Goal: Task Accomplishment & Management: Complete application form

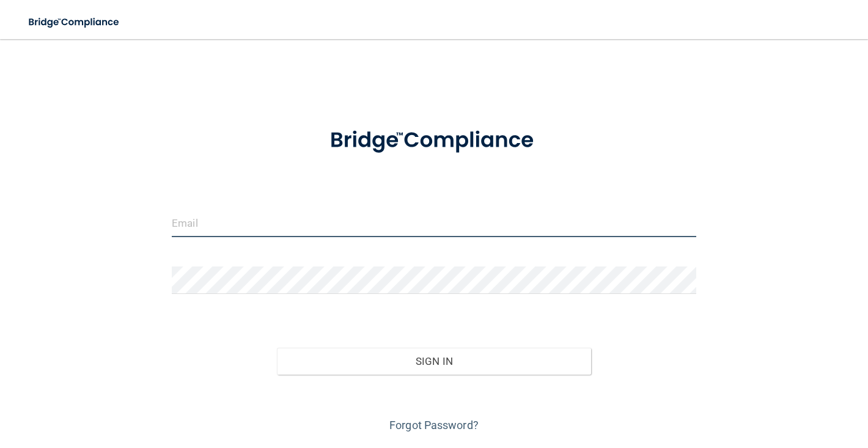
type input "[EMAIL_ADDRESS][DOMAIN_NAME]"
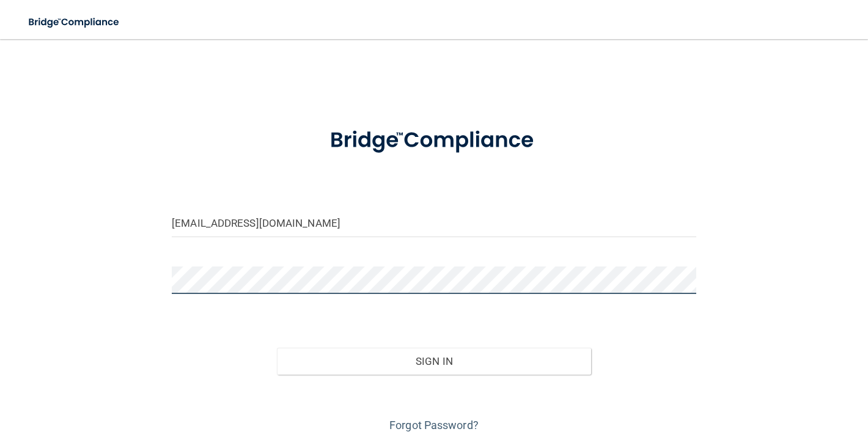
click at [434, 360] on button "Sign In" at bounding box center [434, 361] width 315 height 27
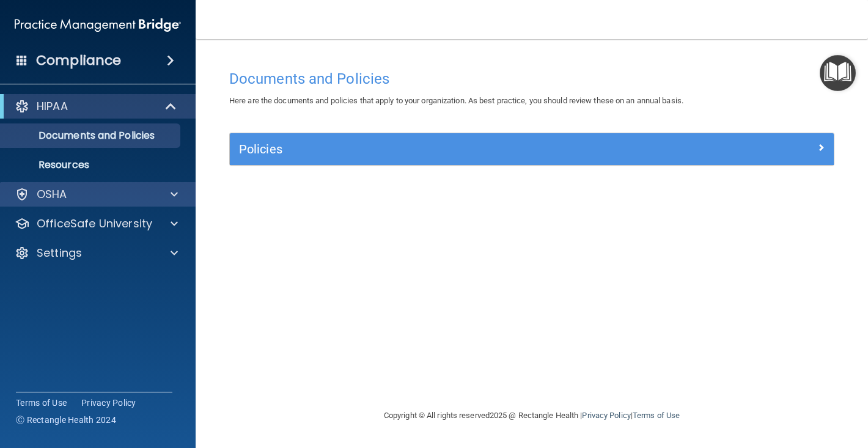
click at [79, 194] on div "OSHA" at bounding box center [82, 194] width 152 height 15
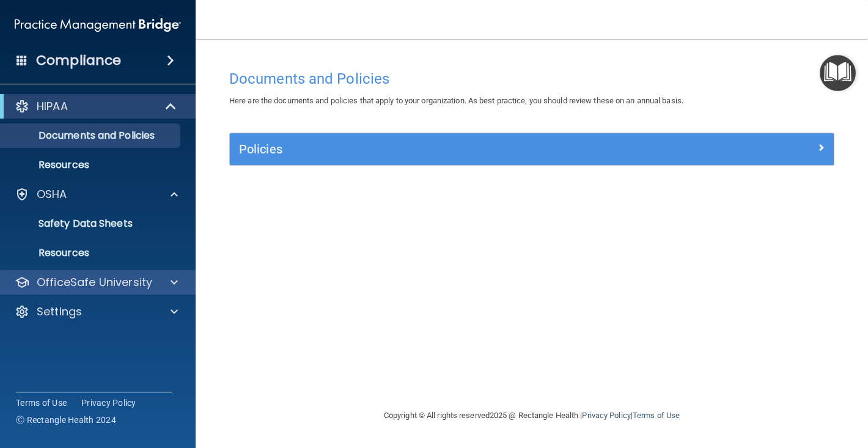
click at [87, 283] on p "OfficeSafe University" at bounding box center [95, 282] width 116 height 15
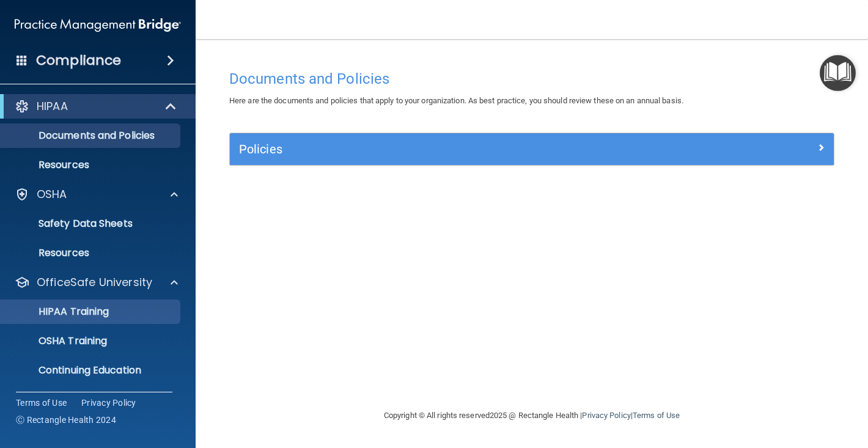
click at [80, 309] on p "HIPAA Training" at bounding box center [58, 312] width 101 height 12
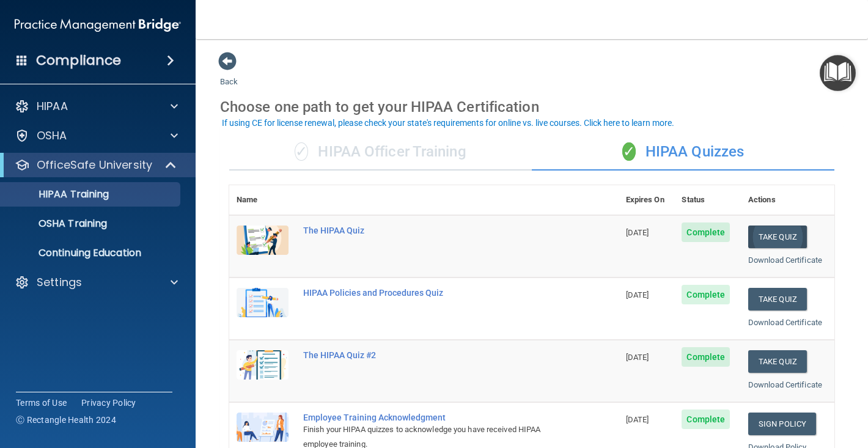
click at [781, 237] on button "Take Quiz" at bounding box center [778, 237] width 59 height 23
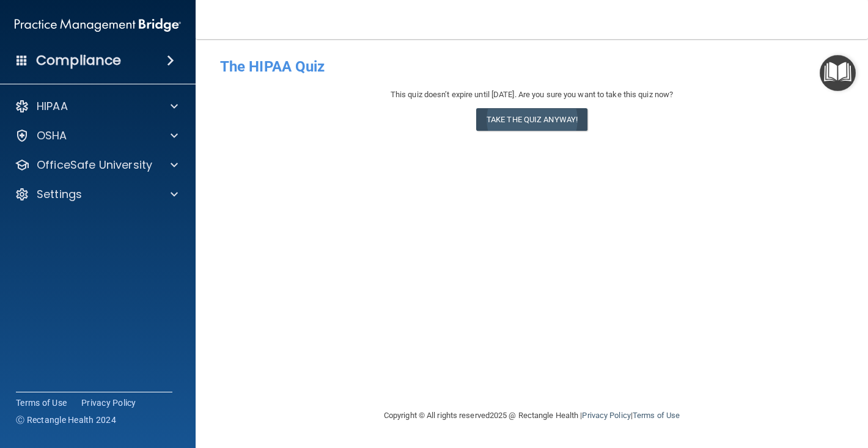
click at [536, 117] on button "Take the quiz anyway!" at bounding box center [531, 119] width 111 height 23
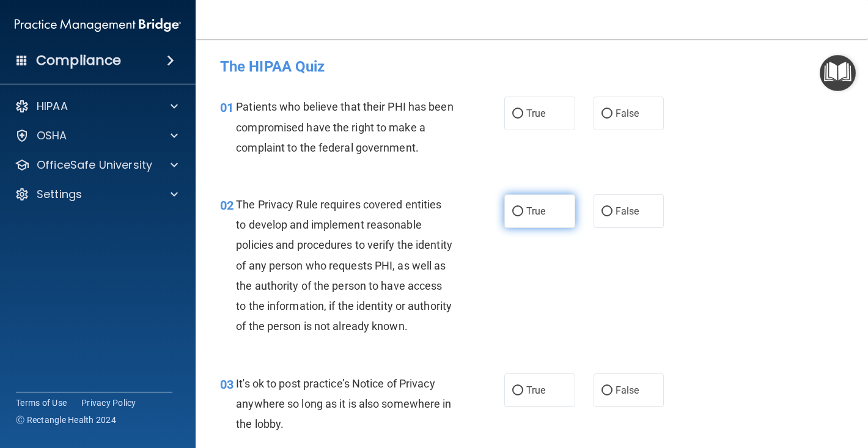
click at [516, 210] on input "True" at bounding box center [517, 211] width 11 height 9
radio input "true"
click at [519, 114] on input "True" at bounding box center [517, 113] width 11 height 9
radio input "true"
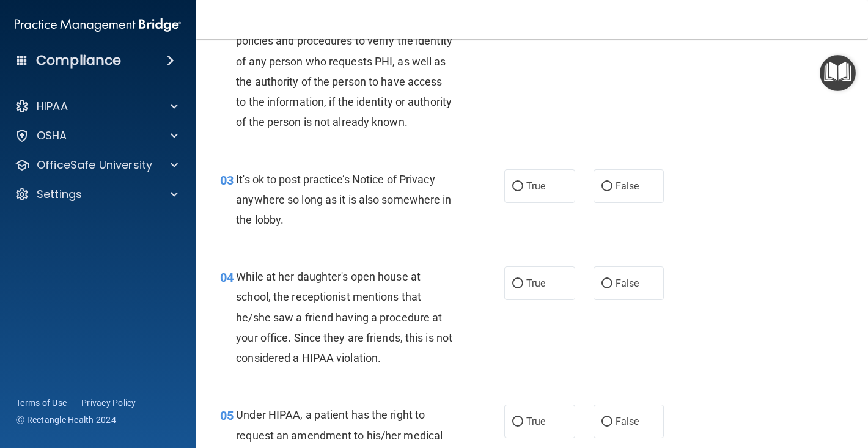
scroll to position [211, 0]
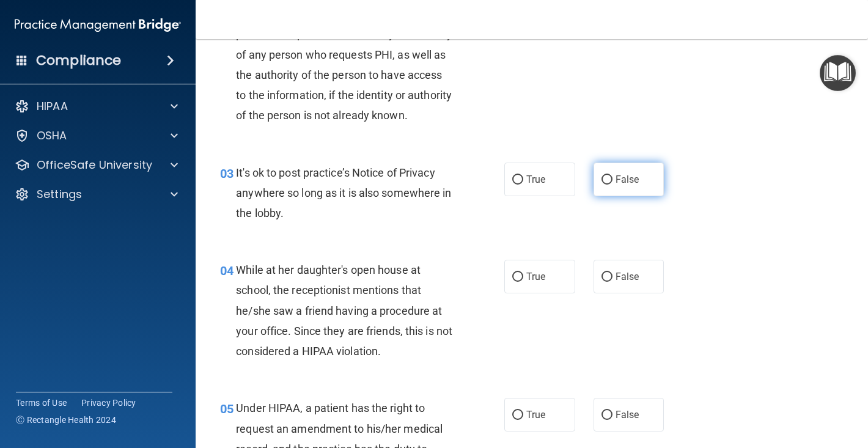
click at [608, 185] on input "False" at bounding box center [607, 180] width 11 height 9
radio input "true"
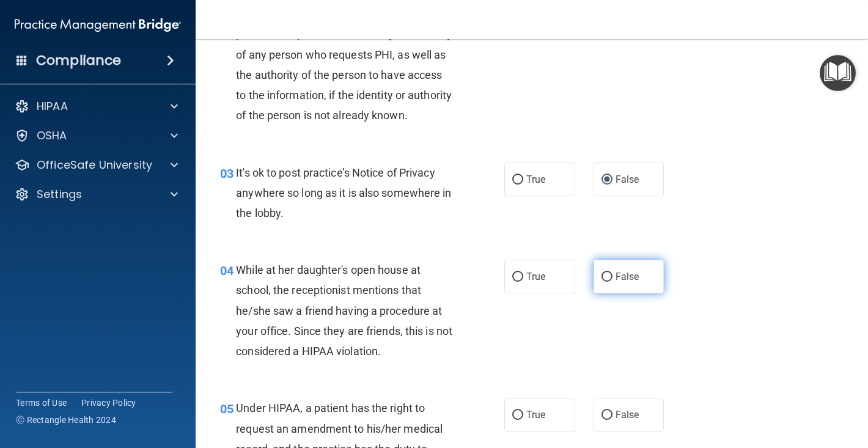
click at [610, 282] on input "False" at bounding box center [607, 277] width 11 height 9
radio input "true"
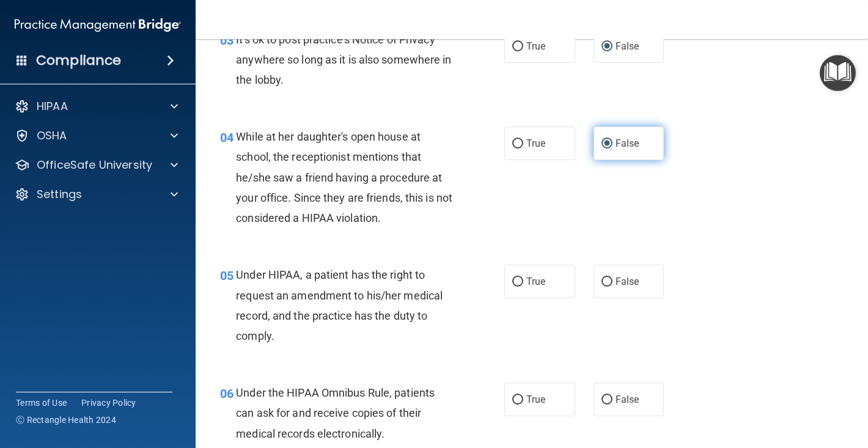
scroll to position [359, 0]
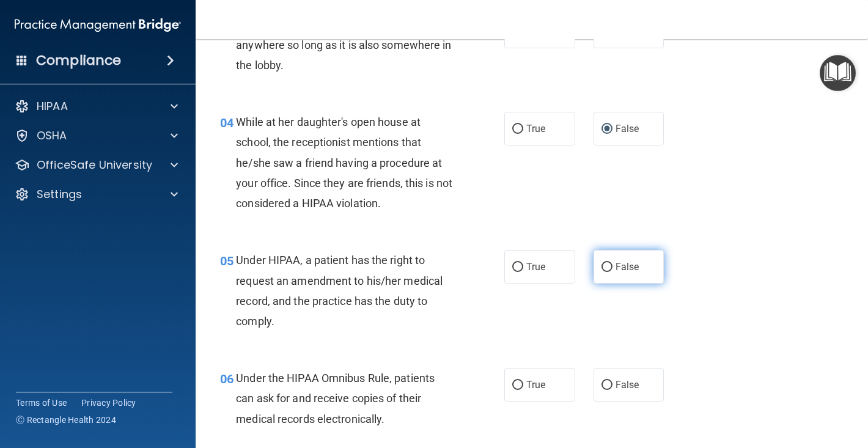
click at [608, 272] on input "False" at bounding box center [607, 267] width 11 height 9
radio input "true"
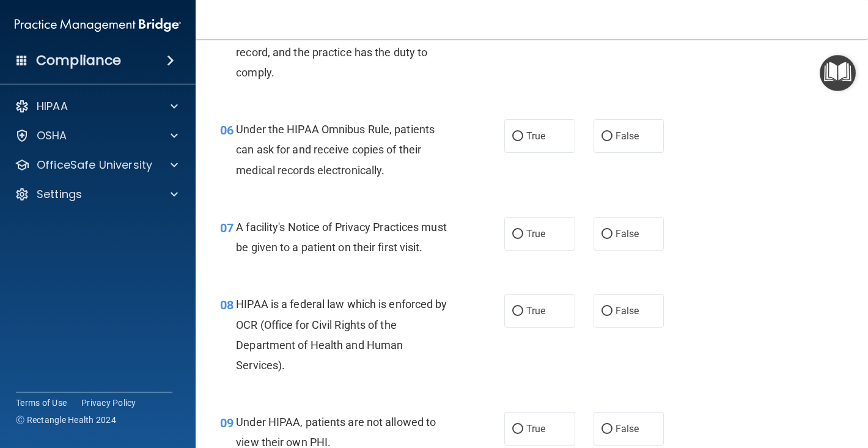
scroll to position [601, 0]
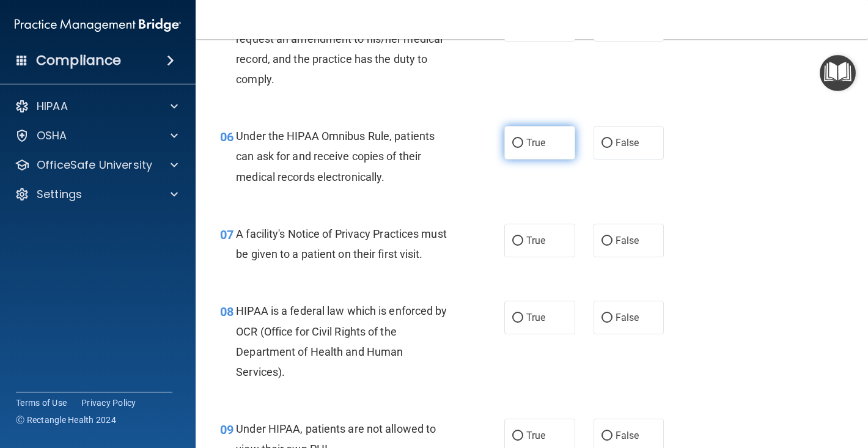
click at [519, 148] on input "True" at bounding box center [517, 143] width 11 height 9
radio input "true"
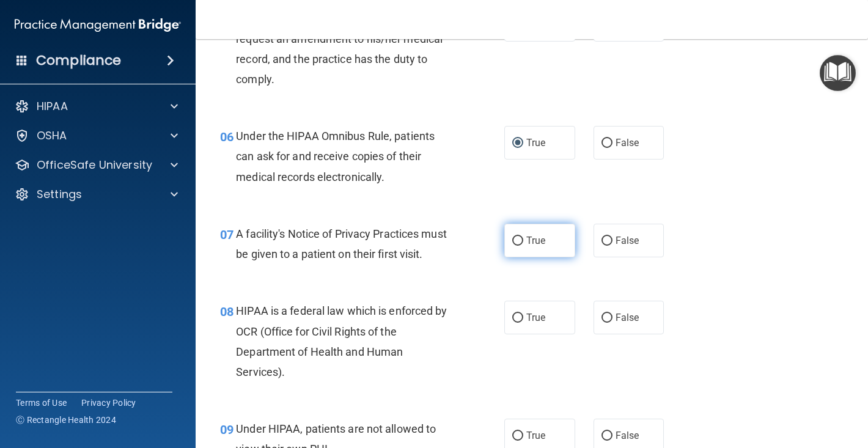
click at [522, 246] on input "True" at bounding box center [517, 241] width 11 height 9
radio input "true"
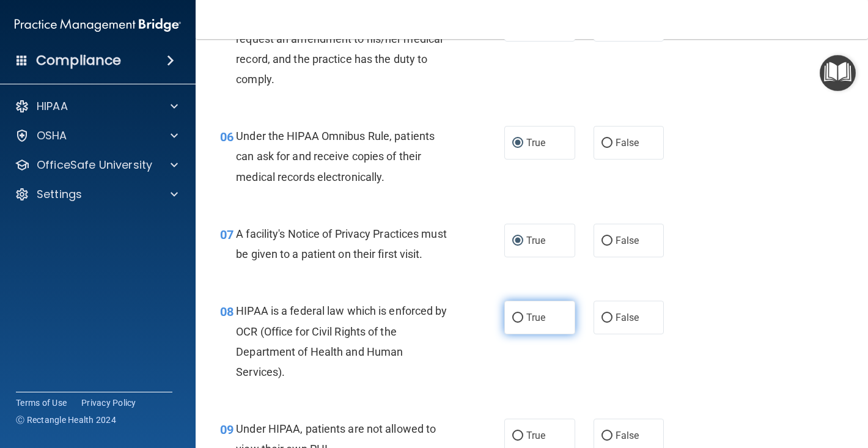
click at [515, 323] on input "True" at bounding box center [517, 318] width 11 height 9
radio input "true"
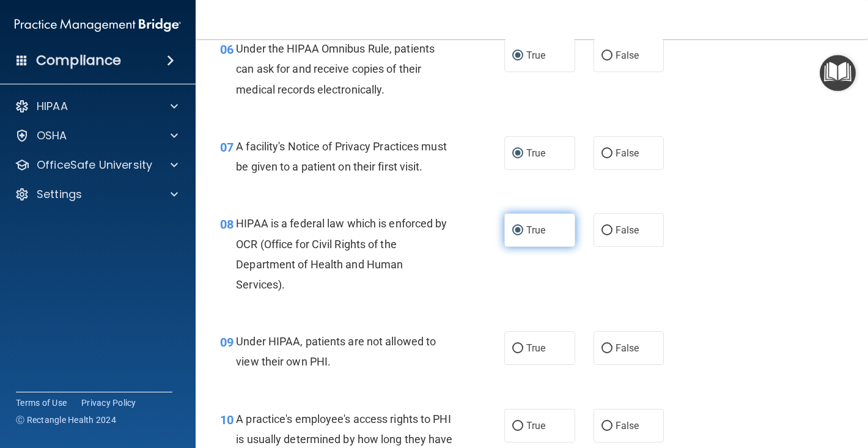
scroll to position [691, 0]
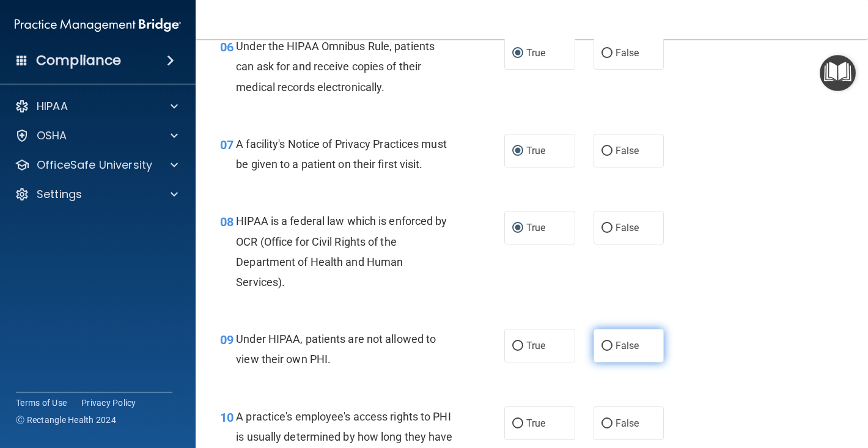
click at [610, 351] on input "False" at bounding box center [607, 346] width 11 height 9
radio input "true"
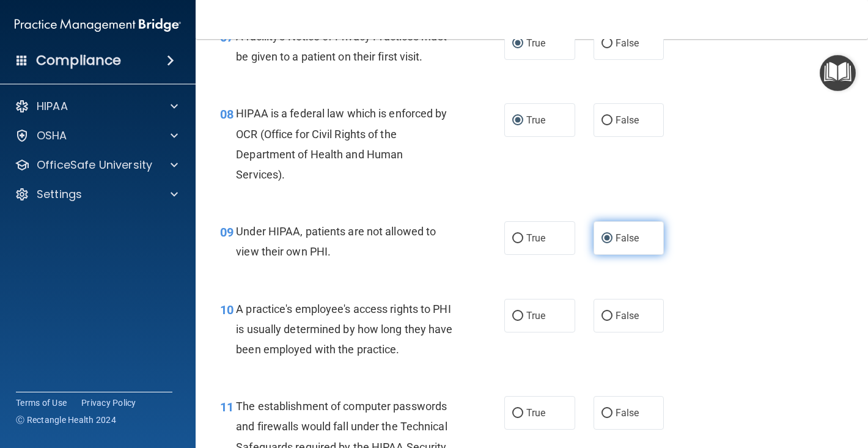
scroll to position [880, 0]
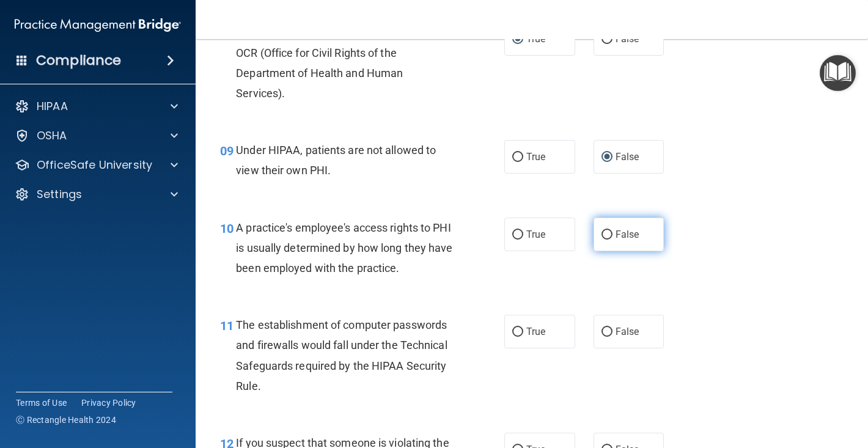
click at [606, 240] on input "False" at bounding box center [607, 235] width 11 height 9
radio input "true"
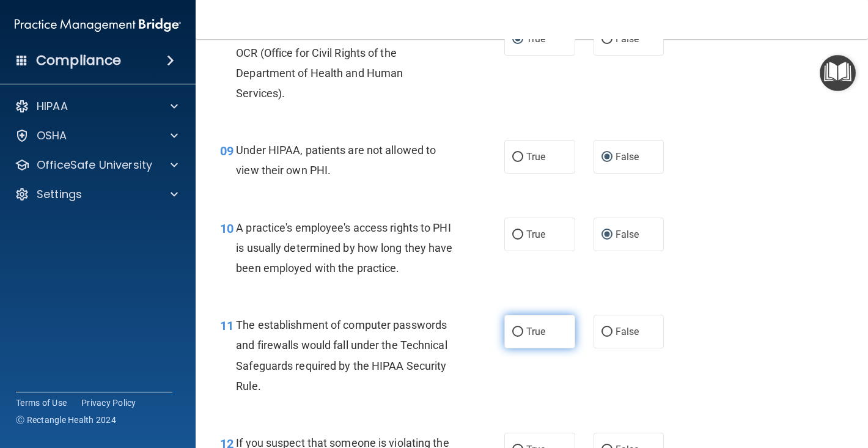
click at [519, 349] on label "True" at bounding box center [540, 332] width 71 height 34
click at [519, 337] on input "True" at bounding box center [517, 332] width 11 height 9
radio input "true"
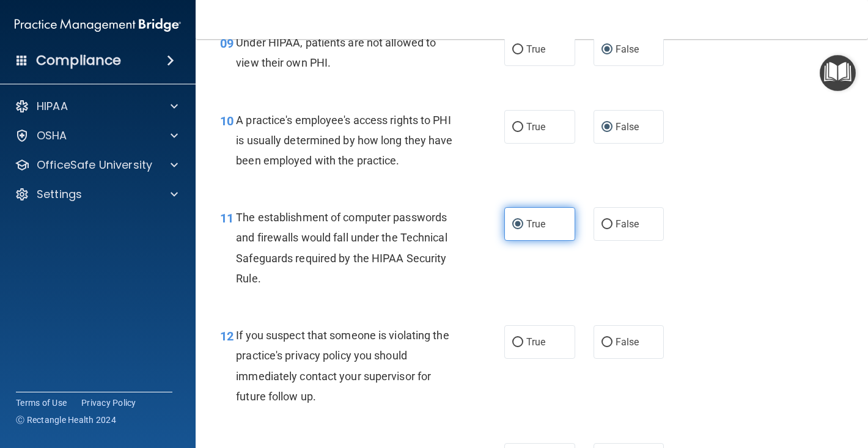
scroll to position [995, 0]
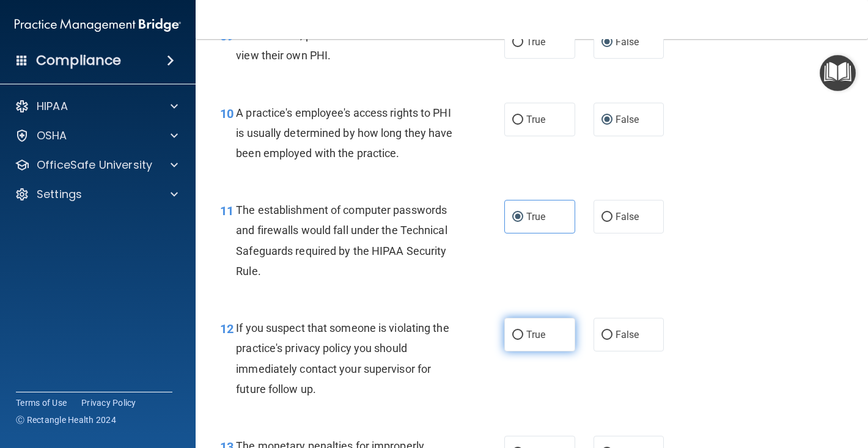
click at [518, 340] on input "True" at bounding box center [517, 335] width 11 height 9
radio input "true"
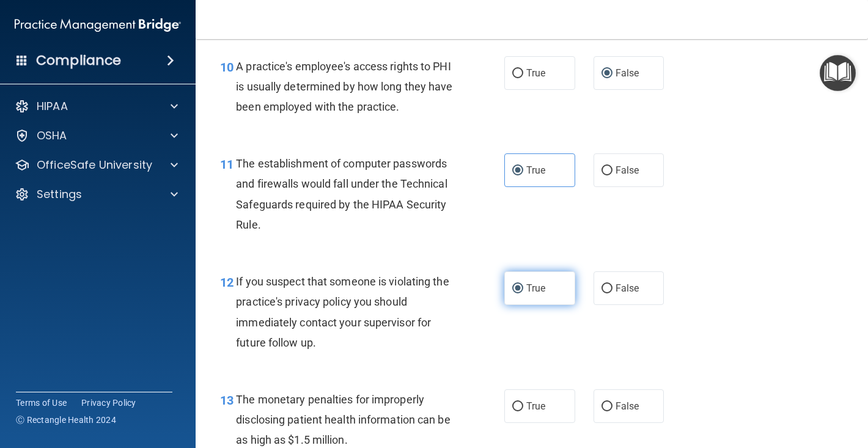
scroll to position [1044, 0]
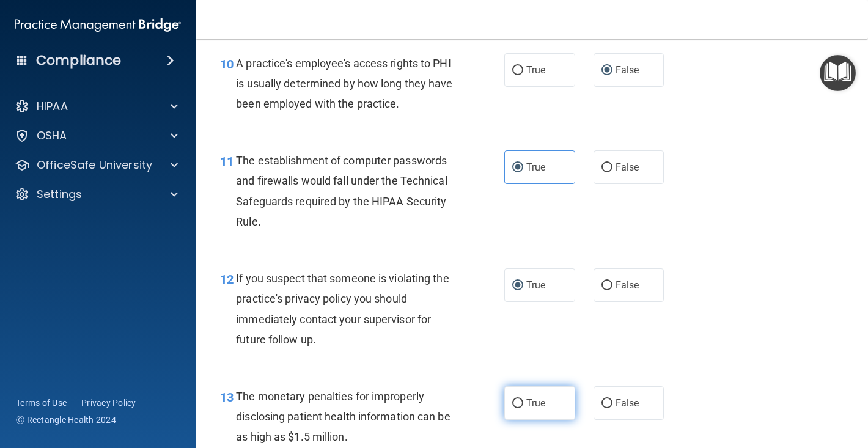
click at [516, 408] on input "True" at bounding box center [517, 403] width 11 height 9
radio input "true"
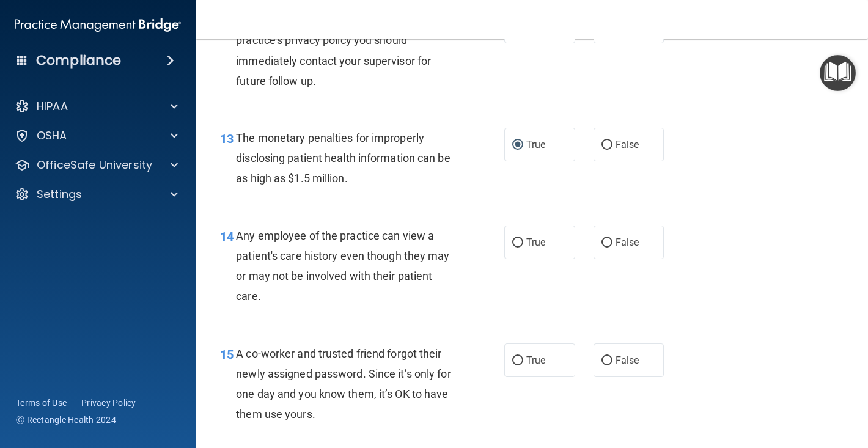
scroll to position [1308, 0]
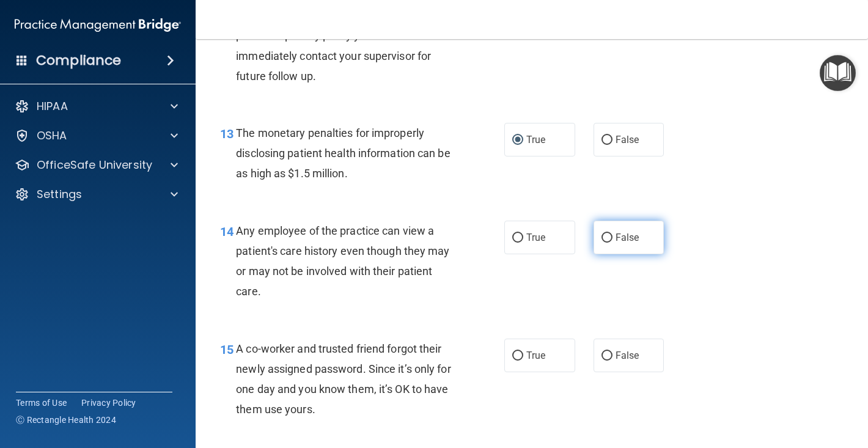
click at [605, 243] on input "False" at bounding box center [607, 238] width 11 height 9
radio input "true"
click at [610, 361] on input "False" at bounding box center [607, 356] width 11 height 9
radio input "true"
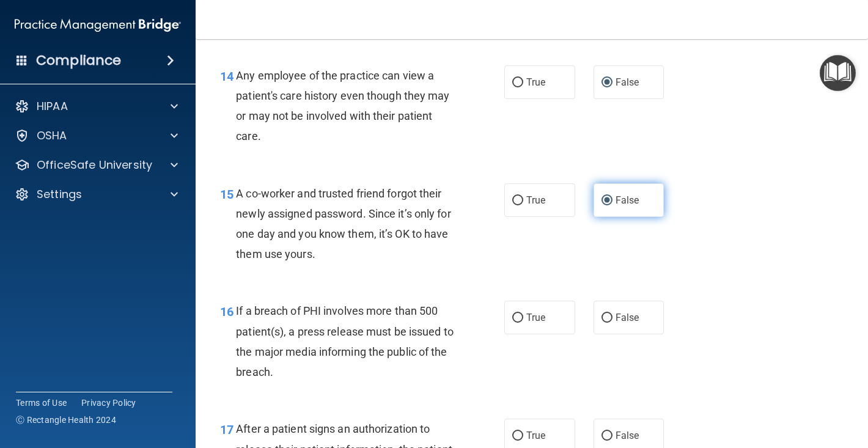
scroll to position [1540, 0]
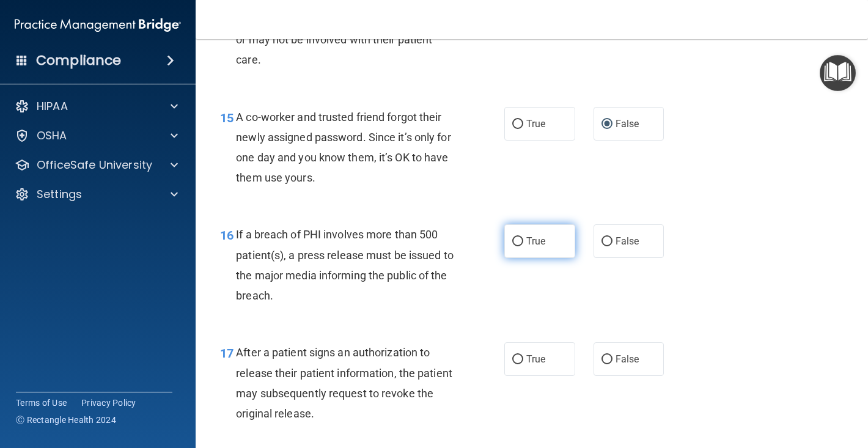
click at [519, 246] on input "True" at bounding box center [517, 241] width 11 height 9
radio input "true"
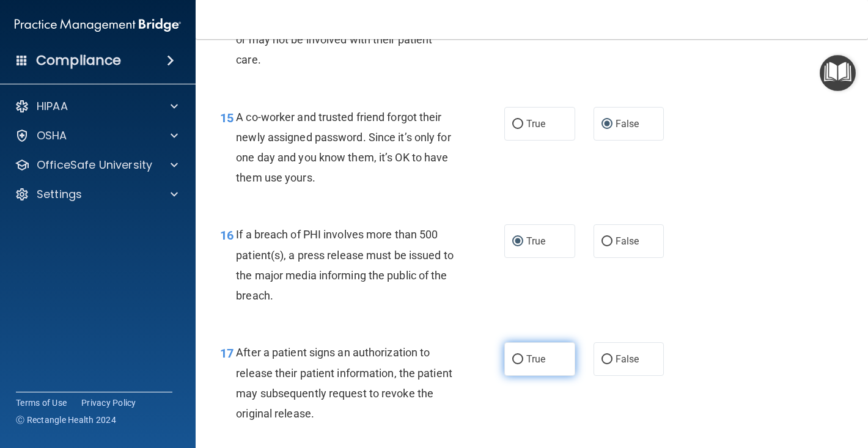
click at [520, 364] on input "True" at bounding box center [517, 359] width 11 height 9
radio input "true"
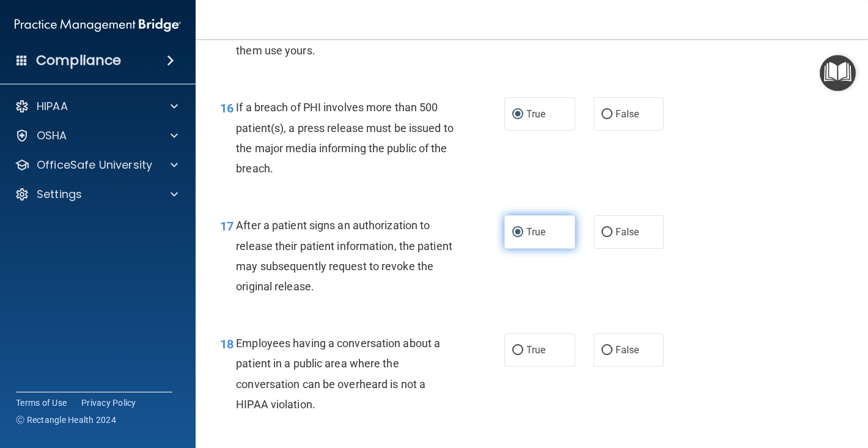
scroll to position [1669, 0]
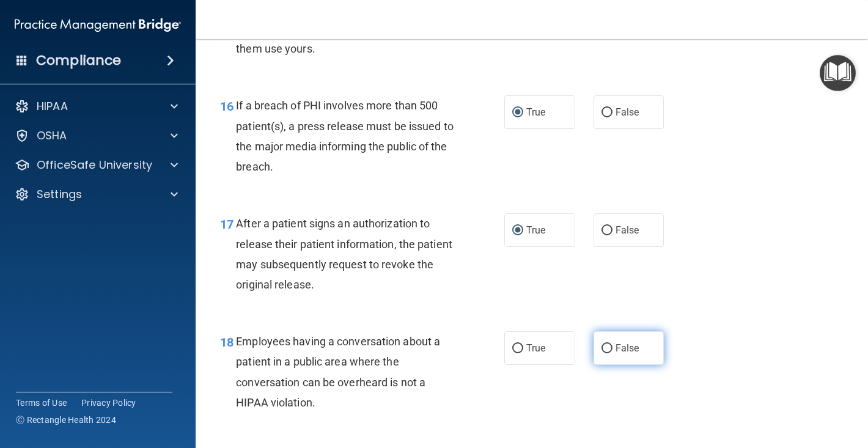
click at [610, 353] on input "False" at bounding box center [607, 348] width 11 height 9
radio input "true"
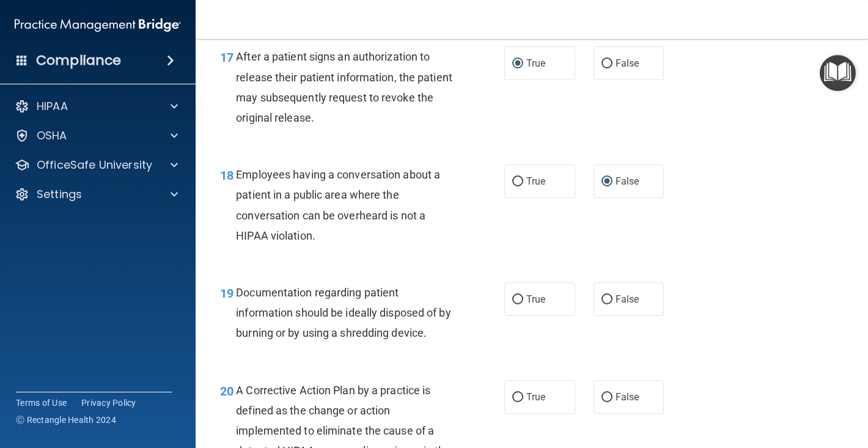
scroll to position [1839, 0]
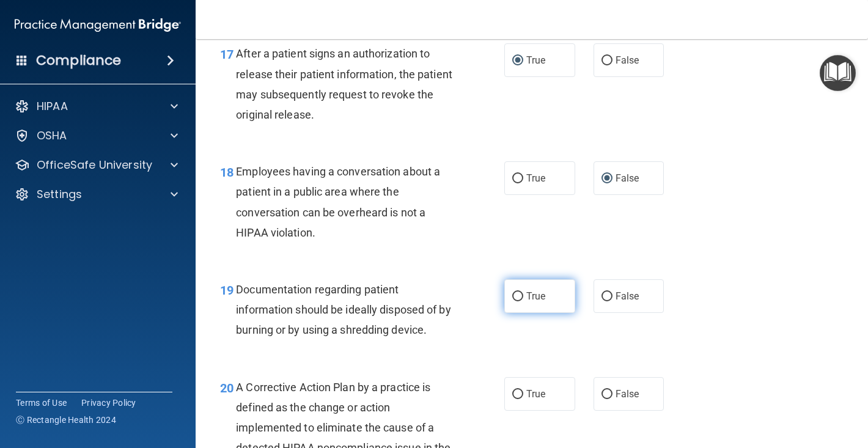
click at [520, 301] on input "True" at bounding box center [517, 296] width 11 height 9
radio input "true"
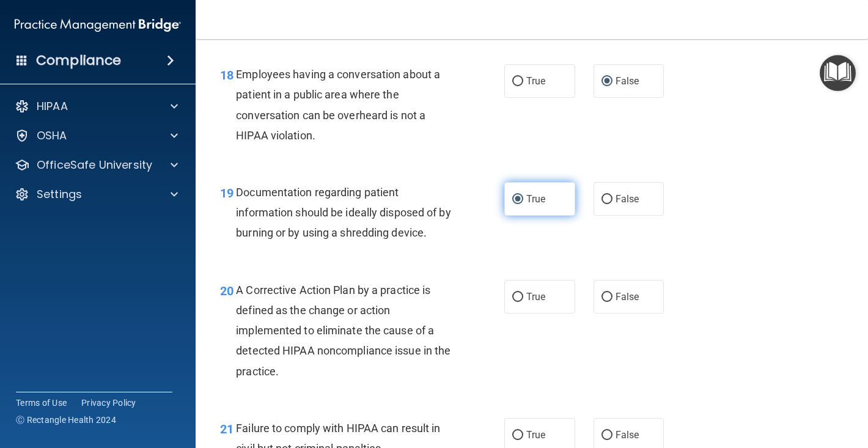
scroll to position [1937, 0]
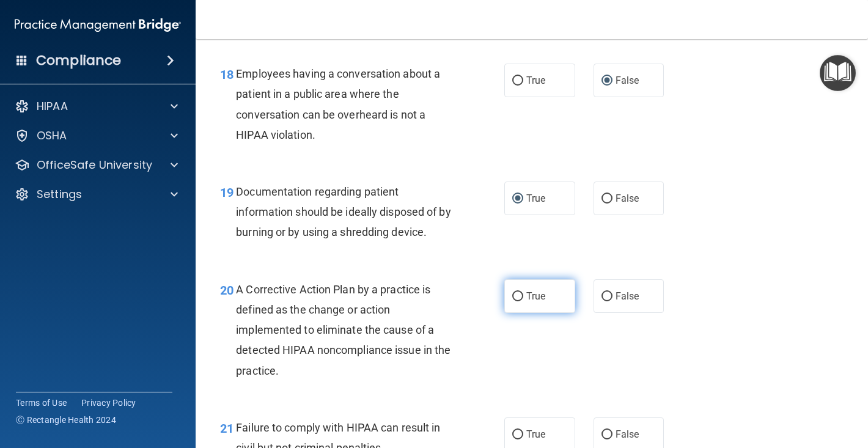
click at [520, 301] on input "True" at bounding box center [517, 296] width 11 height 9
radio input "true"
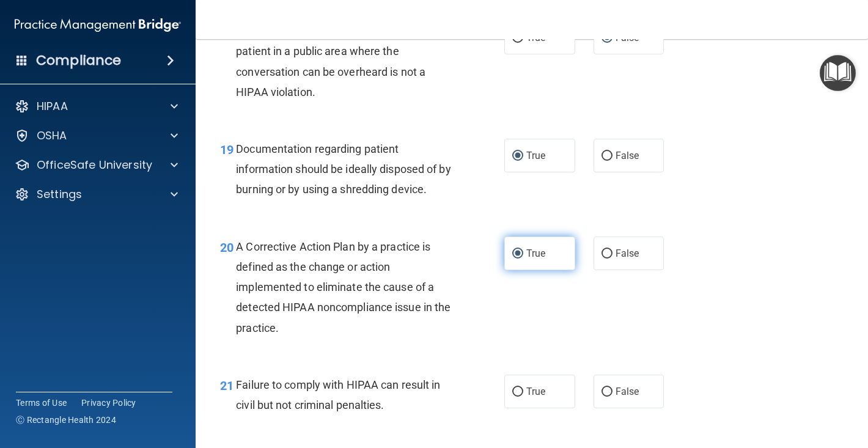
scroll to position [1995, 0]
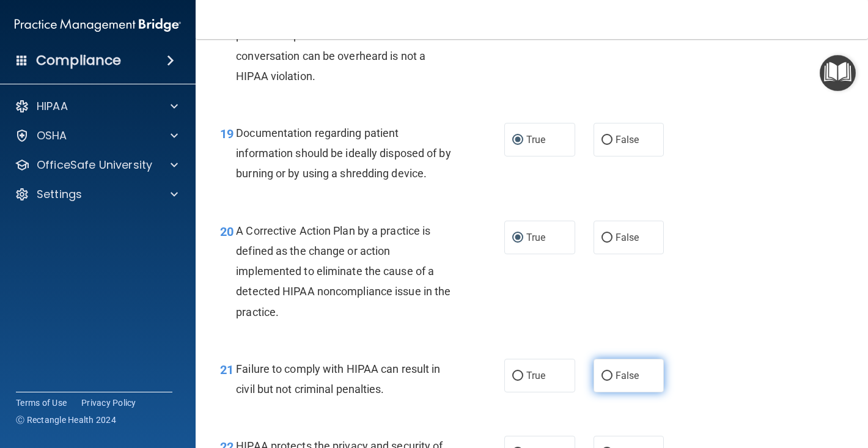
click at [609, 381] on input "False" at bounding box center [607, 376] width 11 height 9
radio input "true"
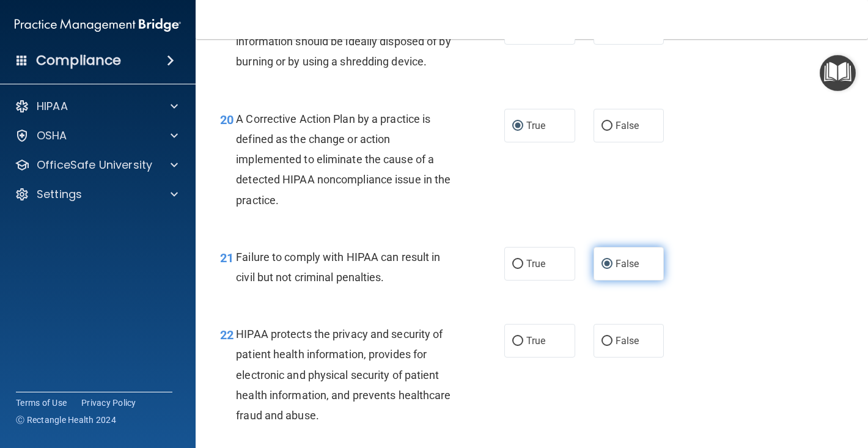
scroll to position [2112, 0]
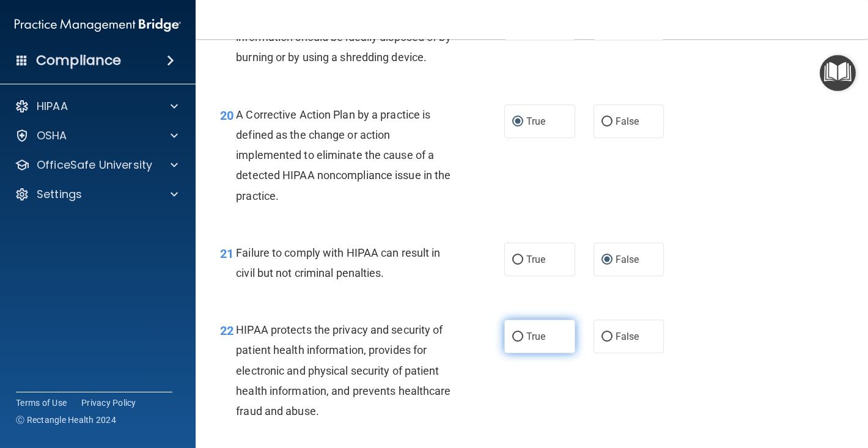
click at [516, 353] on label "True" at bounding box center [540, 337] width 71 height 34
click at [516, 342] on input "True" at bounding box center [517, 337] width 11 height 9
radio input "true"
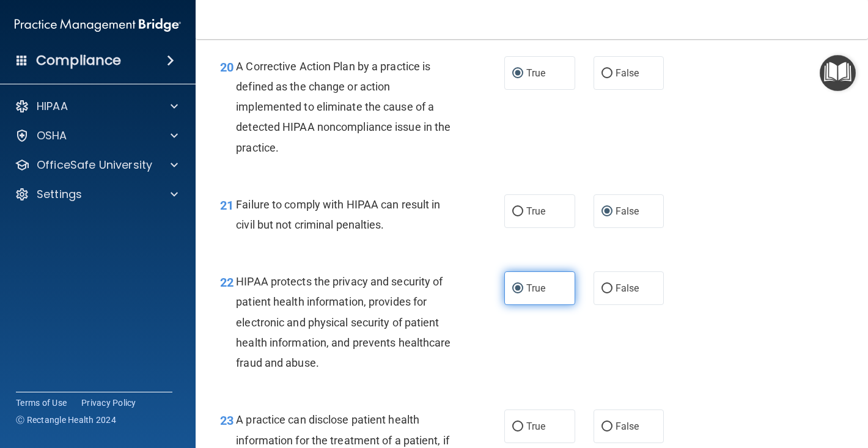
scroll to position [2214, 0]
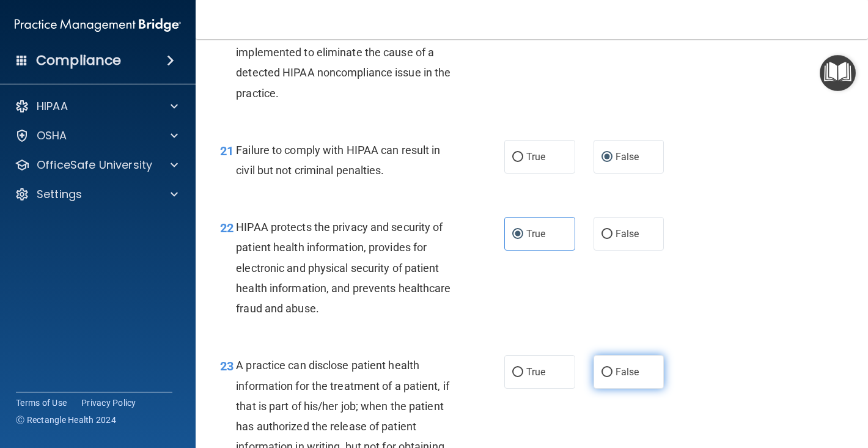
click at [610, 377] on input "False" at bounding box center [607, 372] width 11 height 9
radio input "true"
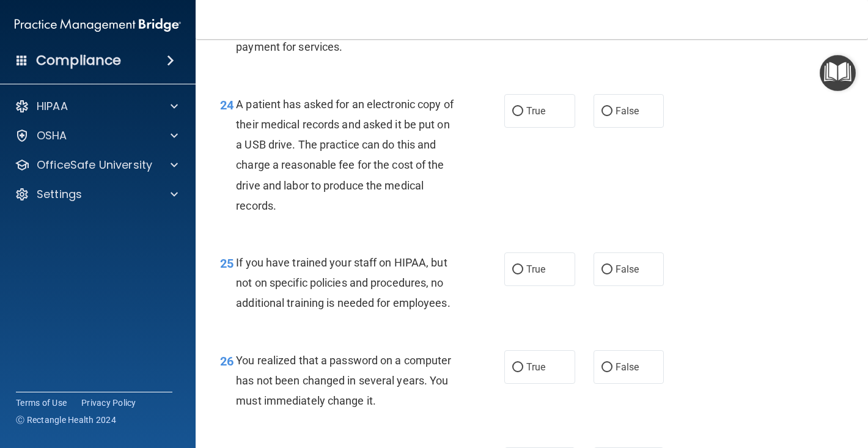
scroll to position [2636, 0]
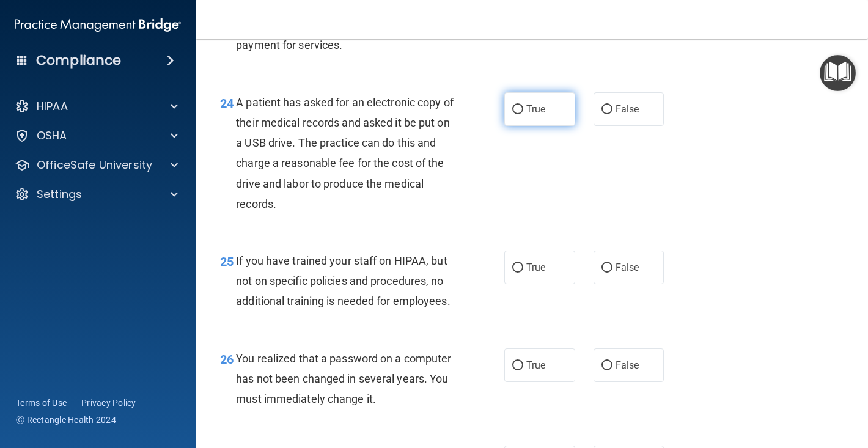
click at [516, 114] on input "True" at bounding box center [517, 109] width 11 height 9
radio input "true"
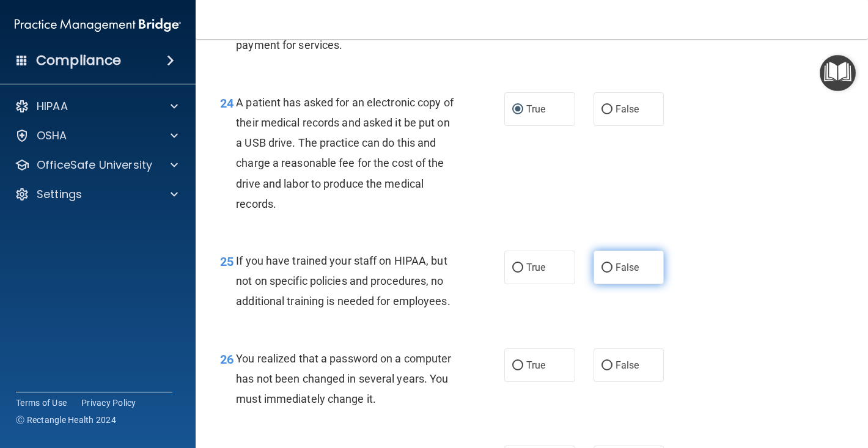
click at [609, 273] on input "False" at bounding box center [607, 268] width 11 height 9
radio input "true"
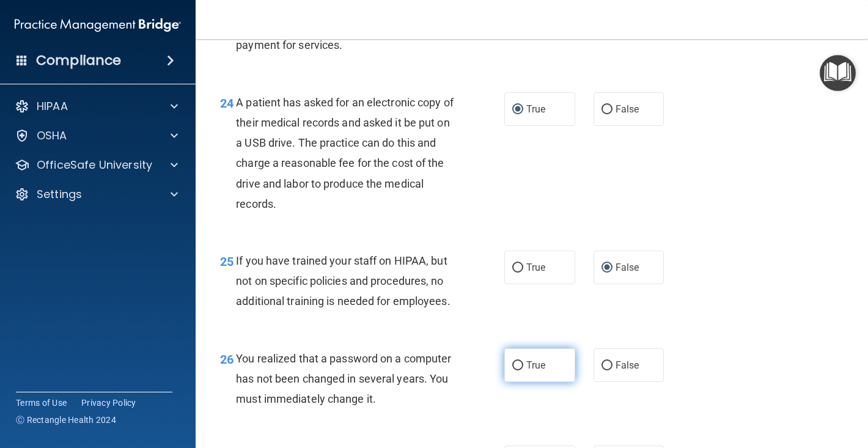
click at [517, 371] on input "True" at bounding box center [517, 365] width 11 height 9
radio input "true"
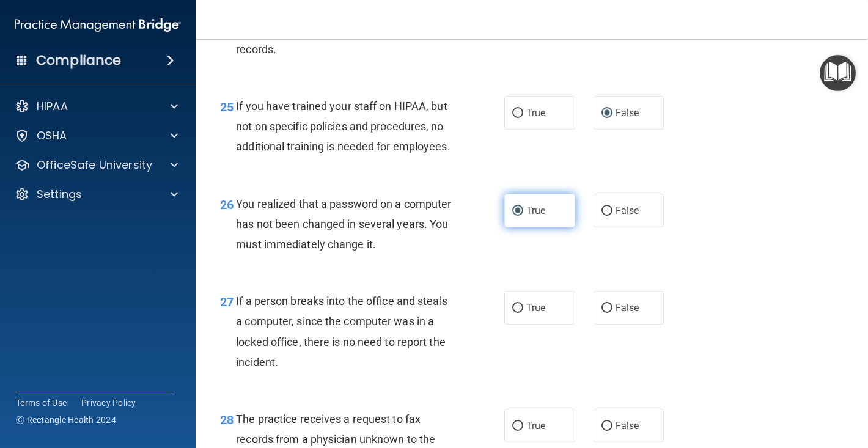
scroll to position [2796, 0]
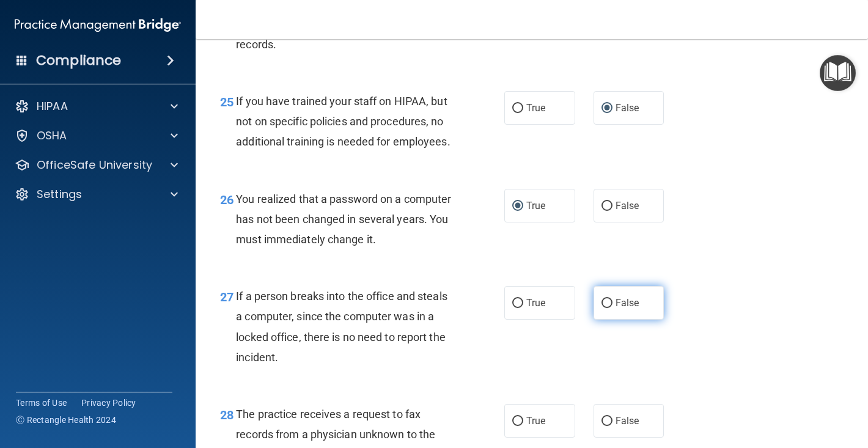
click at [611, 307] on input "False" at bounding box center [607, 303] width 11 height 9
radio input "true"
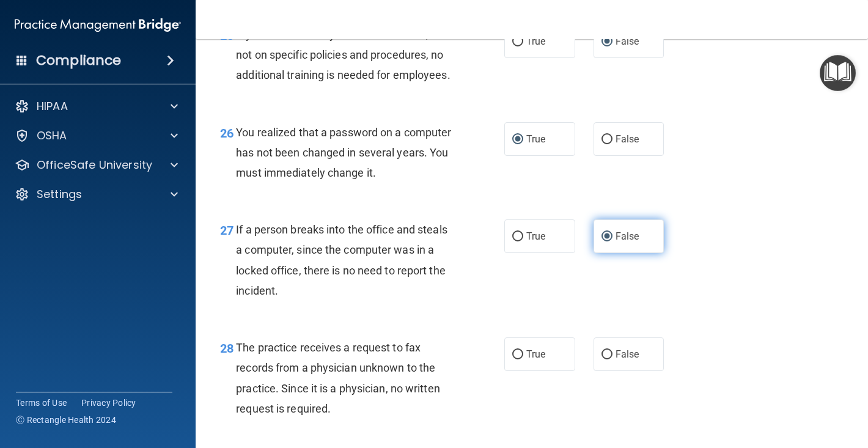
scroll to position [2954, 0]
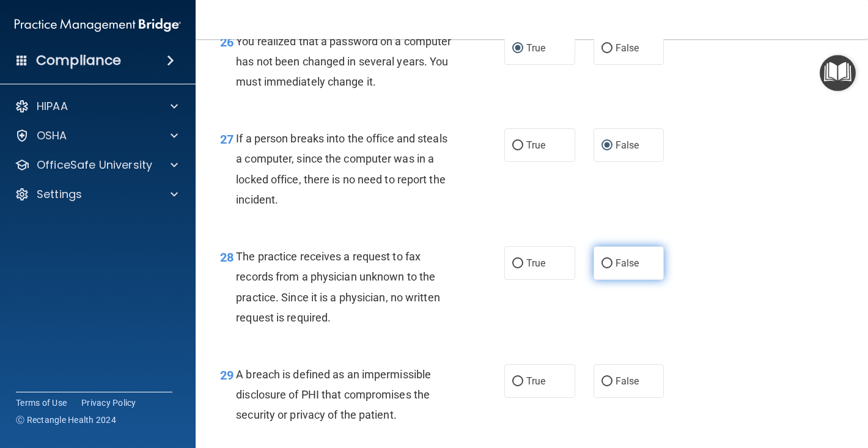
click at [607, 268] on input "False" at bounding box center [607, 263] width 11 height 9
radio input "true"
click at [519, 386] on input "True" at bounding box center [517, 381] width 11 height 9
radio input "true"
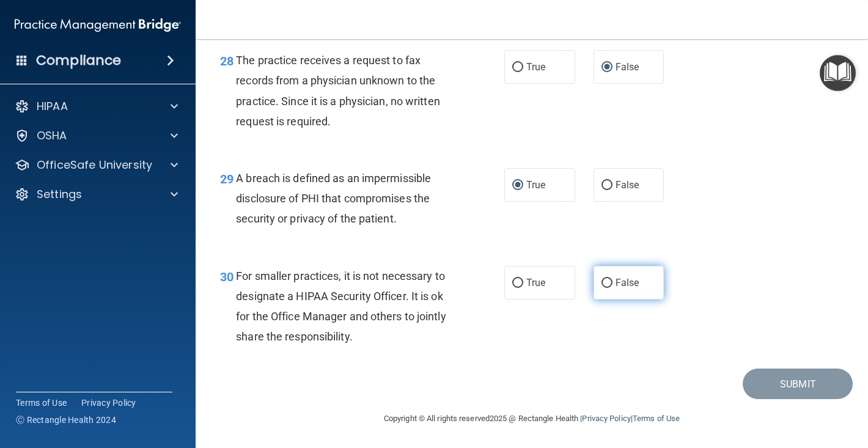
scroll to position [3154, 0]
click at [609, 288] on input "False" at bounding box center [607, 283] width 11 height 9
radio input "true"
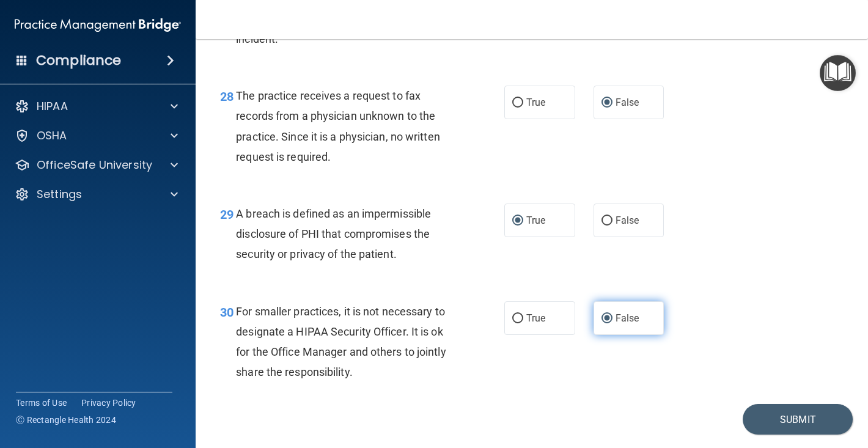
scroll to position [3113, 0]
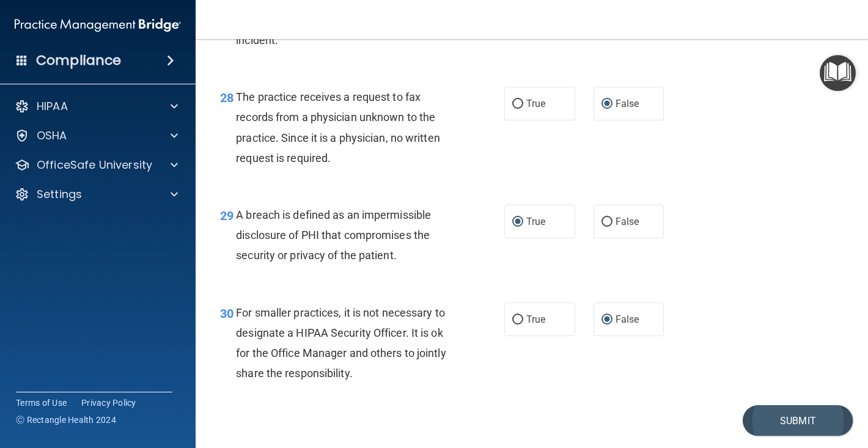
click at [785, 424] on button "Submit" at bounding box center [798, 420] width 110 height 31
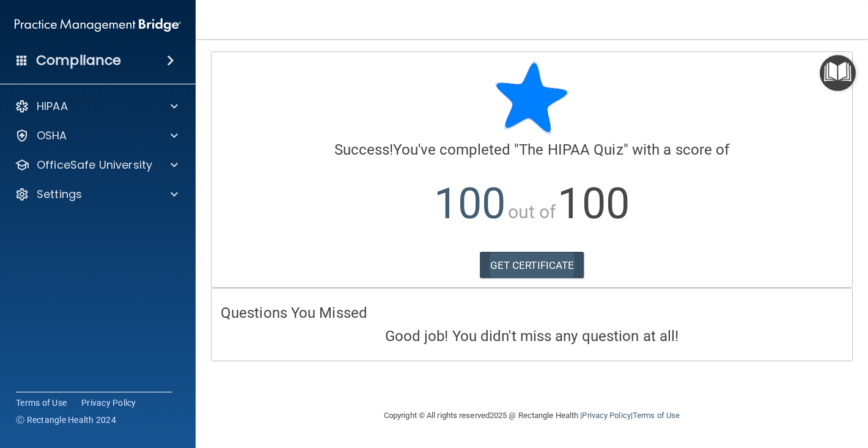
click at [541, 263] on link "GET CERTIFICATE" at bounding box center [532, 265] width 105 height 27
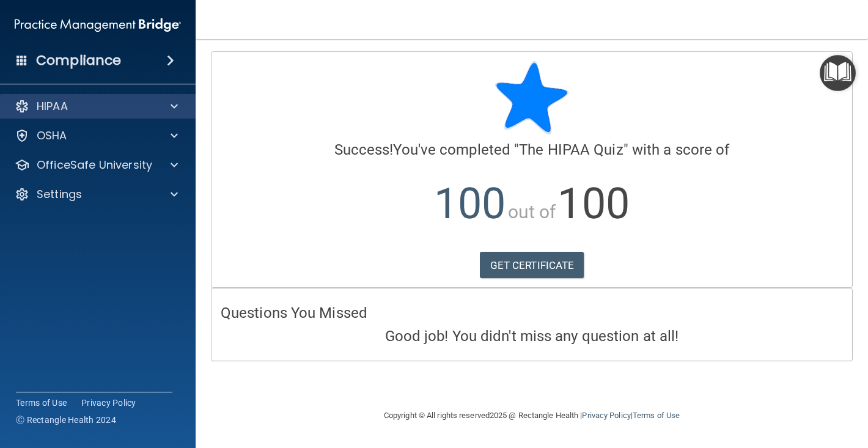
click at [175, 102] on span at bounding box center [174, 106] width 7 height 15
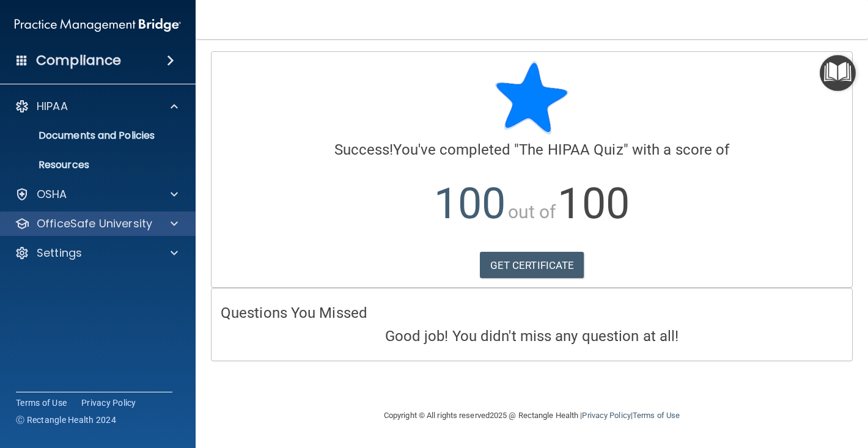
click at [157, 227] on div at bounding box center [172, 223] width 31 height 15
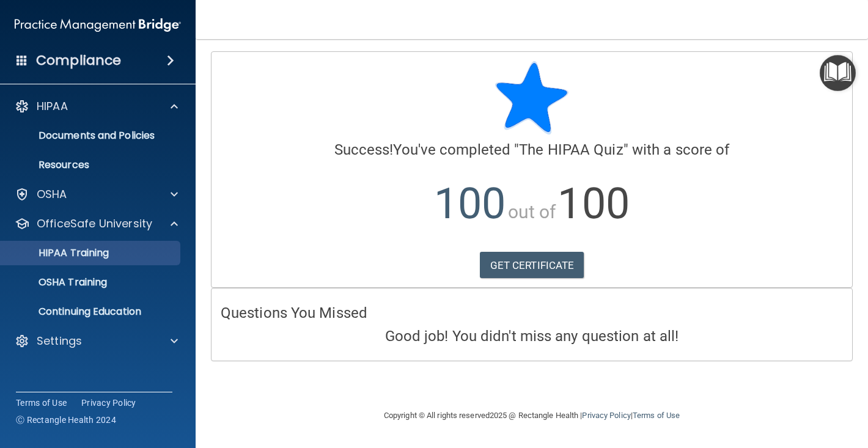
click at [122, 249] on div "HIPAA Training" at bounding box center [91, 253] width 167 height 12
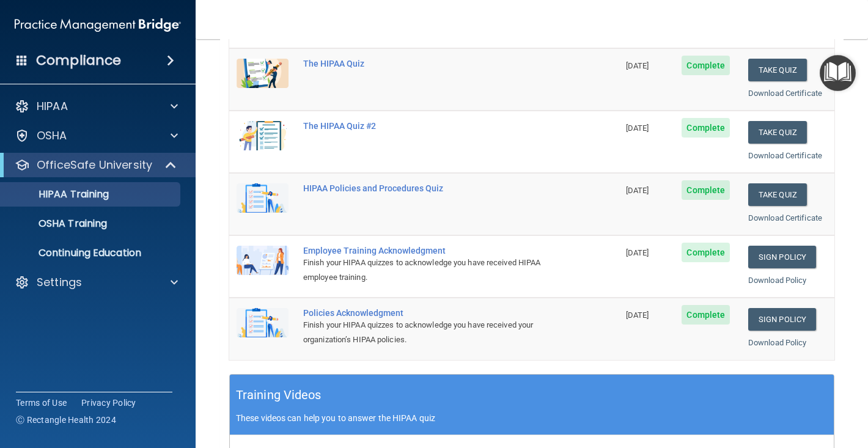
scroll to position [127, 0]
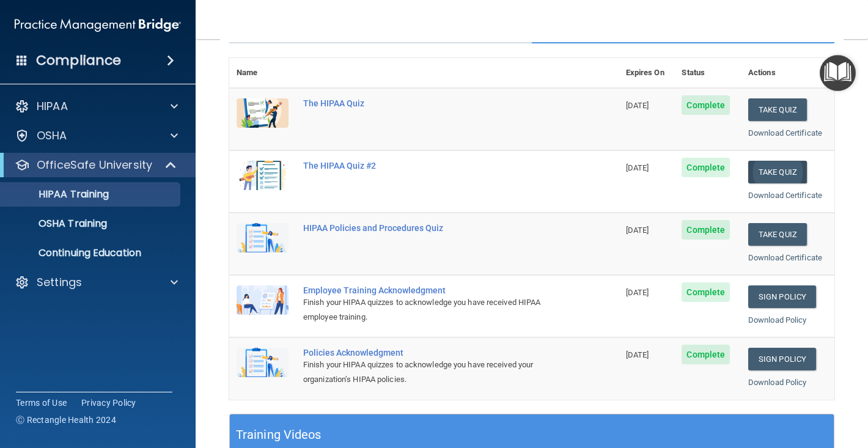
click at [787, 173] on button "Take Quiz" at bounding box center [778, 172] width 59 height 23
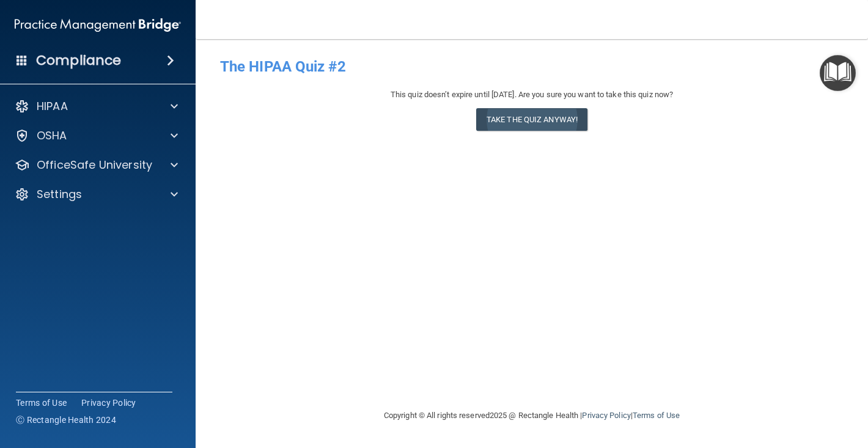
click at [564, 116] on button "Take the quiz anyway!" at bounding box center [531, 119] width 111 height 23
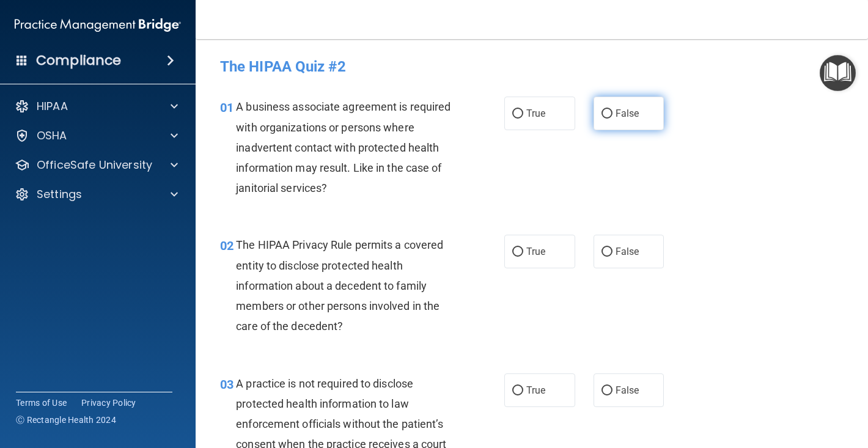
click at [611, 114] on input "False" at bounding box center [607, 113] width 11 height 9
radio input "true"
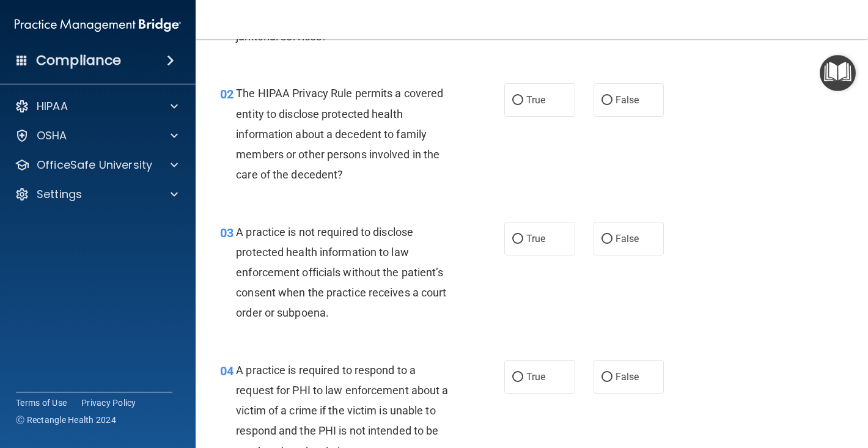
scroll to position [152, 0]
click at [518, 97] on input "True" at bounding box center [517, 99] width 11 height 9
radio input "true"
click at [607, 234] on input "False" at bounding box center [607, 238] width 11 height 9
radio input "true"
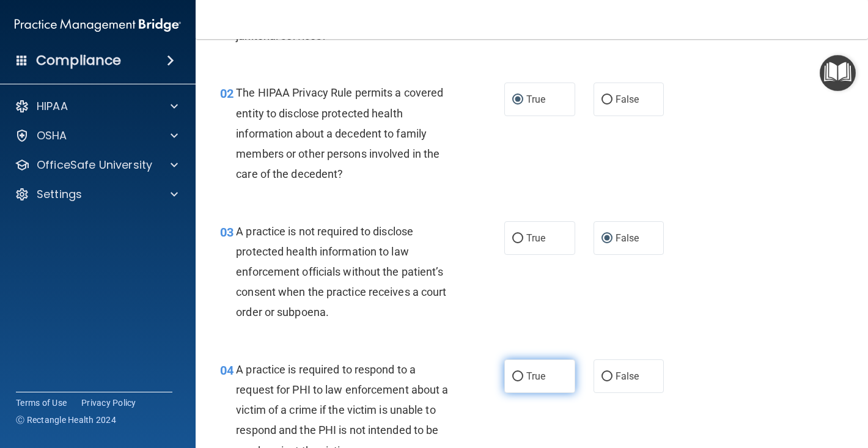
click at [516, 376] on input "True" at bounding box center [517, 376] width 11 height 9
radio input "true"
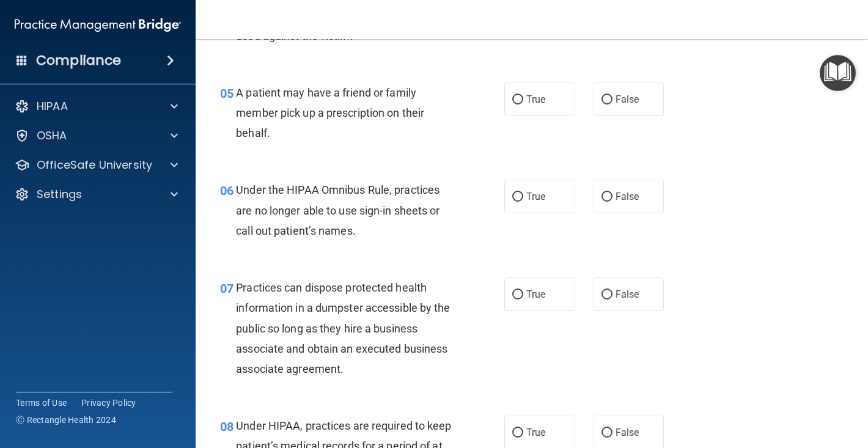
scroll to position [568, 0]
click at [519, 95] on input "True" at bounding box center [517, 99] width 11 height 9
radio input "true"
click at [608, 192] on input "False" at bounding box center [607, 196] width 11 height 9
radio input "true"
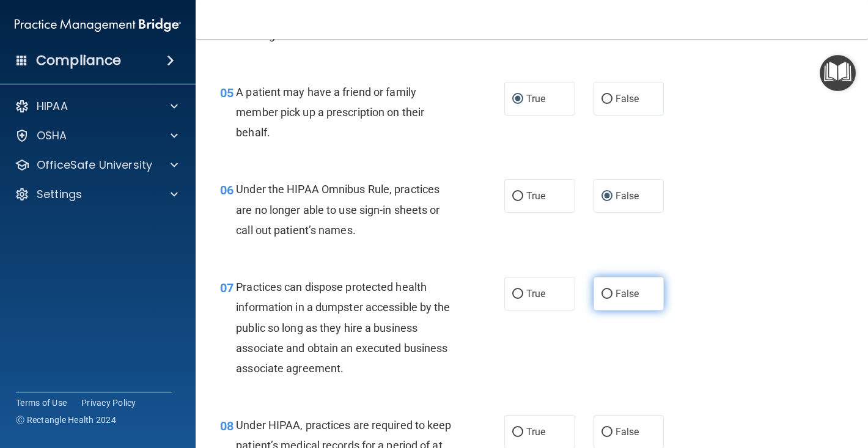
click at [606, 290] on input "False" at bounding box center [607, 294] width 11 height 9
radio input "true"
click at [605, 428] on input "False" at bounding box center [607, 432] width 11 height 9
radio input "true"
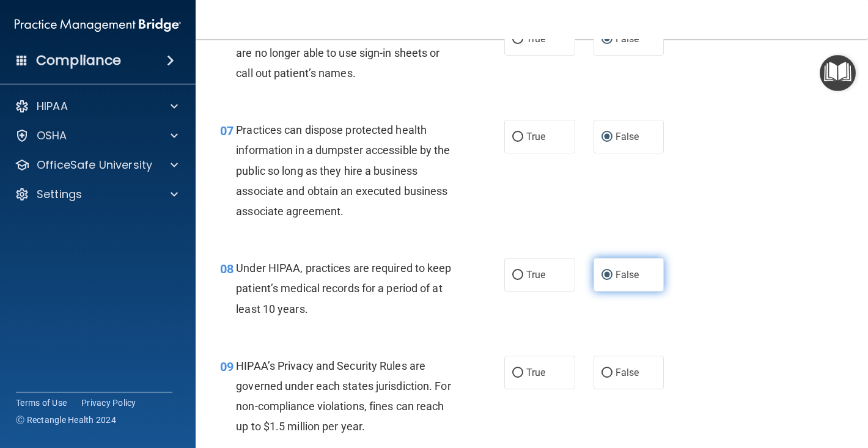
scroll to position [730, 0]
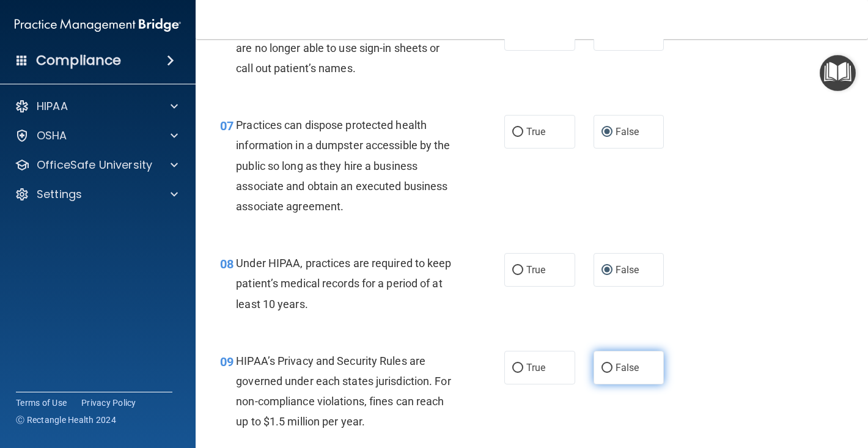
click at [606, 364] on input "False" at bounding box center [607, 368] width 11 height 9
radio input "true"
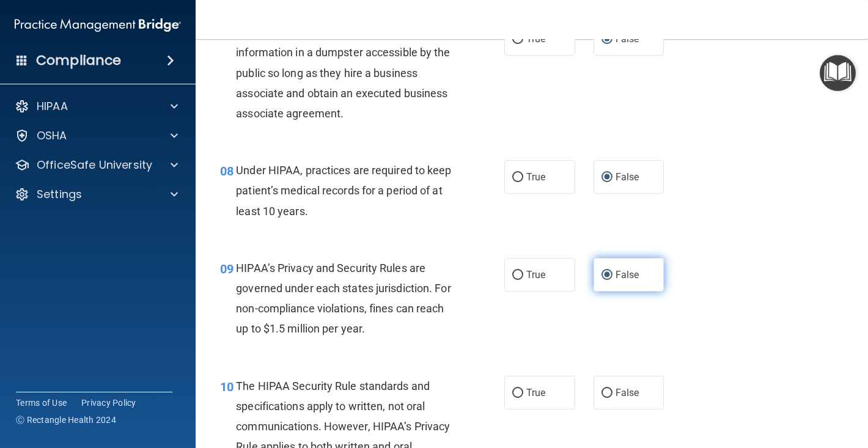
scroll to position [832, 0]
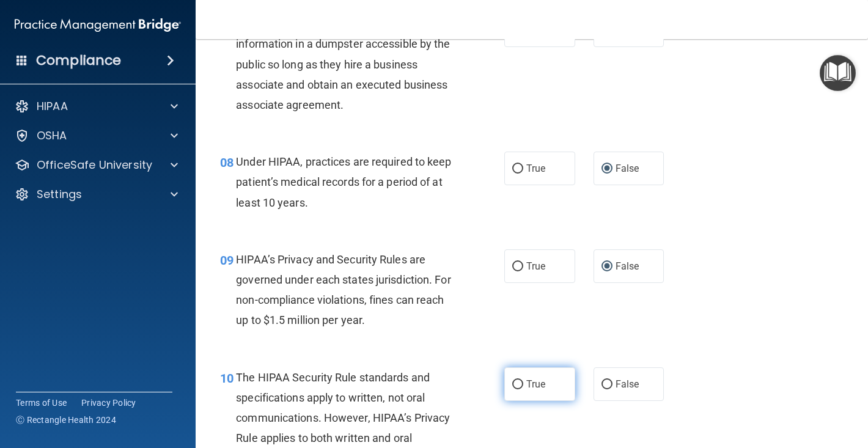
click at [519, 380] on input "True" at bounding box center [517, 384] width 11 height 9
radio input "true"
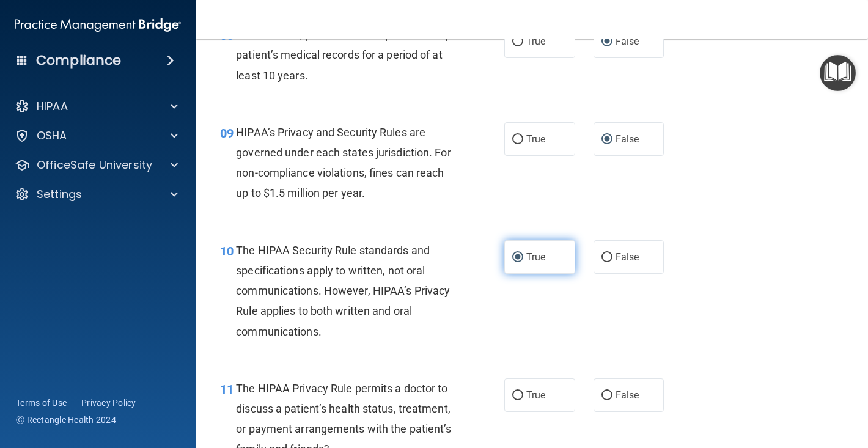
scroll to position [969, 0]
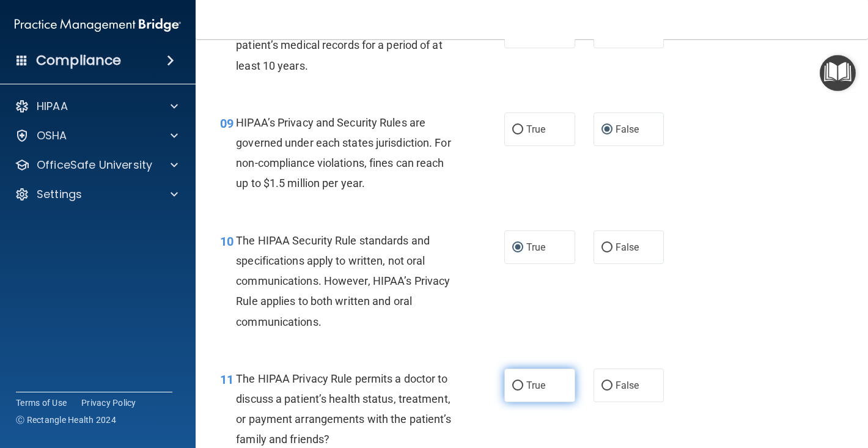
click at [519, 382] on input "True" at bounding box center [517, 386] width 11 height 9
radio input "true"
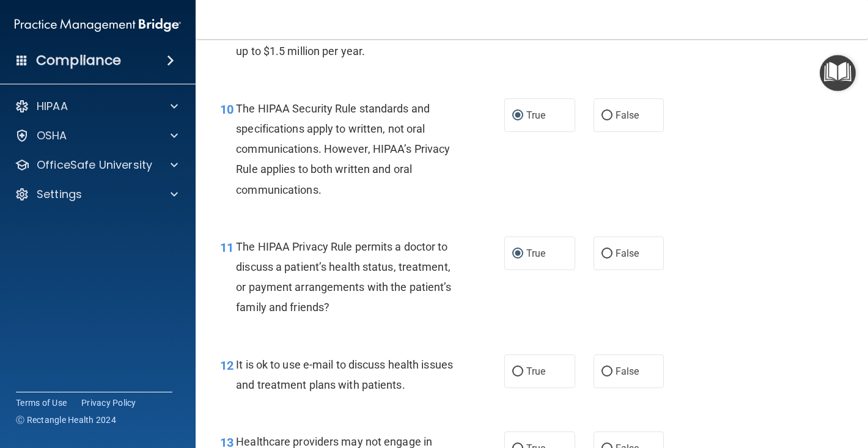
scroll to position [1136, 0]
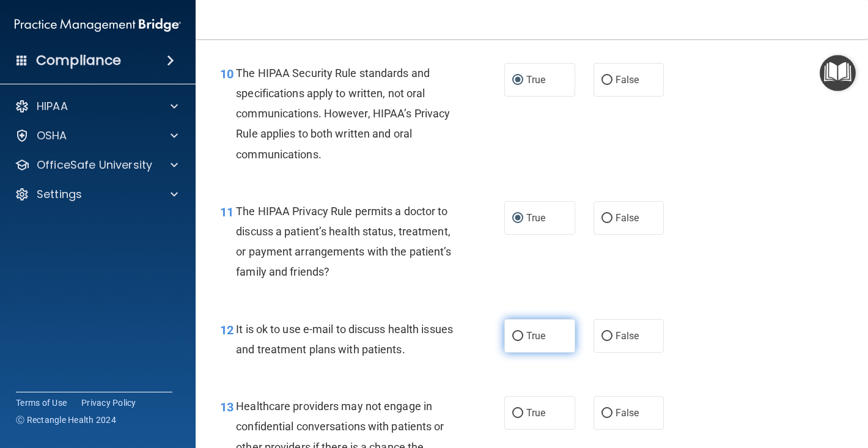
click at [520, 332] on input "True" at bounding box center [517, 336] width 11 height 9
radio input "true"
click at [608, 409] on input "False" at bounding box center [607, 413] width 11 height 9
radio input "true"
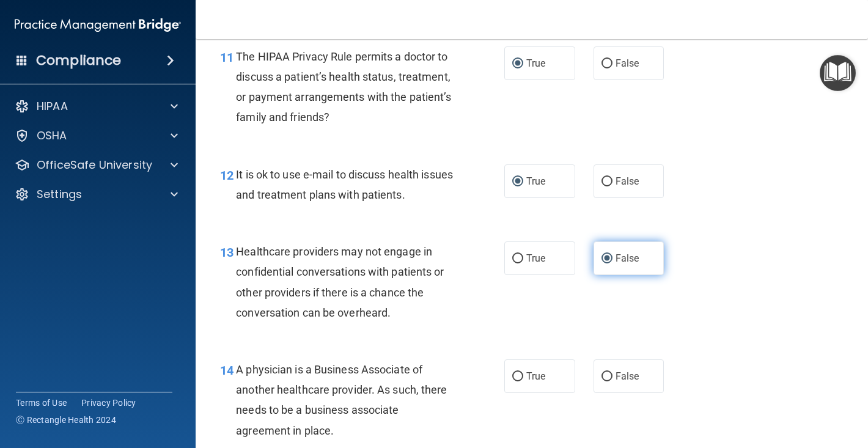
scroll to position [1292, 0]
click at [605, 372] on input "False" at bounding box center [607, 376] width 11 height 9
radio input "true"
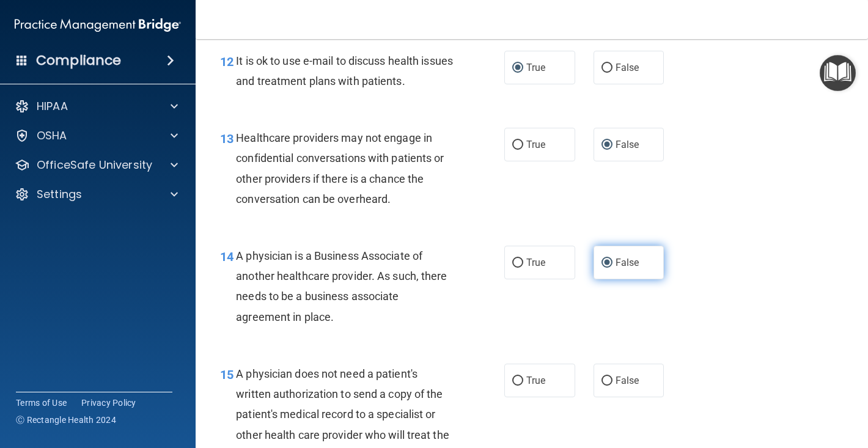
scroll to position [1472, 0]
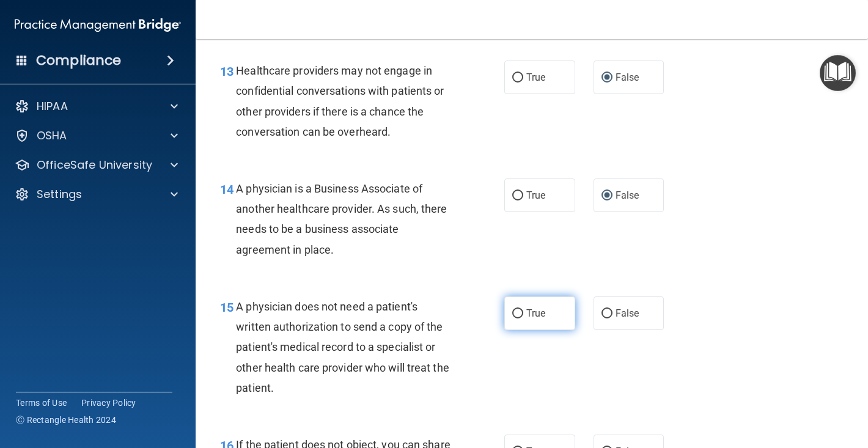
click at [516, 309] on input "True" at bounding box center [517, 313] width 11 height 9
radio input "true"
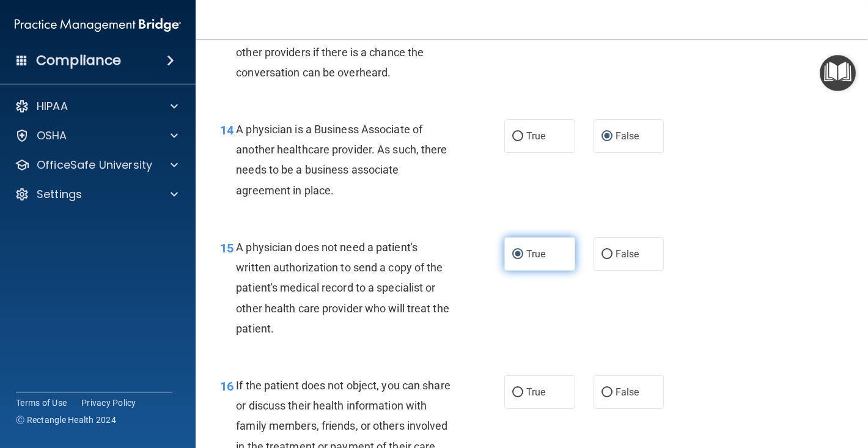
scroll to position [1564, 0]
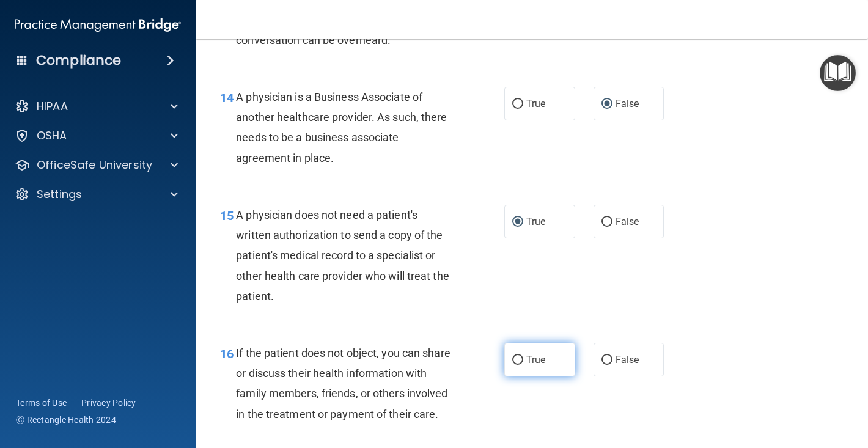
click at [518, 356] on input "True" at bounding box center [517, 360] width 11 height 9
radio input "true"
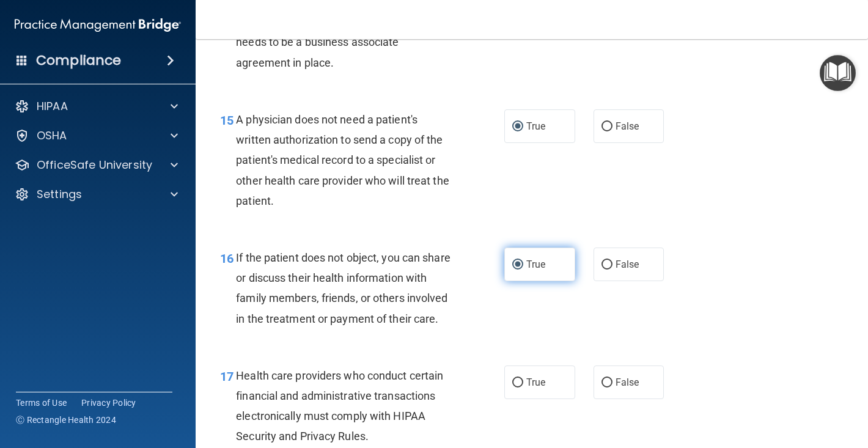
scroll to position [1667, 0]
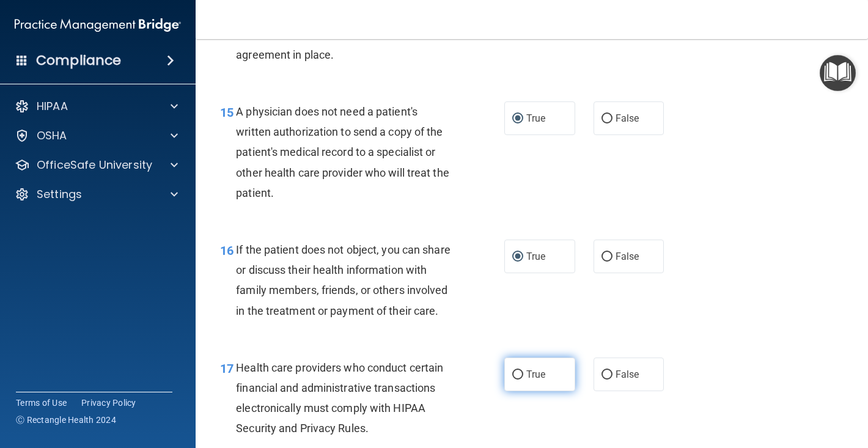
click at [521, 371] on input "True" at bounding box center [517, 375] width 11 height 9
radio input "true"
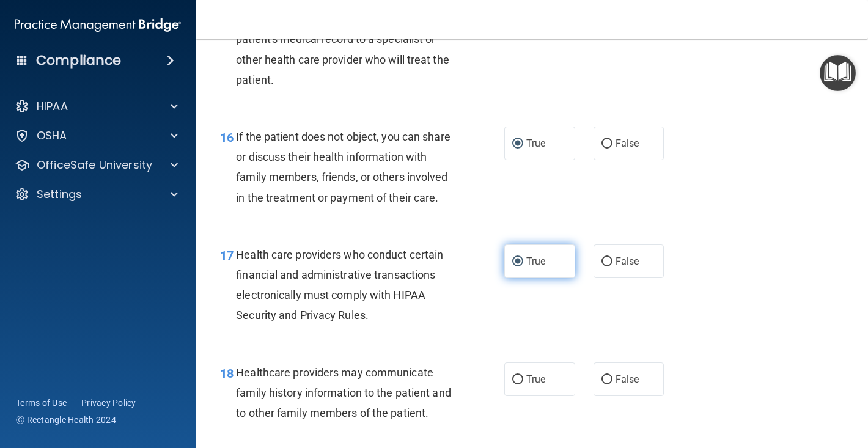
scroll to position [1885, 0]
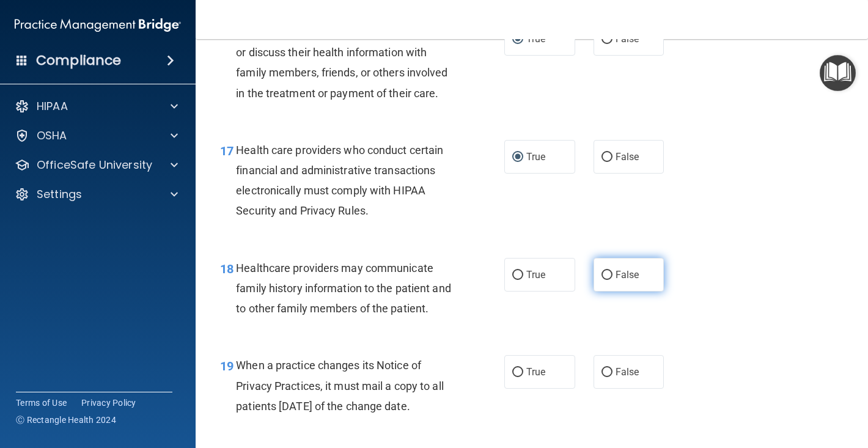
click at [610, 271] on input "False" at bounding box center [607, 275] width 11 height 9
radio input "true"
click at [611, 368] on input "False" at bounding box center [607, 372] width 11 height 9
radio input "true"
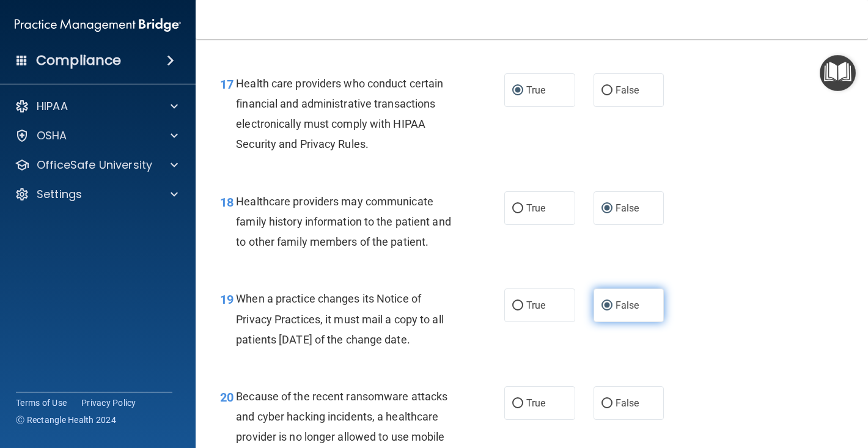
scroll to position [1956, 0]
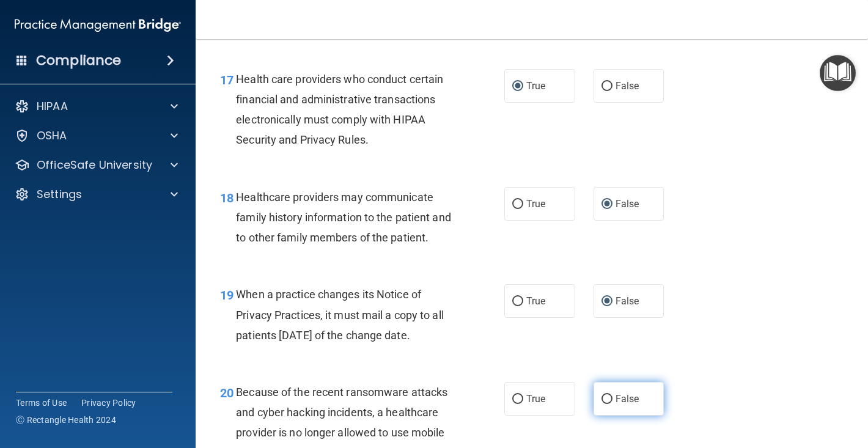
click at [605, 395] on input "False" at bounding box center [607, 399] width 11 height 9
radio input "true"
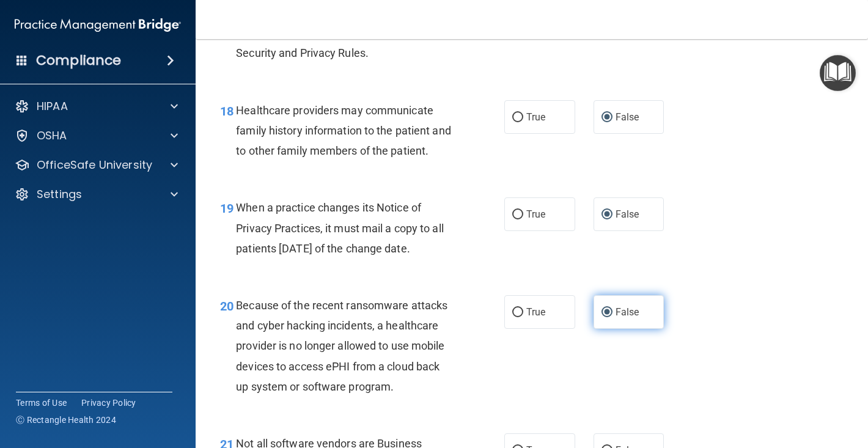
scroll to position [2096, 0]
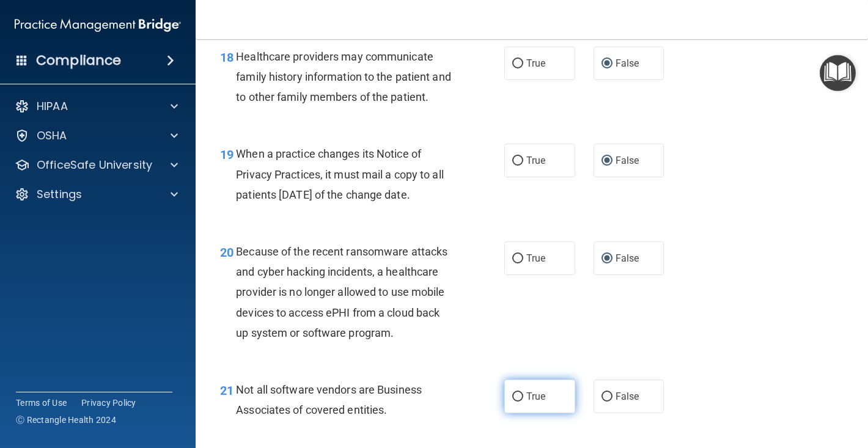
click at [516, 393] on input "True" at bounding box center [517, 397] width 11 height 9
radio input "true"
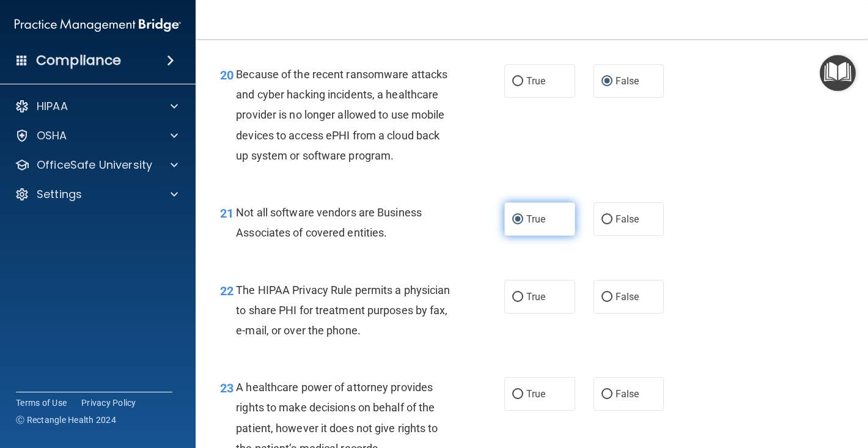
scroll to position [2304, 0]
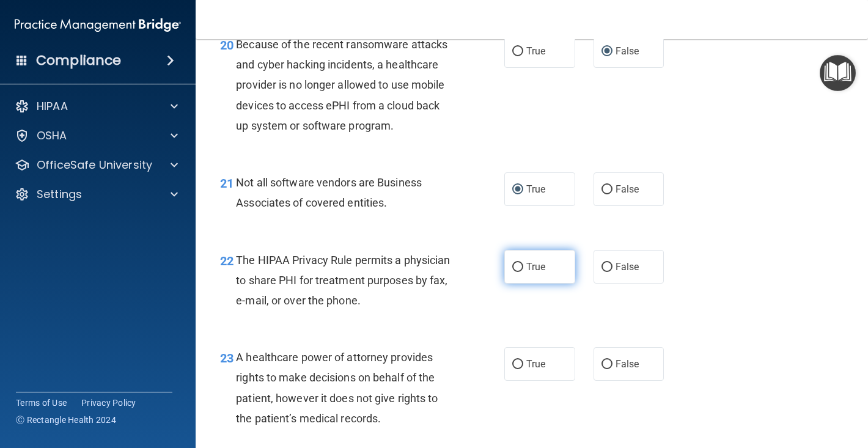
click at [519, 263] on input "True" at bounding box center [517, 267] width 11 height 9
radio input "true"
click at [610, 360] on input "False" at bounding box center [607, 364] width 11 height 9
radio input "true"
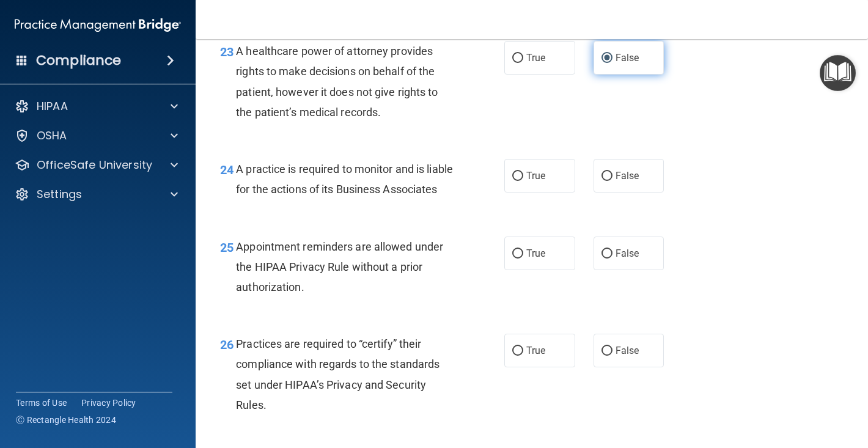
scroll to position [2637, 0]
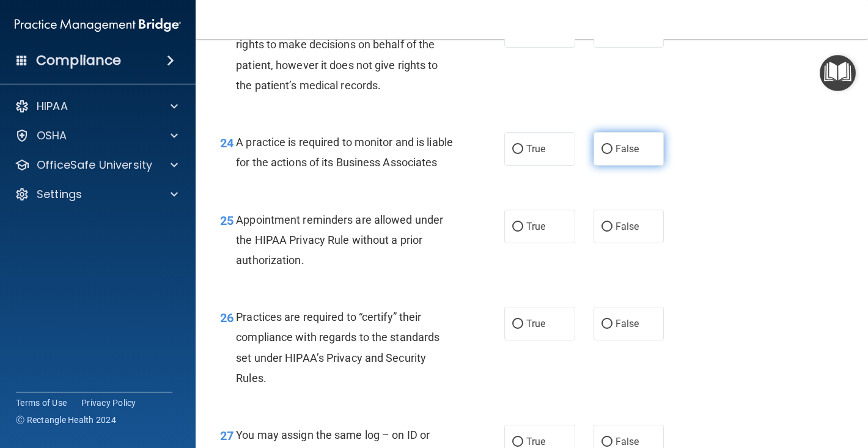
click at [605, 145] on input "False" at bounding box center [607, 149] width 11 height 9
radio input "true"
click at [520, 232] on input "True" at bounding box center [517, 227] width 11 height 9
radio input "true"
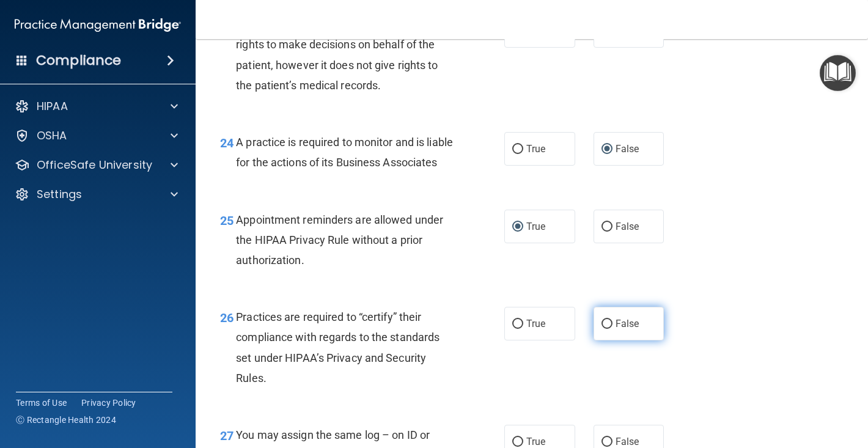
click at [608, 327] on input "False" at bounding box center [607, 324] width 11 height 9
radio input "true"
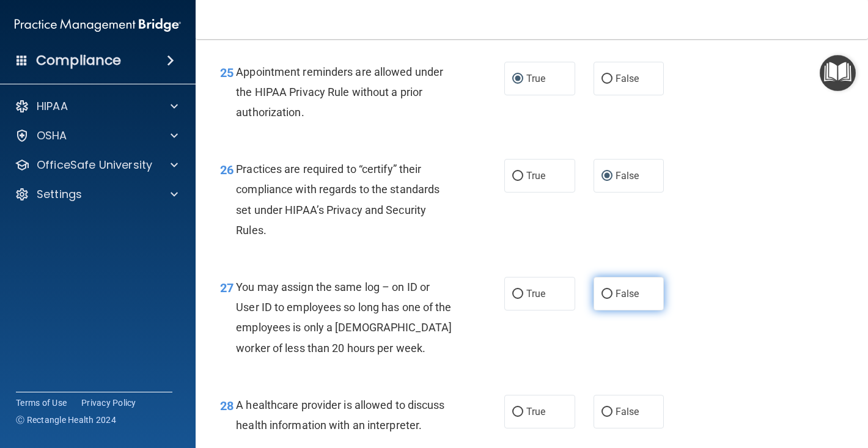
click at [608, 295] on input "False" at bounding box center [607, 294] width 11 height 9
radio input "true"
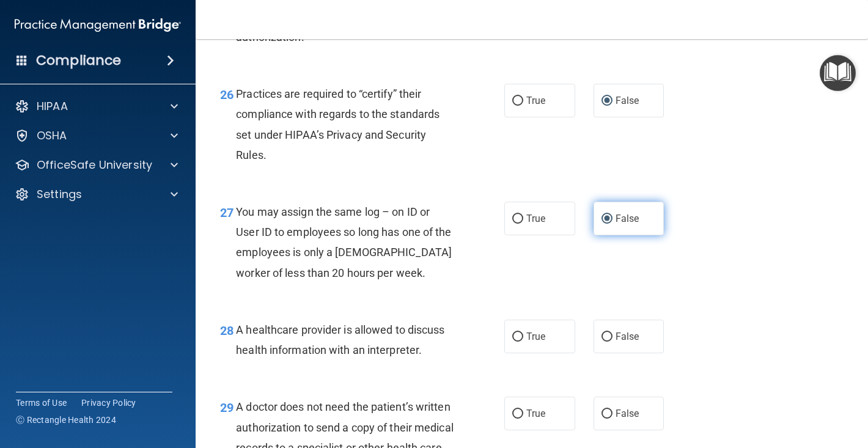
scroll to position [2908, 0]
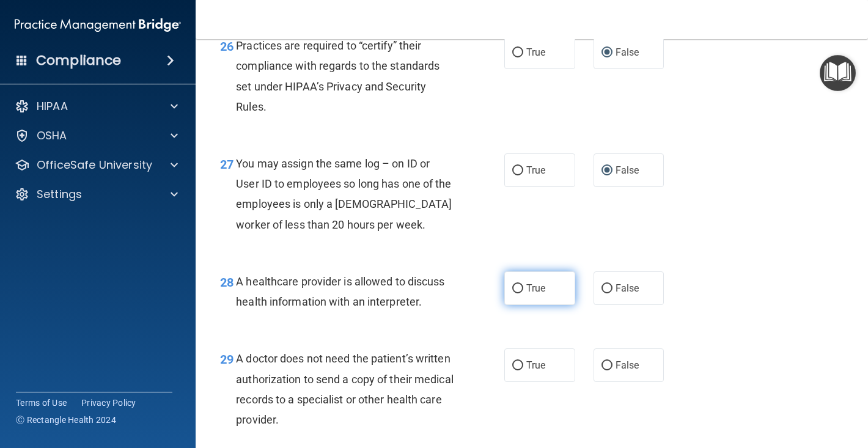
click at [516, 294] on input "True" at bounding box center [517, 288] width 11 height 9
radio input "true"
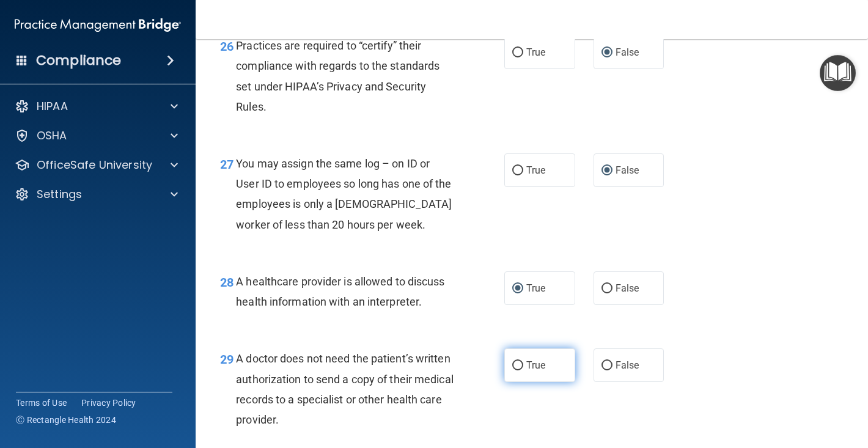
click at [517, 370] on input "True" at bounding box center [517, 365] width 11 height 9
radio input "true"
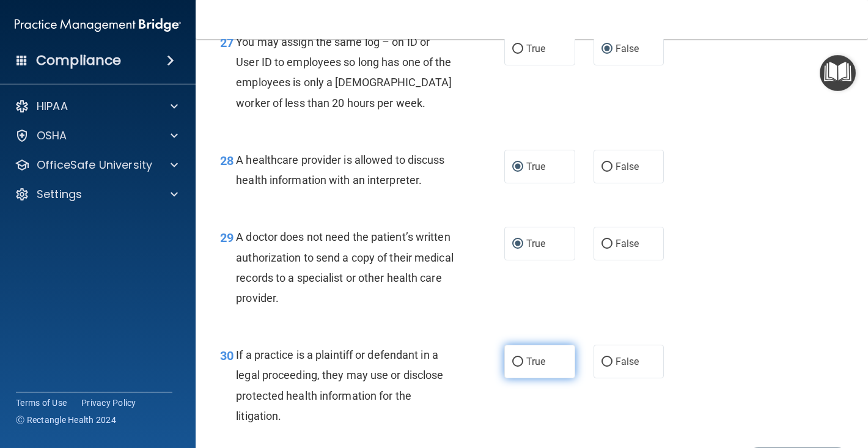
click at [517, 367] on input "True" at bounding box center [517, 362] width 11 height 9
radio input "true"
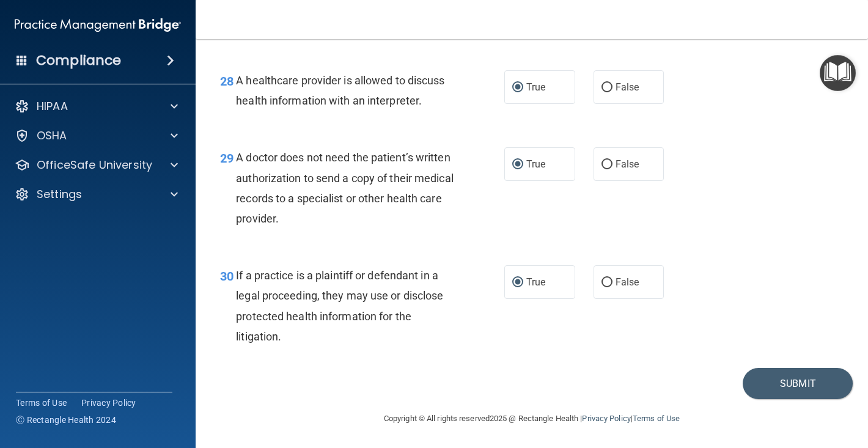
scroll to position [3114, 0]
click at [775, 386] on button "Submit" at bounding box center [798, 383] width 110 height 31
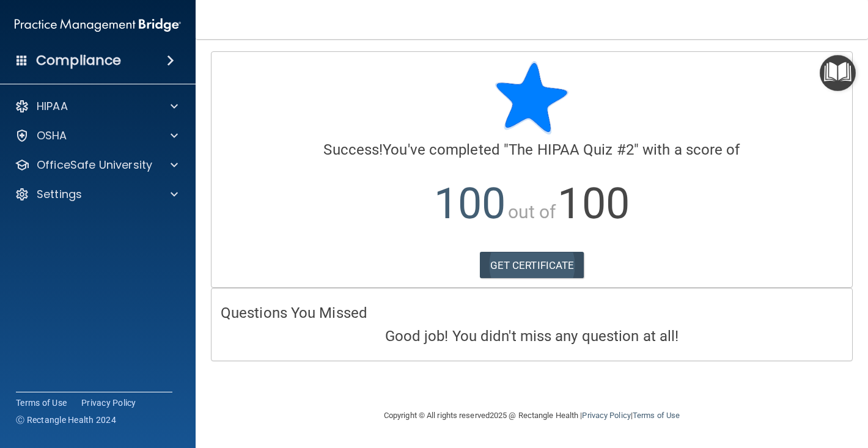
click at [546, 269] on link "GET CERTIFICATE" at bounding box center [532, 265] width 105 height 27
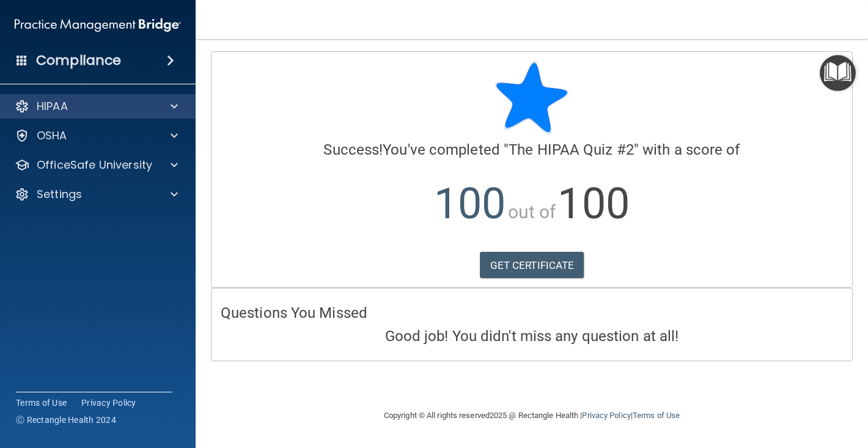
click at [77, 108] on div "HIPAA" at bounding box center [82, 106] width 152 height 15
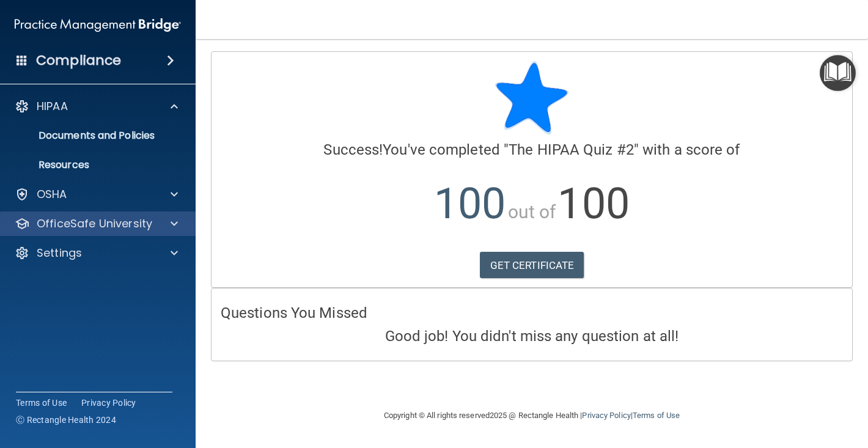
click at [79, 229] on p "OfficeSafe University" at bounding box center [95, 223] width 116 height 15
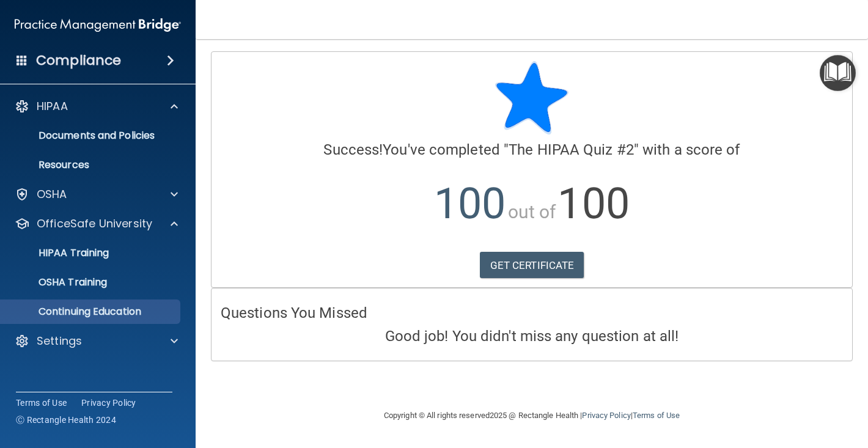
click at [88, 307] on p "Continuing Education" at bounding box center [91, 312] width 167 height 12
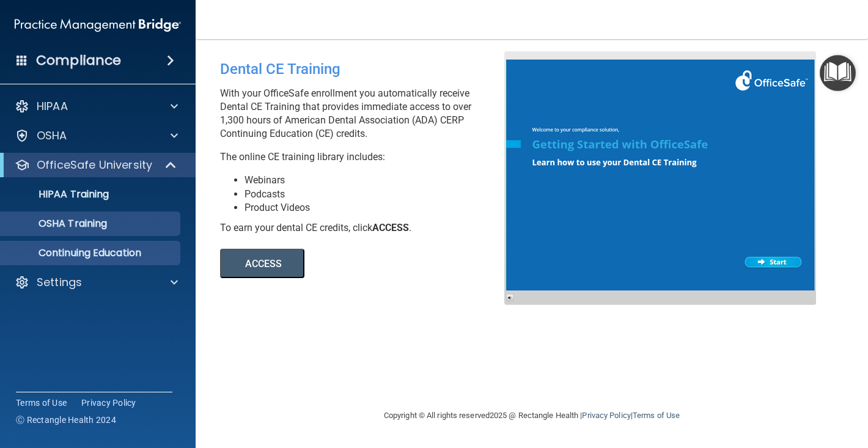
click at [93, 226] on p "OSHA Training" at bounding box center [57, 224] width 99 height 12
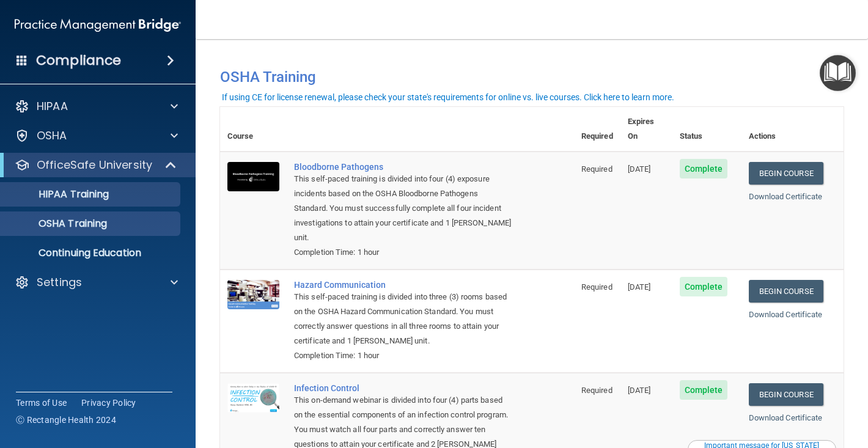
click at [78, 188] on p "HIPAA Training" at bounding box center [58, 194] width 101 height 12
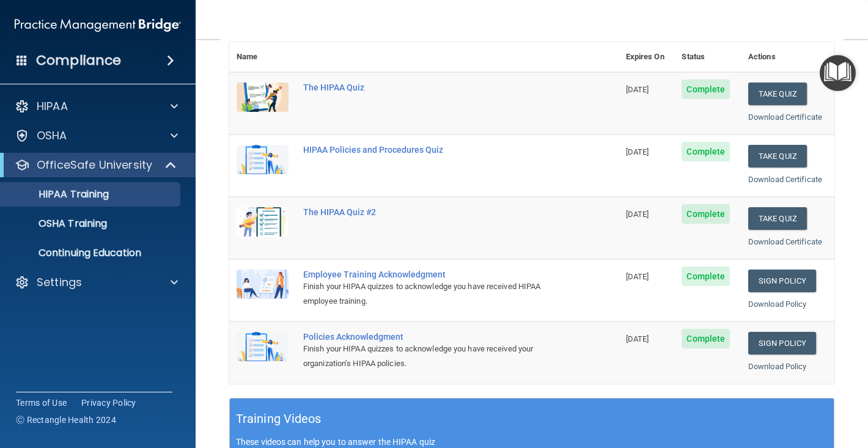
scroll to position [157, 0]
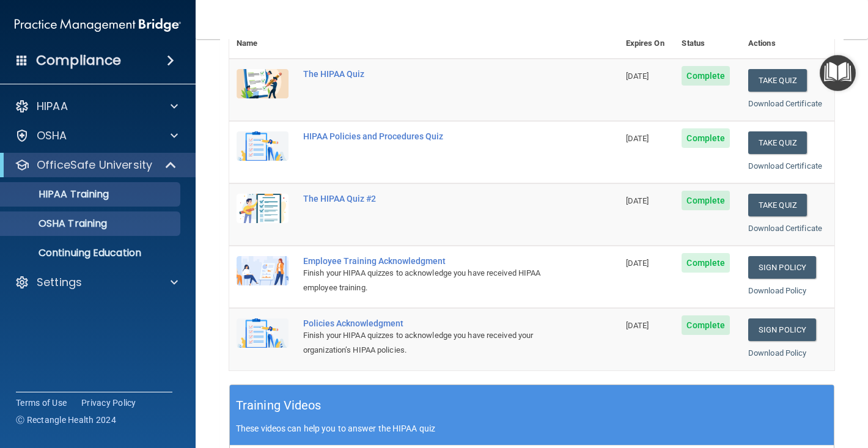
click at [112, 221] on div "OSHA Training" at bounding box center [91, 224] width 167 height 12
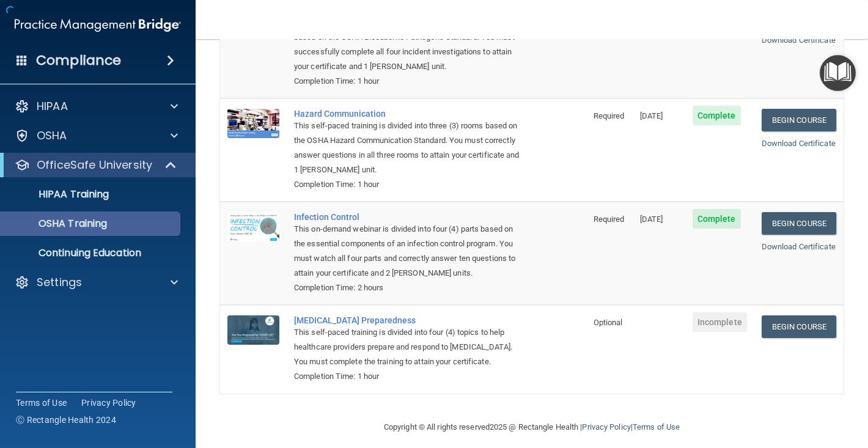
scroll to position [138, 0]
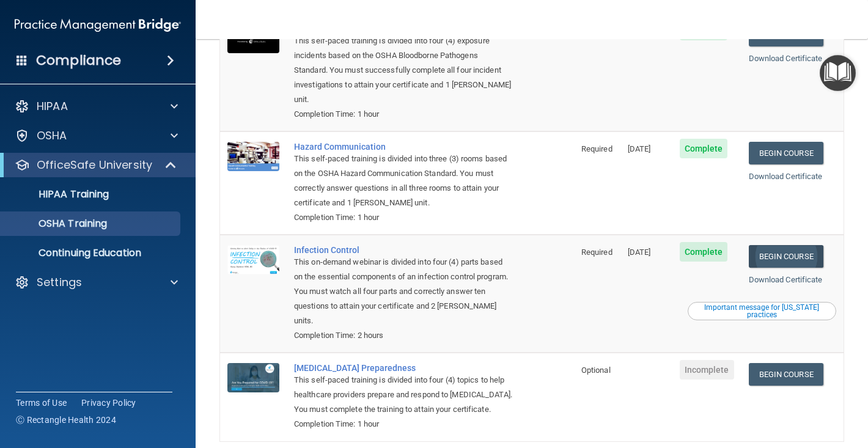
click at [797, 245] on link "Begin Course" at bounding box center [786, 256] width 75 height 23
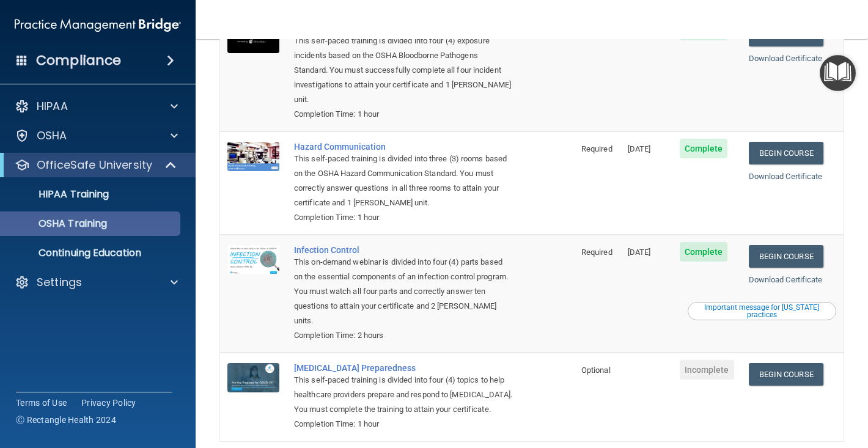
click at [99, 223] on p "OSHA Training" at bounding box center [57, 224] width 99 height 12
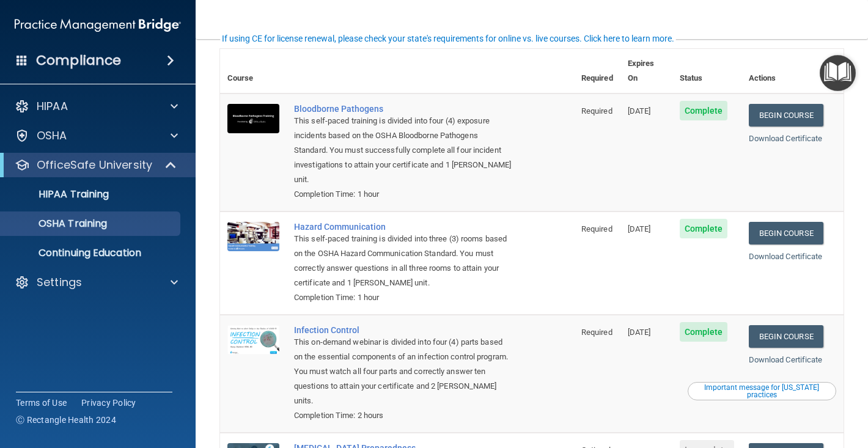
scroll to position [87, 0]
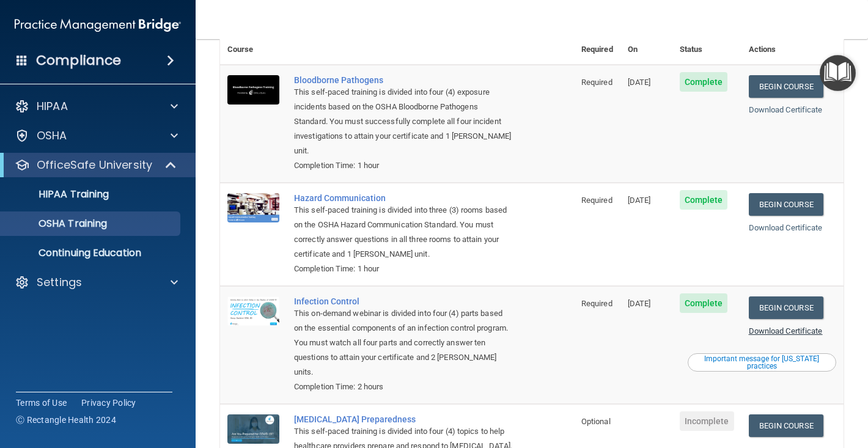
click at [775, 327] on link "Download Certificate" at bounding box center [786, 331] width 74 height 9
click at [797, 327] on link "Download Certificate" at bounding box center [786, 331] width 74 height 9
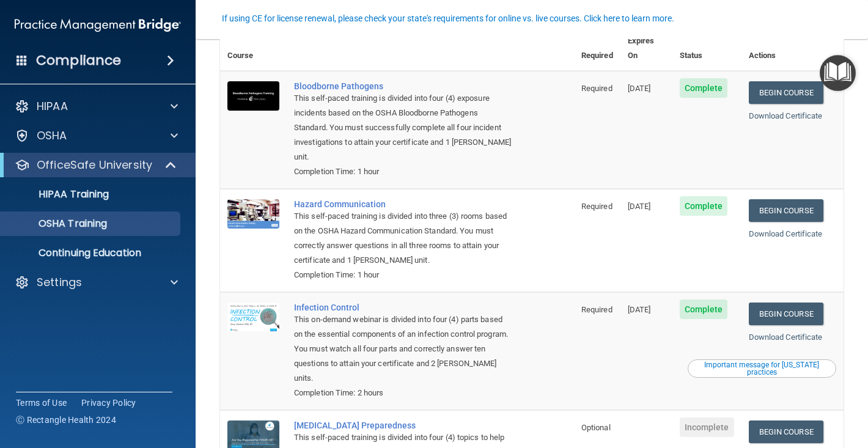
scroll to position [81, 0]
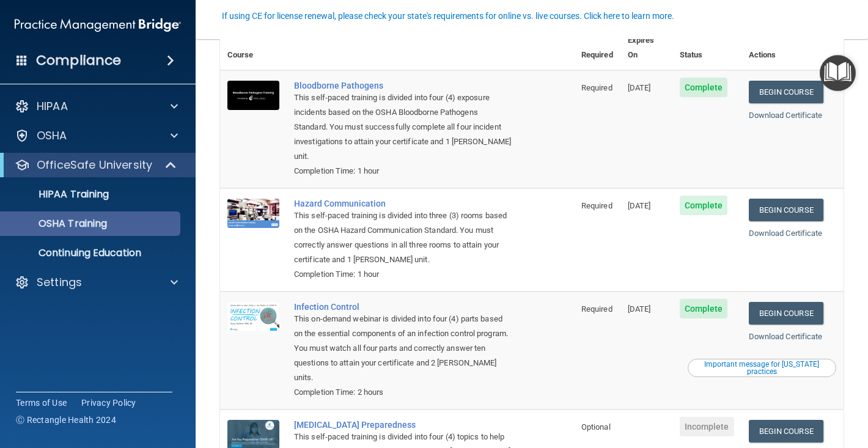
click at [117, 223] on div "OSHA Training" at bounding box center [91, 224] width 167 height 12
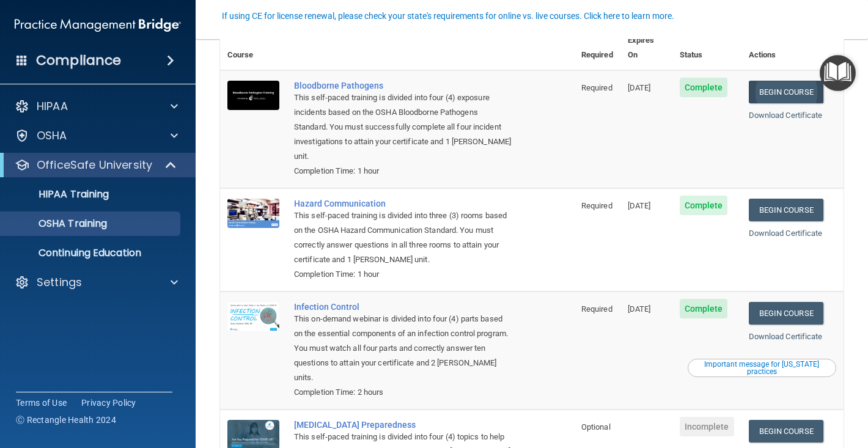
click at [795, 86] on link "Begin Course" at bounding box center [786, 92] width 75 height 23
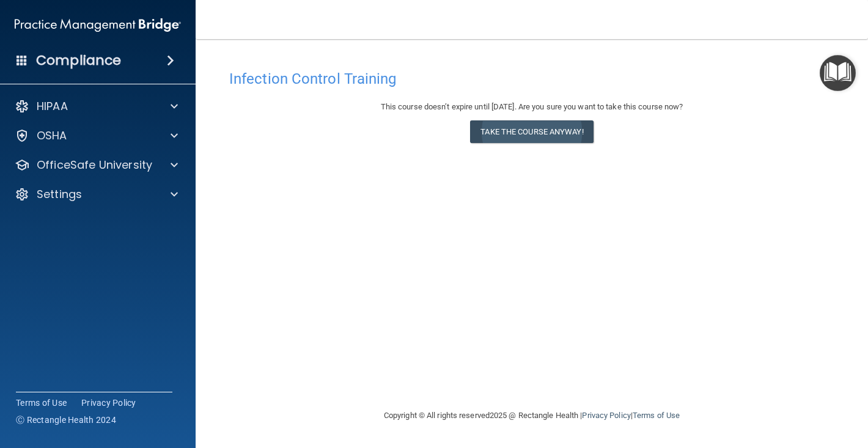
click at [536, 133] on button "Take the course anyway!" at bounding box center [531, 131] width 123 height 23
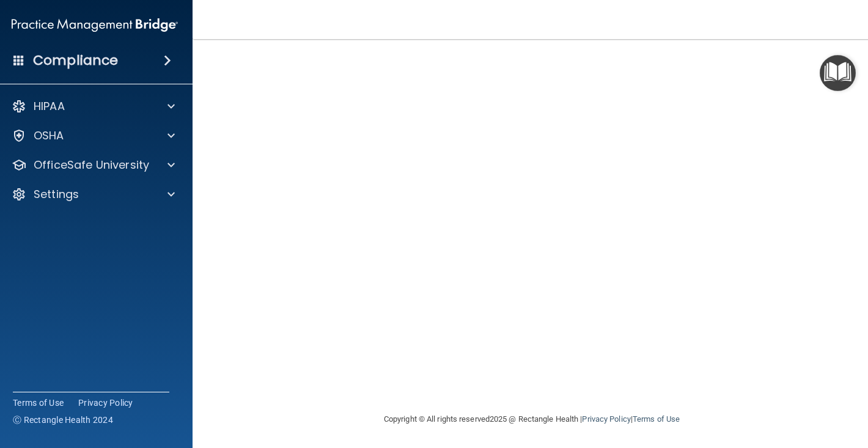
scroll to position [75, 0]
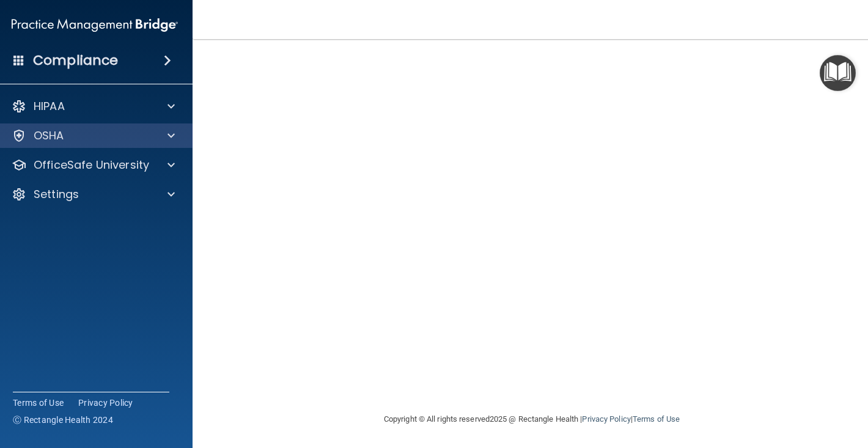
click at [97, 135] on div "OSHA" at bounding box center [78, 135] width 152 height 15
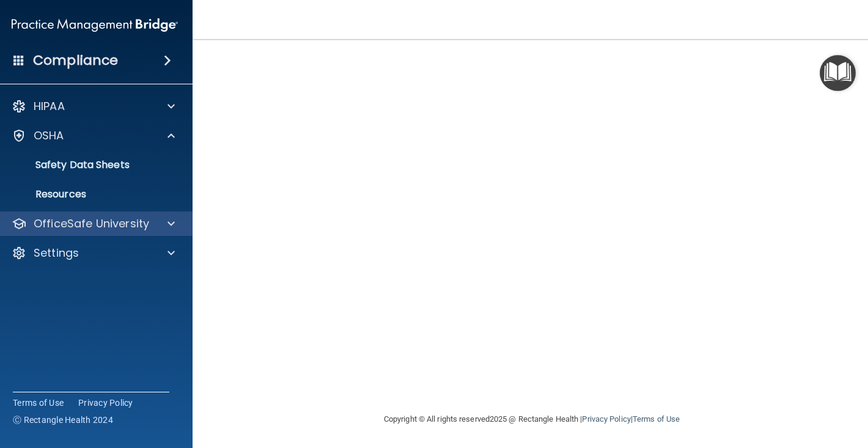
click at [79, 231] on div "OfficeSafe University" at bounding box center [95, 224] width 196 height 24
click at [164, 226] on div at bounding box center [169, 223] width 31 height 15
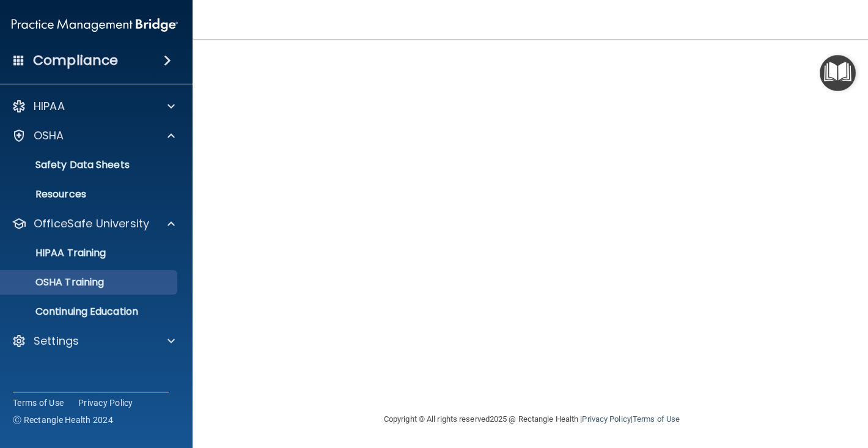
click at [89, 284] on p "OSHA Training" at bounding box center [54, 282] width 99 height 12
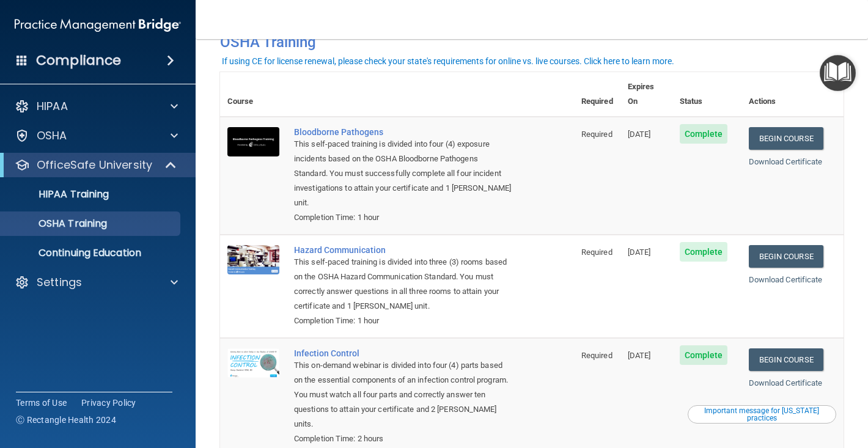
scroll to position [36, 0]
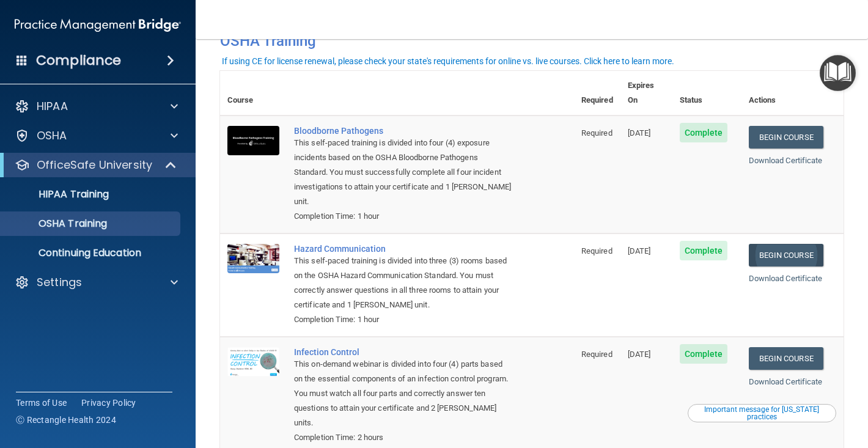
click at [795, 244] on link "Begin Course" at bounding box center [786, 255] width 75 height 23
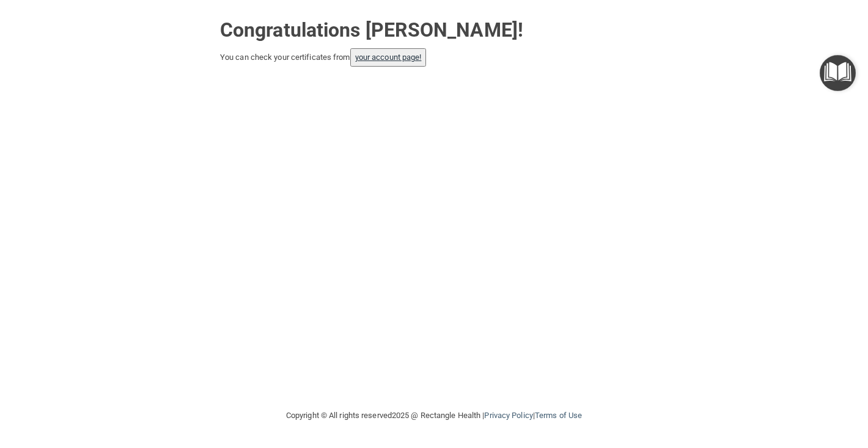
click at [390, 58] on link "your account page!" at bounding box center [388, 57] width 67 height 9
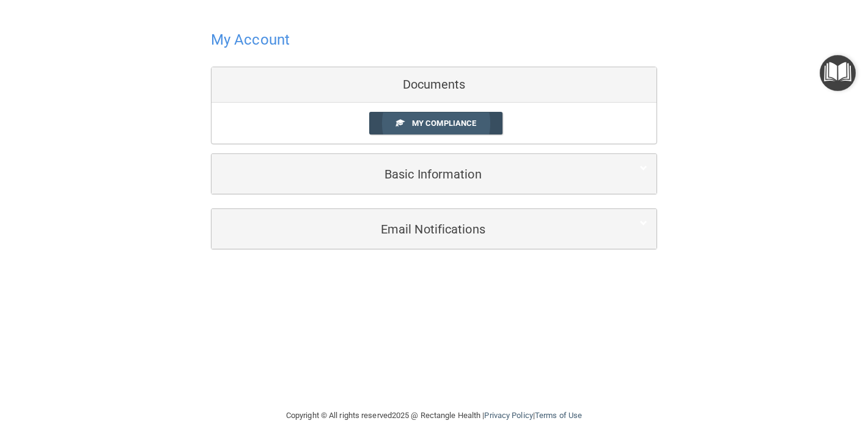
click at [412, 124] on link "My Compliance" at bounding box center [436, 123] width 134 height 23
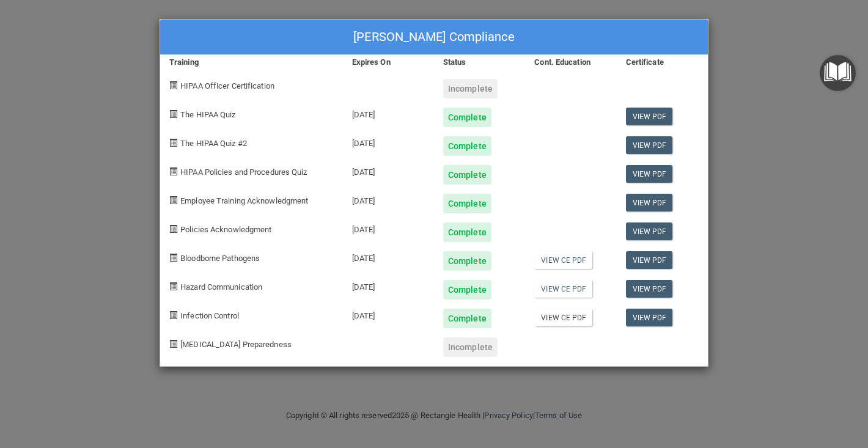
click at [567, 319] on link "View CE PDF" at bounding box center [563, 318] width 58 height 18
click at [563, 287] on link "View CE PDF" at bounding box center [563, 289] width 58 height 18
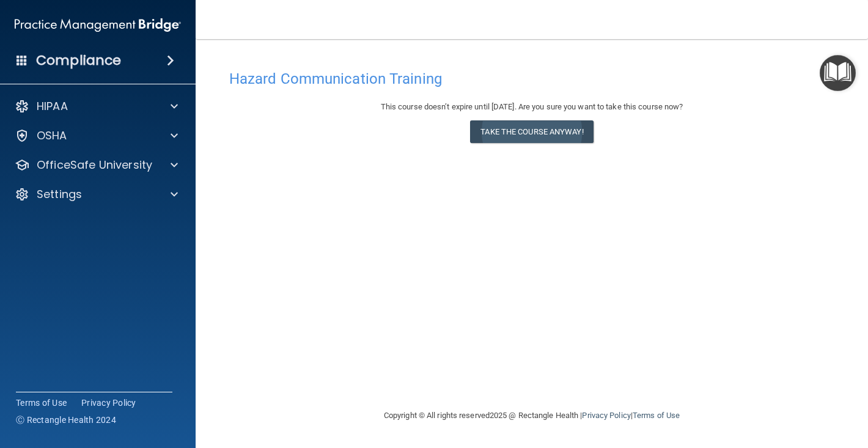
click at [567, 130] on button "Take the course anyway!" at bounding box center [531, 131] width 123 height 23
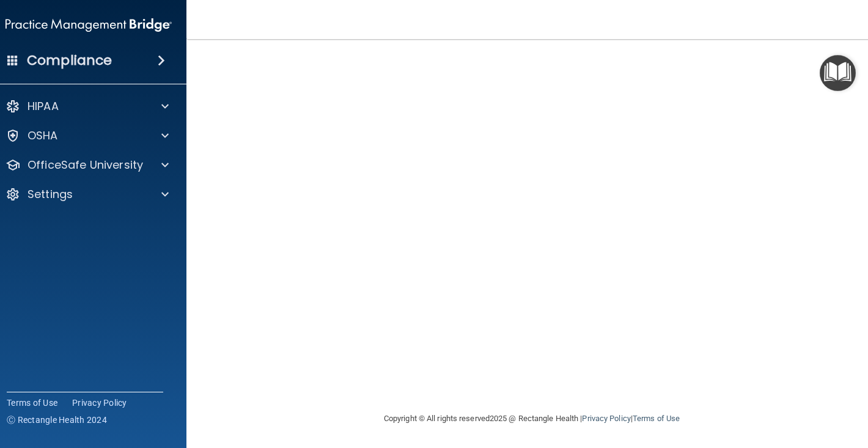
scroll to position [102, 0]
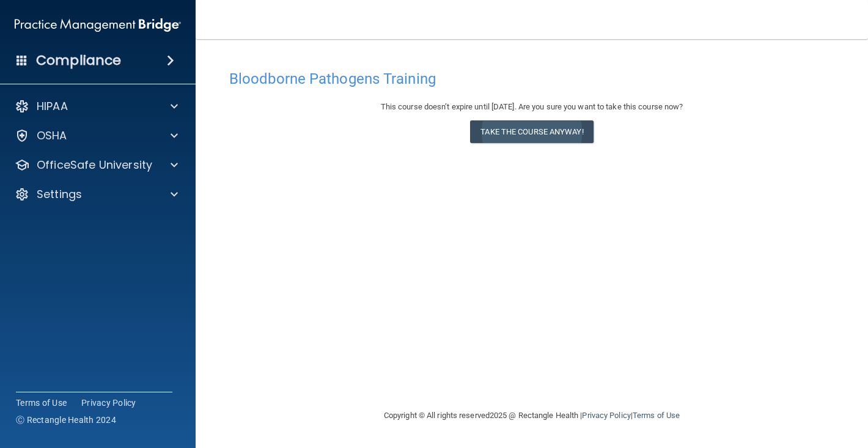
click at [523, 136] on button "Take the course anyway!" at bounding box center [531, 131] width 123 height 23
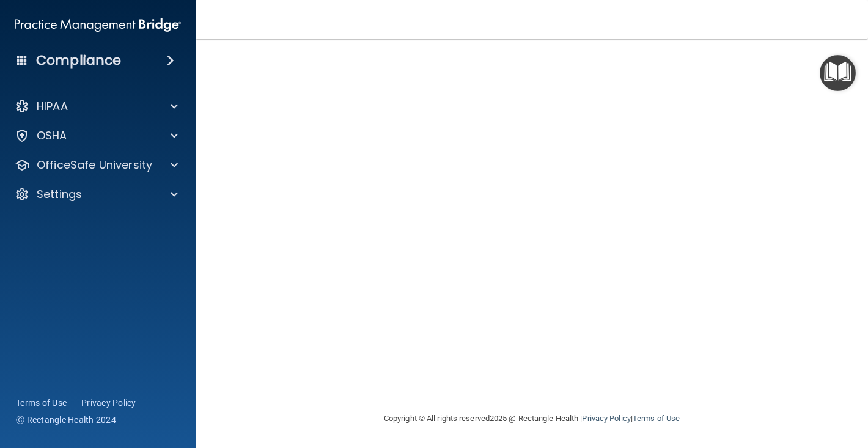
scroll to position [75, 0]
click at [287, 396] on div "Bloodborne Pathogens Training This course doesn’t expire until [DATE]. Are you …" at bounding box center [532, 200] width 624 height 423
click at [814, 37] on nav "Toggle navigation [PERSON_NAME] [EMAIL_ADDRESS][DOMAIN_NAME] Manage My Enterpri…" at bounding box center [532, 19] width 673 height 39
click at [220, 290] on div "Bloodborne Pathogens Training This course doesn’t expire until [DATE]. Are you …" at bounding box center [532, 215] width 624 height 423
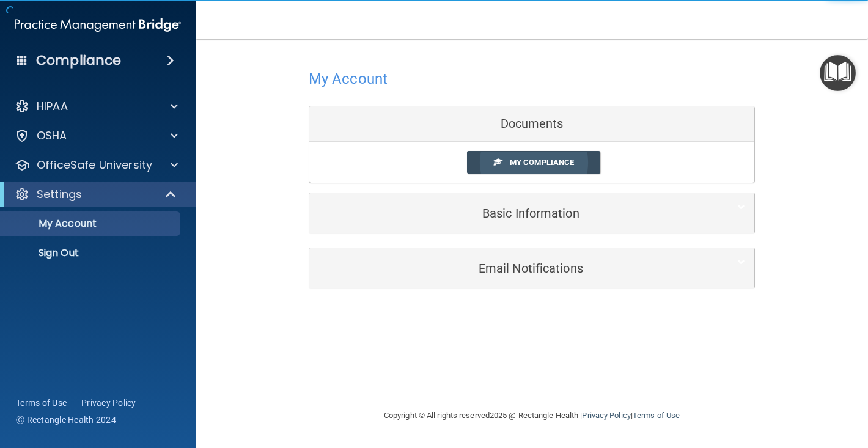
click at [536, 155] on link "My Compliance" at bounding box center [534, 162] width 134 height 23
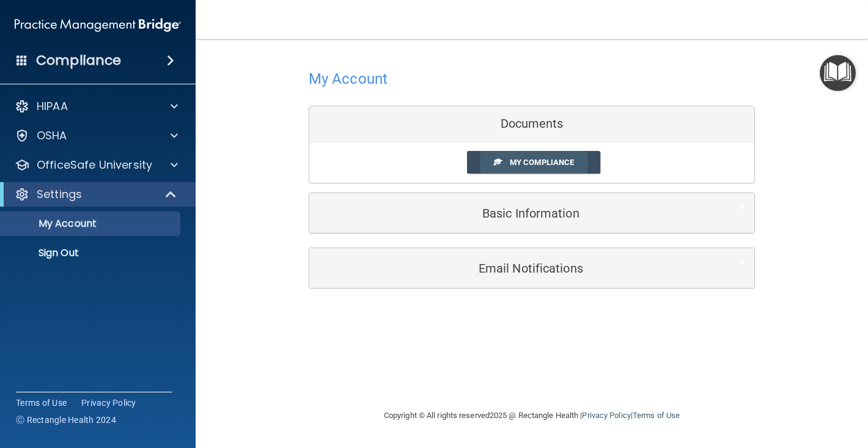
click at [531, 159] on span "My Compliance" at bounding box center [542, 162] width 64 height 9
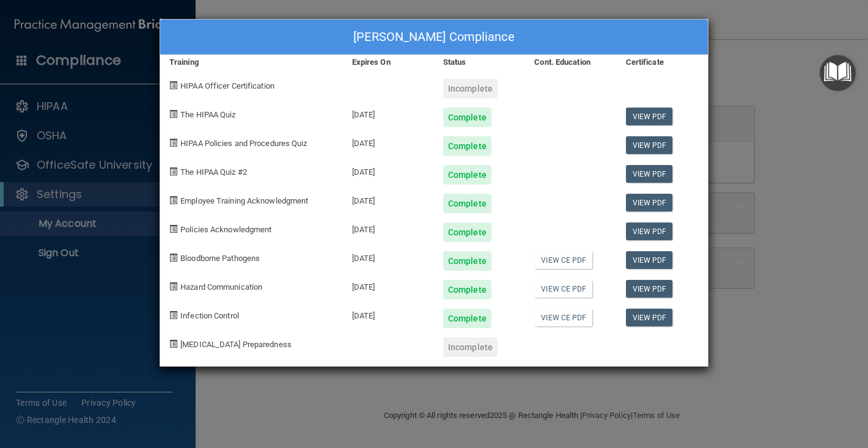
click at [251, 229] on span "Policies Acknowledgment" at bounding box center [225, 229] width 91 height 9
click at [462, 231] on div "Complete" at bounding box center [467, 233] width 48 height 20
click at [452, 233] on div "Complete" at bounding box center [467, 233] width 48 height 20
click at [232, 229] on span "Policies Acknowledgment" at bounding box center [225, 229] width 91 height 9
click at [174, 229] on span at bounding box center [173, 229] width 8 height 8
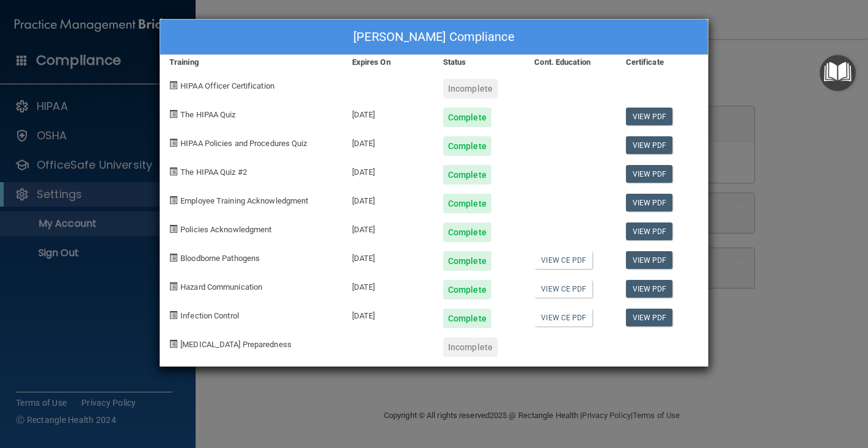
click at [292, 141] on span "HIPAA Policies and Procedures Quiz" at bounding box center [243, 143] width 127 height 9
click at [92, 286] on div "Molli Grue's Compliance Training Expires On Status Cont. Education Certificate …" at bounding box center [434, 224] width 868 height 448
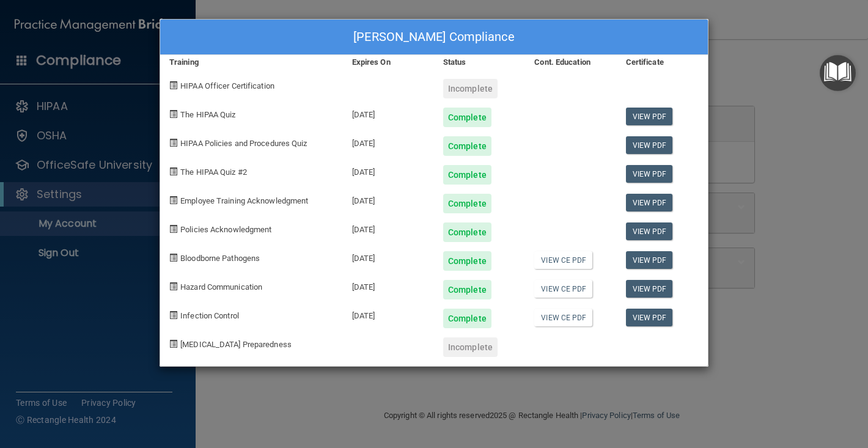
click at [86, 162] on div "Molli Grue's Compliance Training Expires On Status Cont. Education Certificate …" at bounding box center [434, 224] width 868 height 448
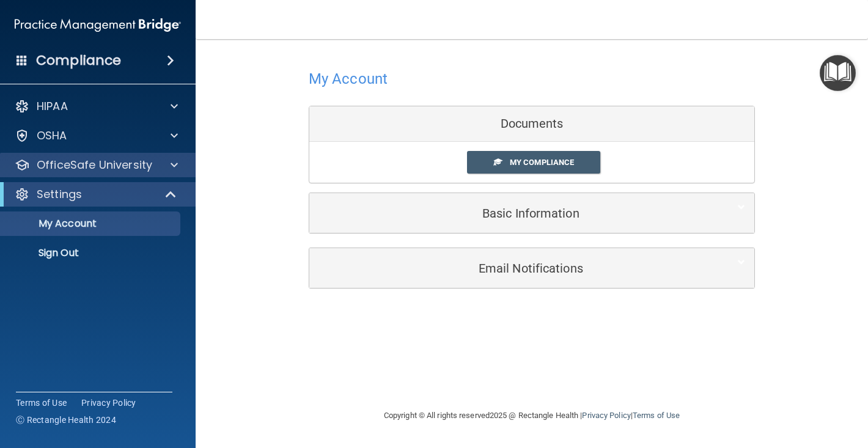
click at [79, 161] on p "OfficeSafe University" at bounding box center [95, 165] width 116 height 15
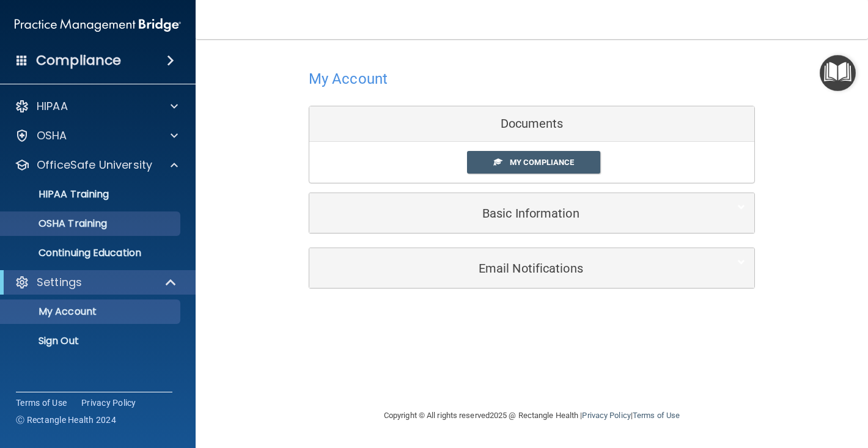
click at [68, 223] on p "OSHA Training" at bounding box center [57, 224] width 99 height 12
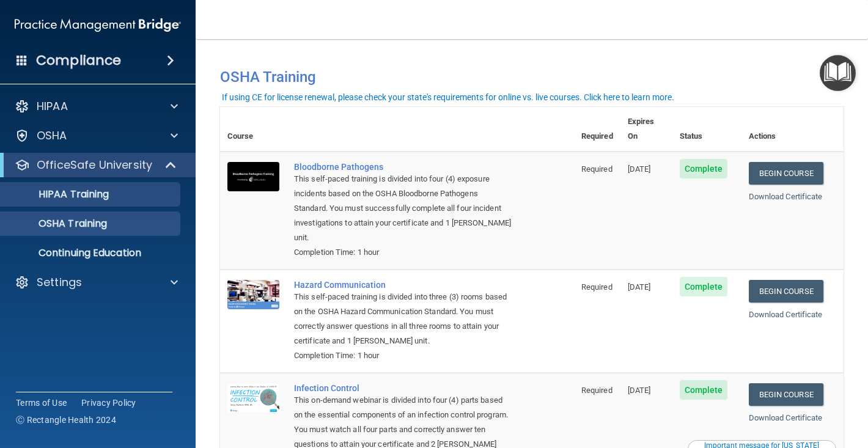
click at [108, 200] on p "HIPAA Training" at bounding box center [58, 194] width 101 height 12
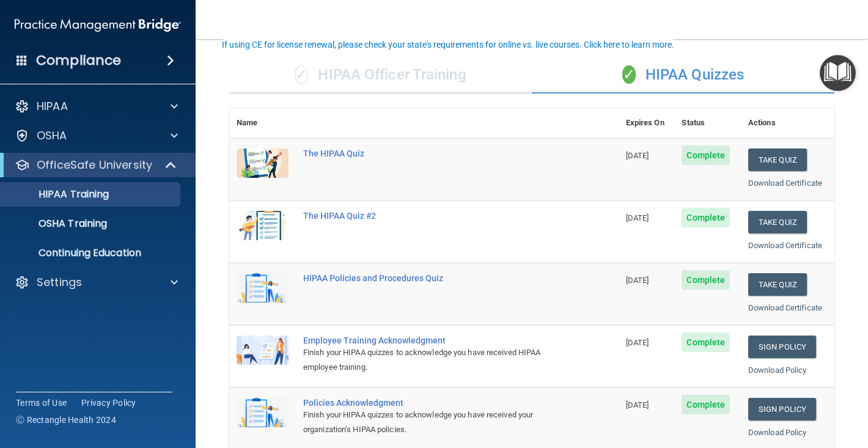
scroll to position [78, 0]
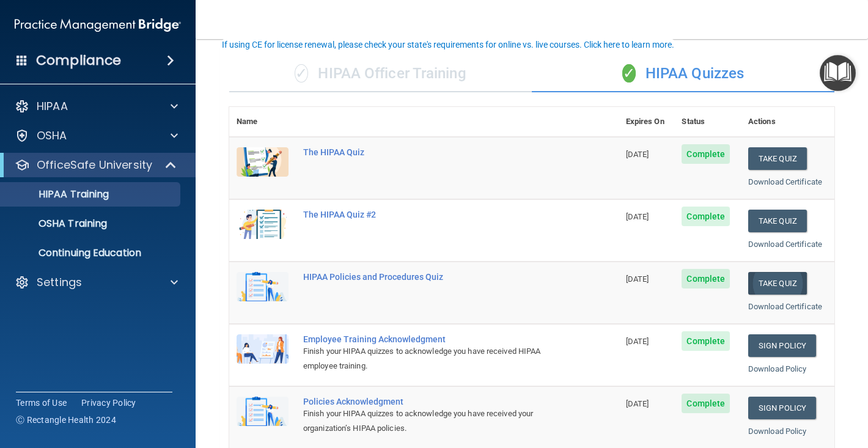
click at [771, 286] on button "Take Quiz" at bounding box center [778, 283] width 59 height 23
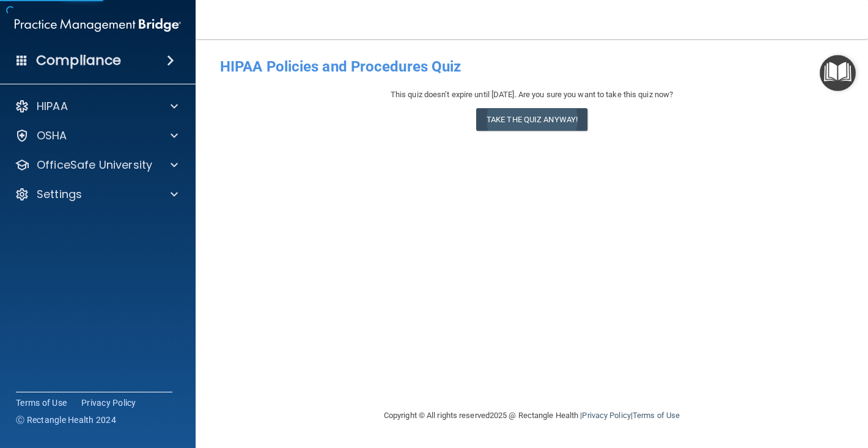
click at [520, 124] on button "Take the quiz anyway!" at bounding box center [531, 119] width 111 height 23
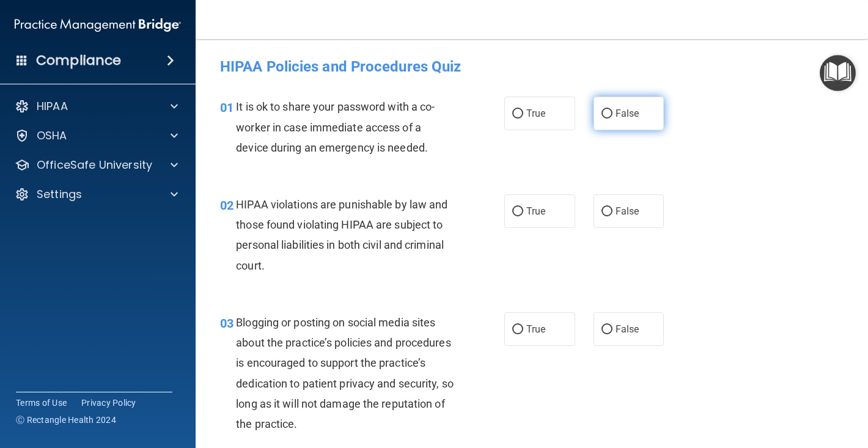
click at [609, 113] on input "False" at bounding box center [607, 113] width 11 height 9
radio input "true"
click at [519, 212] on input "True" at bounding box center [517, 211] width 11 height 9
radio input "true"
click at [606, 325] on input "False" at bounding box center [607, 329] width 11 height 9
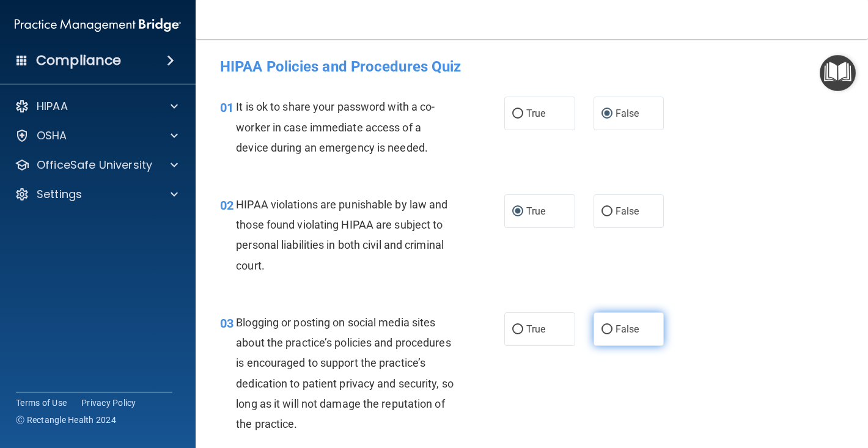
radio input "true"
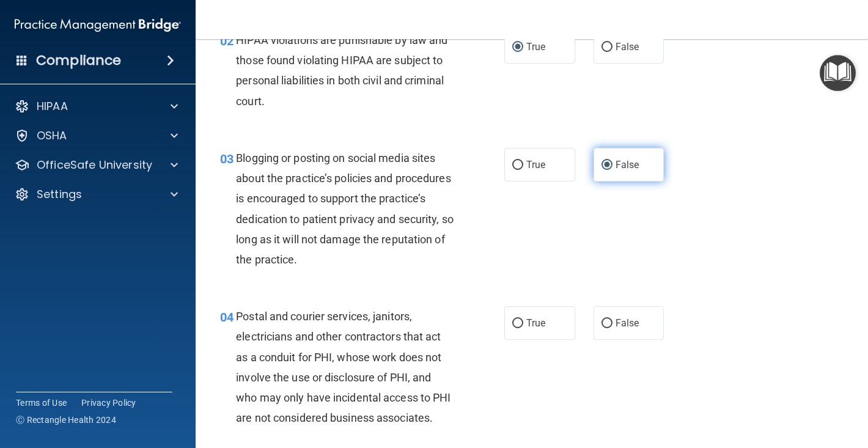
scroll to position [180, 0]
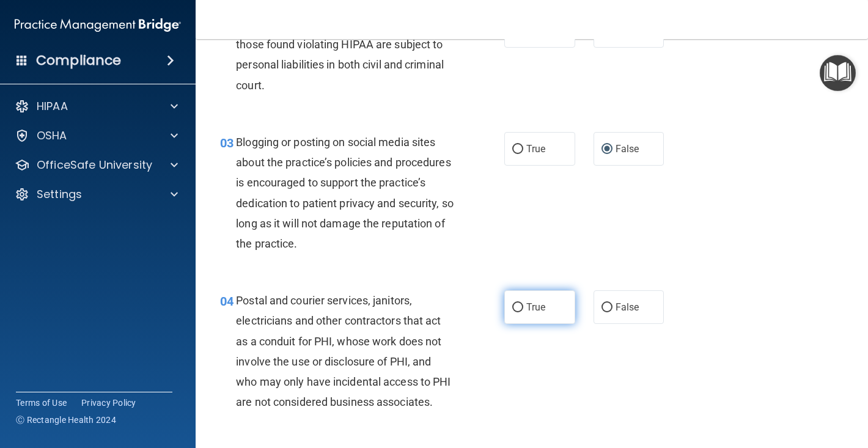
click at [521, 307] on input "True" at bounding box center [517, 307] width 11 height 9
radio input "true"
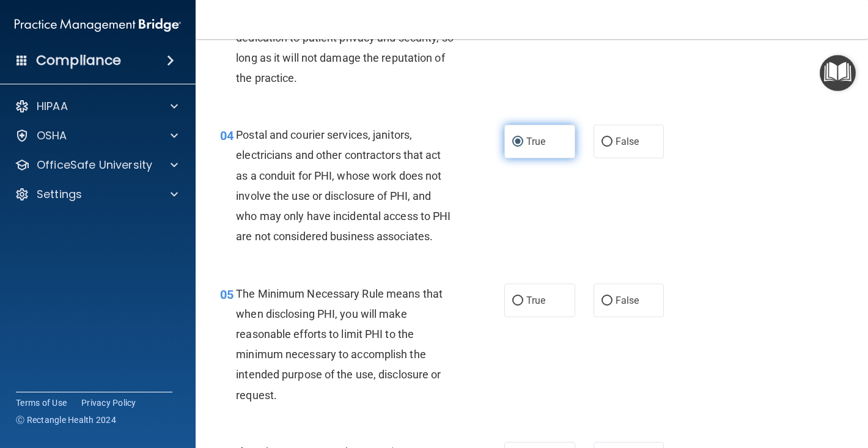
scroll to position [359, 0]
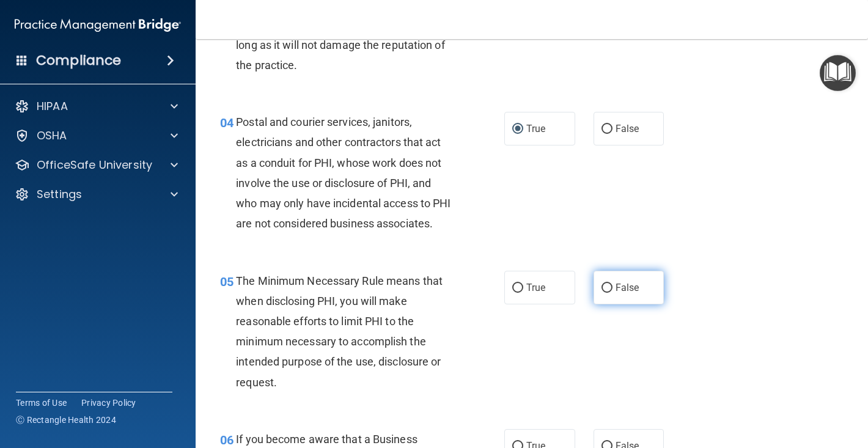
click at [602, 284] on input "False" at bounding box center [607, 288] width 11 height 9
radio input "true"
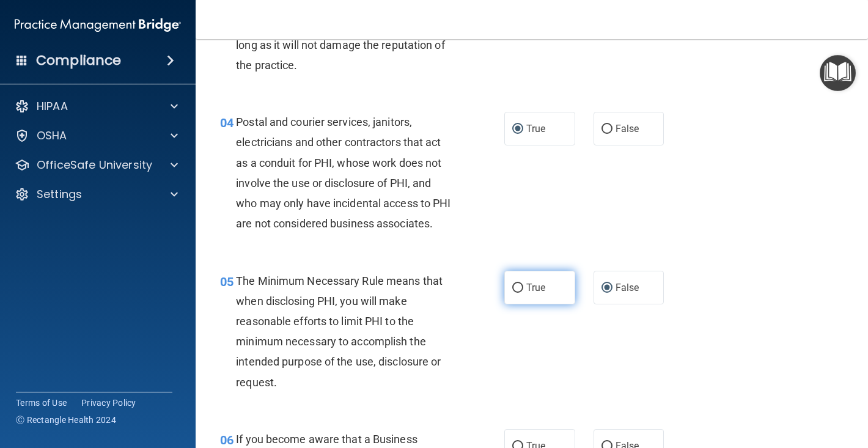
click at [511, 280] on label "True" at bounding box center [540, 288] width 71 height 34
click at [512, 284] on input "True" at bounding box center [517, 288] width 11 height 9
radio input "true"
radio input "false"
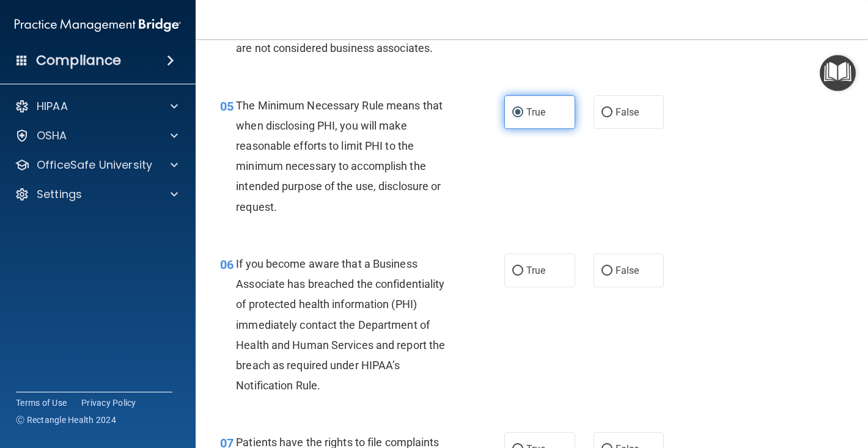
scroll to position [536, 0]
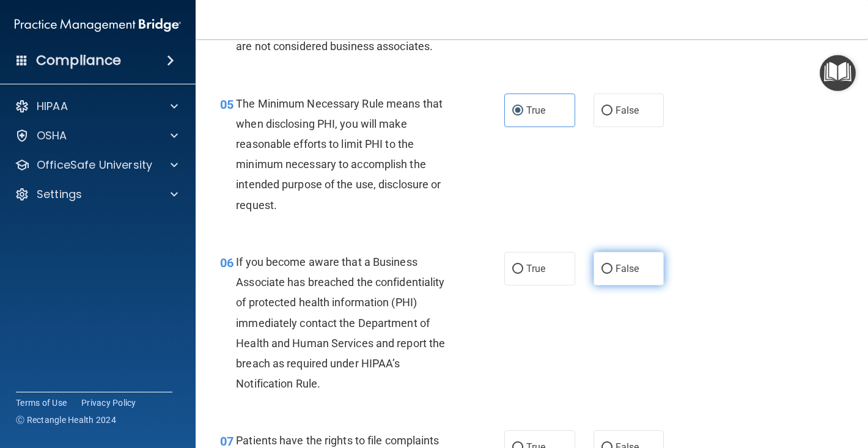
click at [608, 268] on input "False" at bounding box center [607, 269] width 11 height 9
radio input "true"
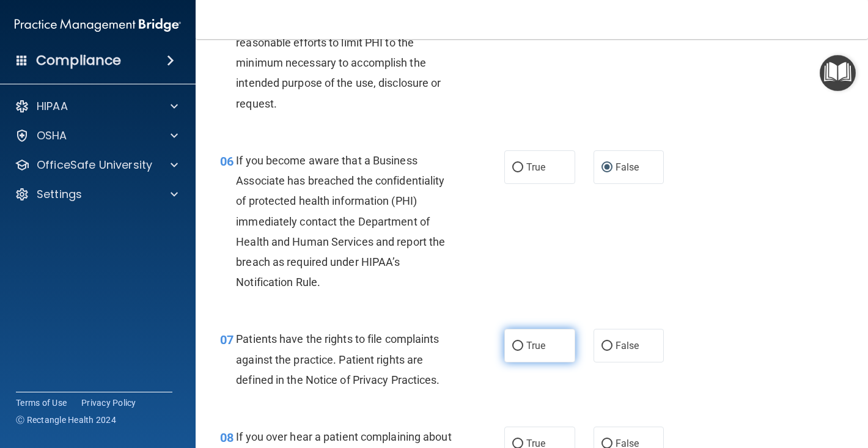
click at [520, 346] on input "True" at bounding box center [517, 346] width 11 height 9
radio input "true"
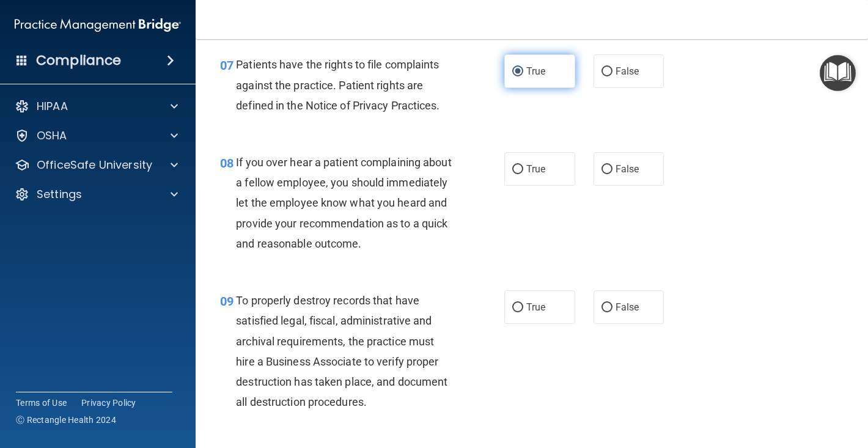
scroll to position [919, 0]
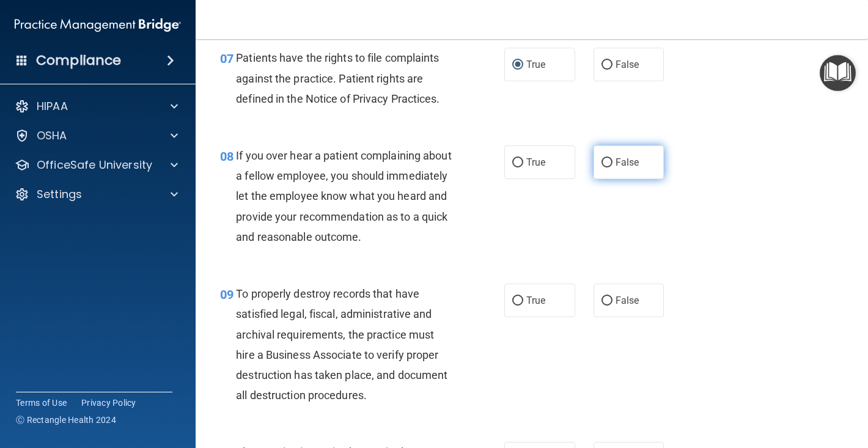
click at [610, 159] on input "False" at bounding box center [607, 162] width 11 height 9
radio input "true"
click at [602, 297] on input "False" at bounding box center [607, 301] width 11 height 9
radio input "true"
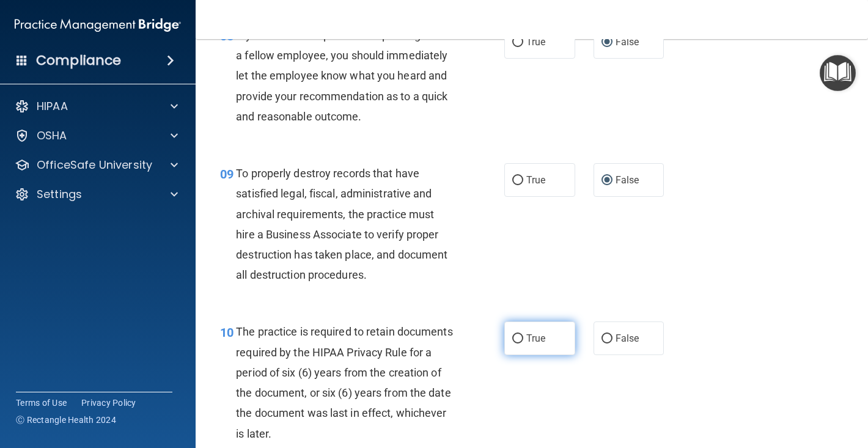
scroll to position [1043, 0]
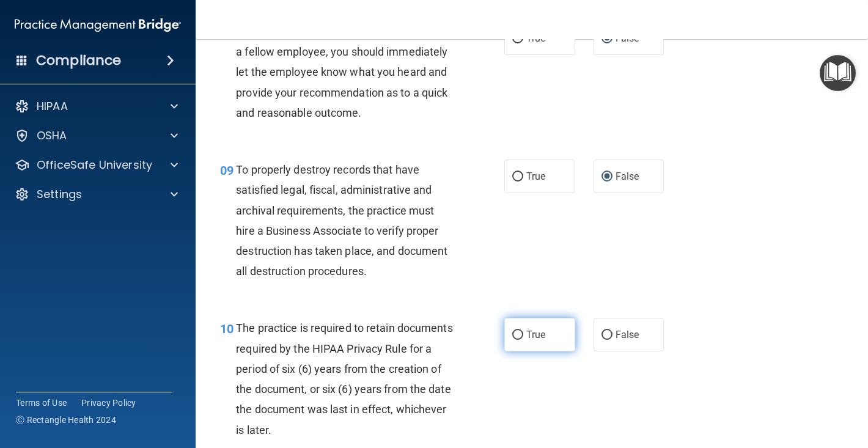
click at [520, 331] on input "True" at bounding box center [517, 335] width 11 height 9
radio input "true"
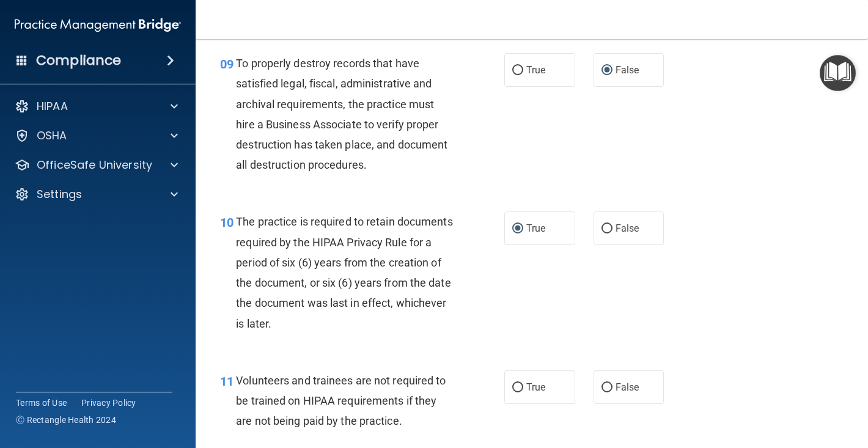
scroll to position [1196, 0]
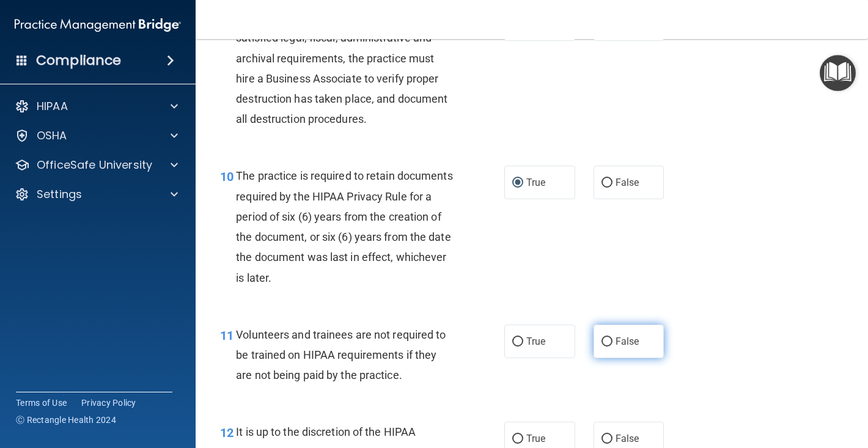
click at [605, 338] on input "False" at bounding box center [607, 342] width 11 height 9
radio input "true"
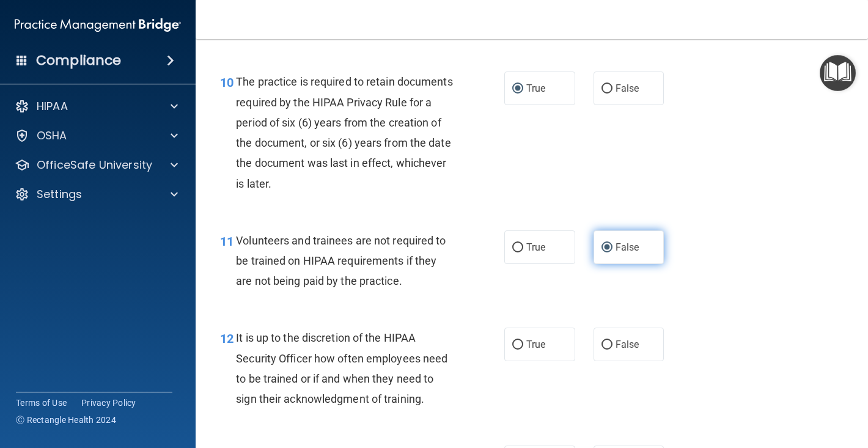
scroll to position [1299, 0]
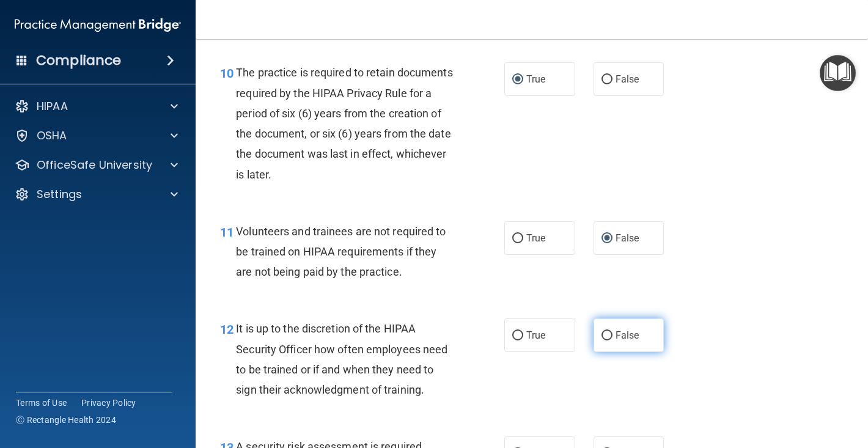
click at [606, 331] on input "False" at bounding box center [607, 335] width 11 height 9
radio input "true"
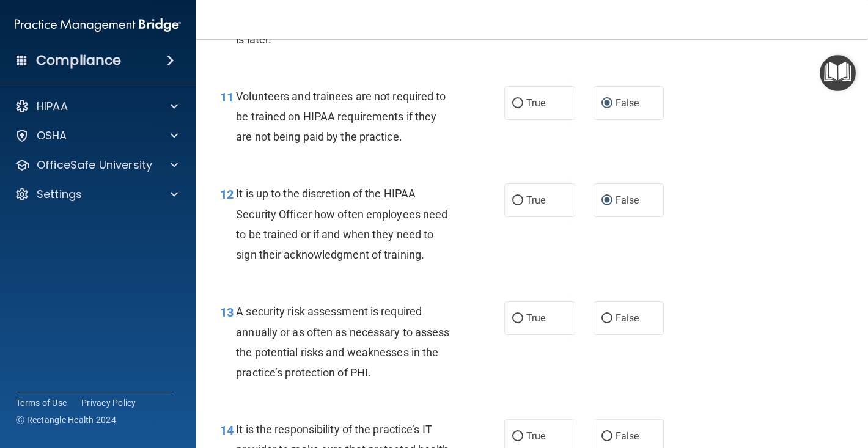
scroll to position [1439, 0]
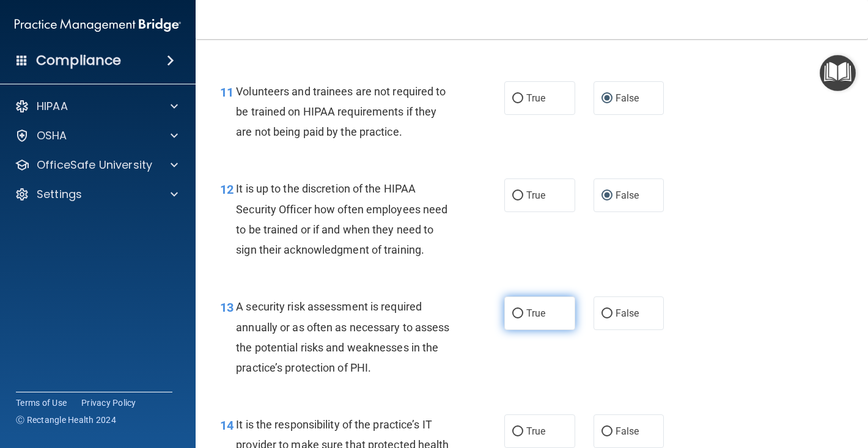
click at [524, 307] on label "True" at bounding box center [540, 314] width 71 height 34
click at [523, 309] on input "True" at bounding box center [517, 313] width 11 height 9
radio input "true"
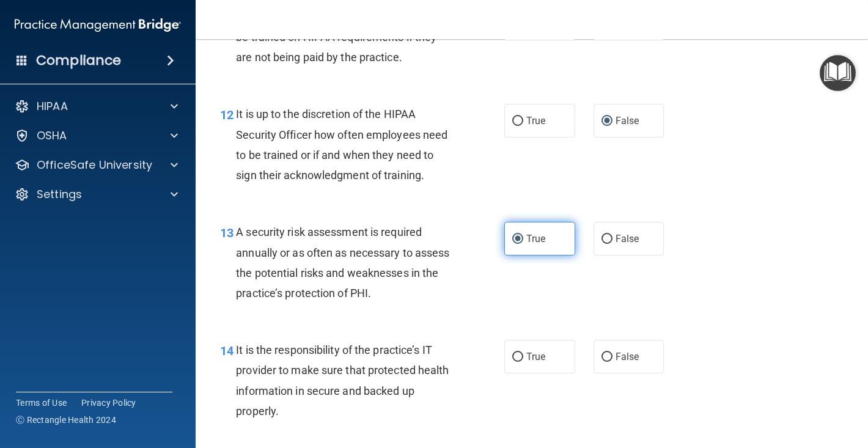
scroll to position [1515, 0]
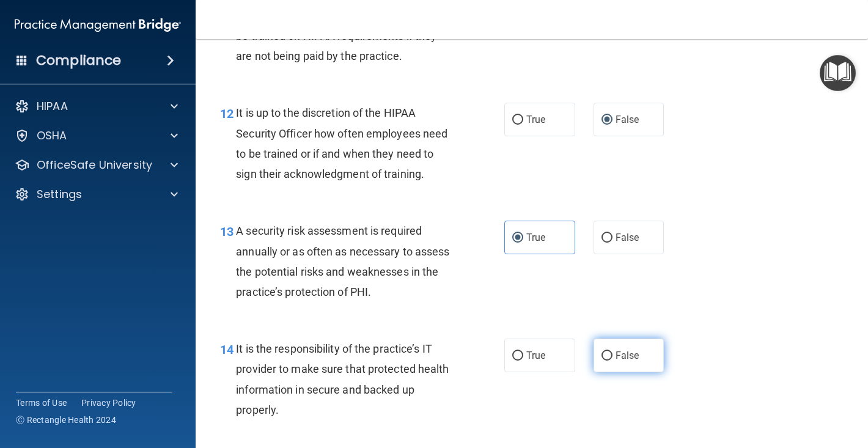
click at [612, 352] on input "False" at bounding box center [607, 356] width 11 height 9
radio input "true"
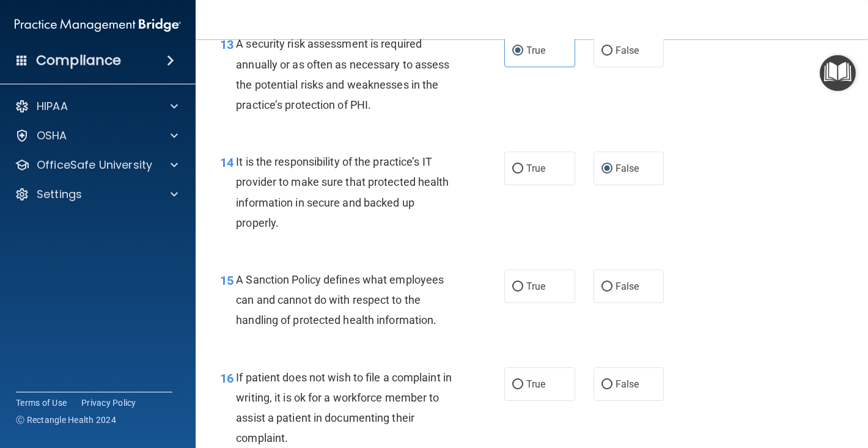
scroll to position [1701, 0]
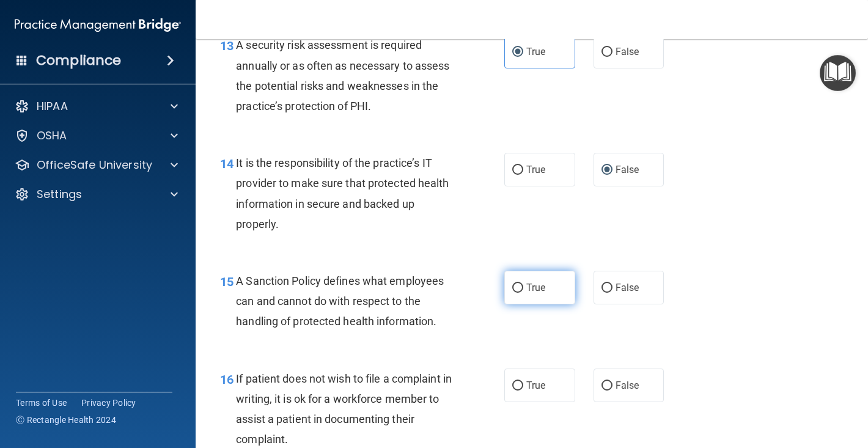
click at [522, 284] on input "True" at bounding box center [517, 288] width 11 height 9
radio input "true"
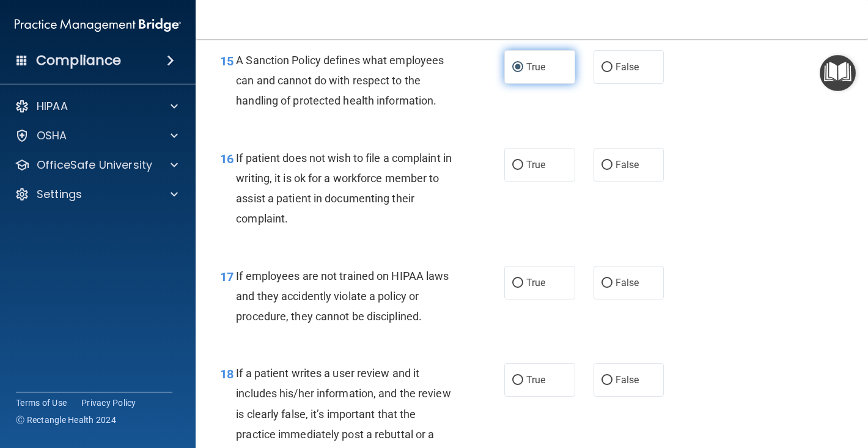
scroll to position [1923, 0]
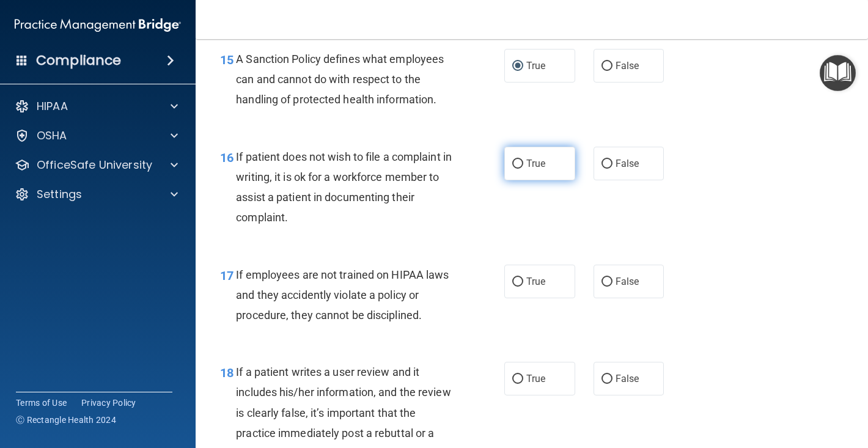
click at [521, 160] on input "True" at bounding box center [517, 164] width 11 height 9
radio input "true"
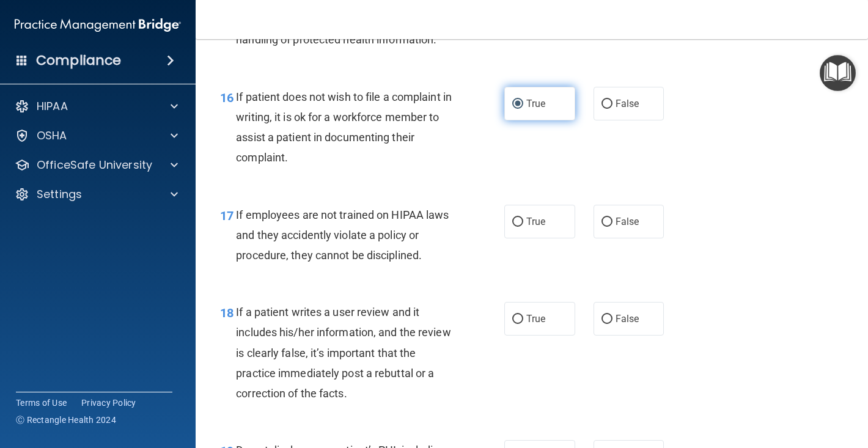
scroll to position [1987, 0]
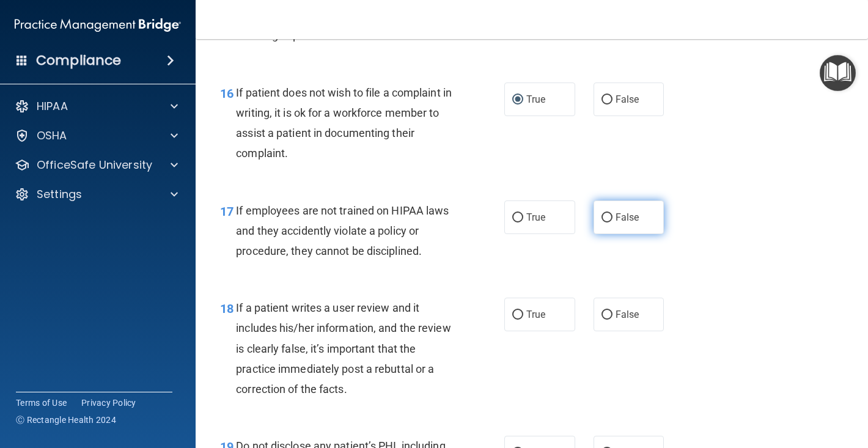
click at [612, 213] on input "False" at bounding box center [607, 217] width 11 height 9
radio input "true"
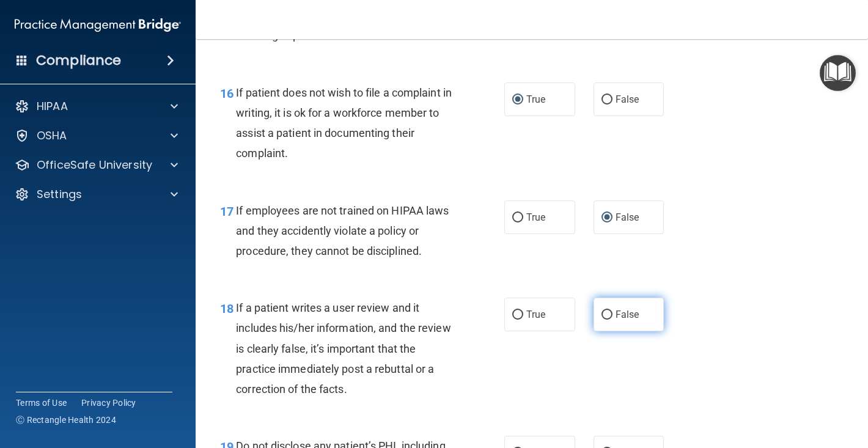
click at [604, 311] on input "False" at bounding box center [607, 315] width 11 height 9
radio input "true"
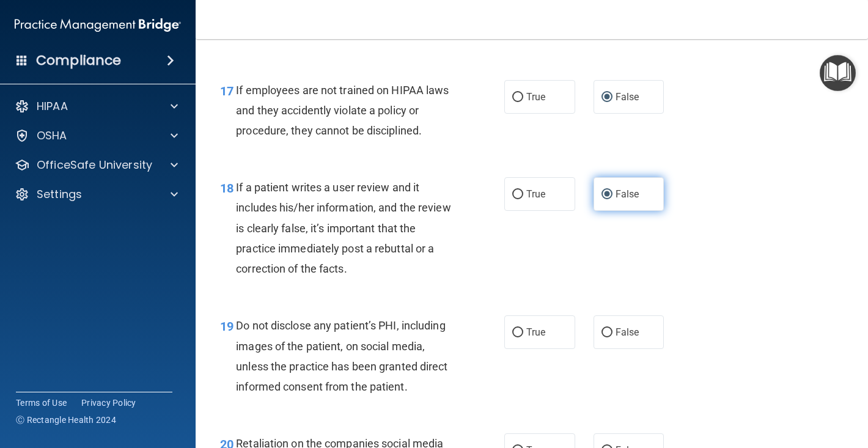
scroll to position [2109, 0]
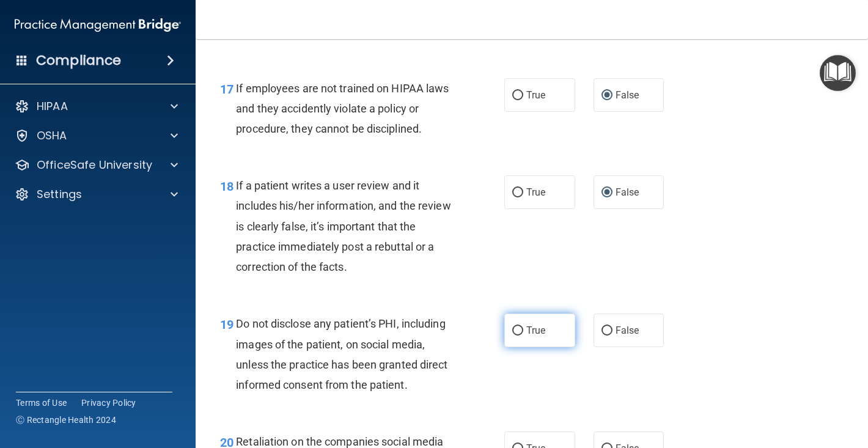
click at [525, 316] on label "True" at bounding box center [540, 331] width 71 height 34
click at [523, 327] on input "True" at bounding box center [517, 331] width 11 height 9
radio input "true"
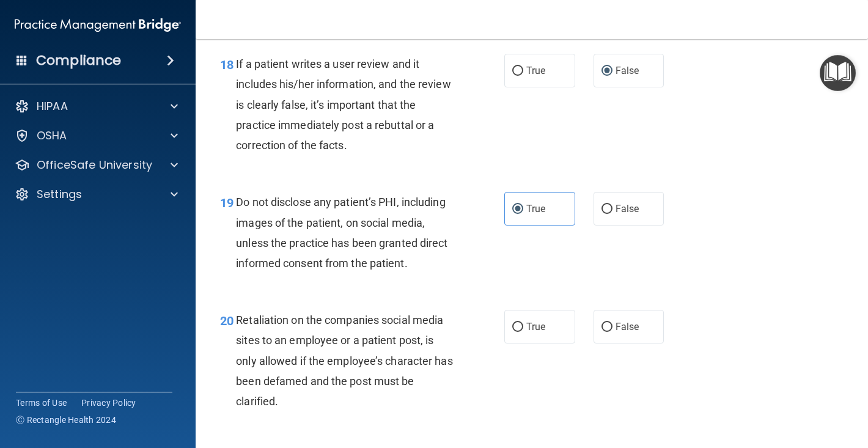
scroll to position [2238, 0]
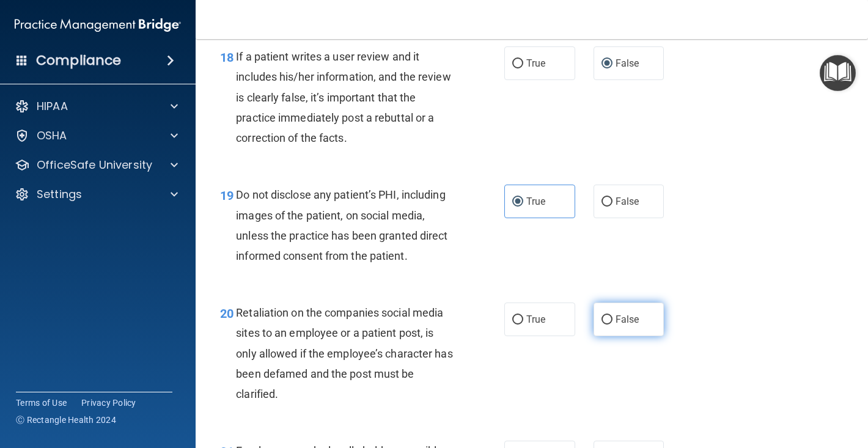
click at [610, 303] on label "False" at bounding box center [629, 320] width 71 height 34
click at [610, 316] on input "False" at bounding box center [607, 320] width 11 height 9
radio input "true"
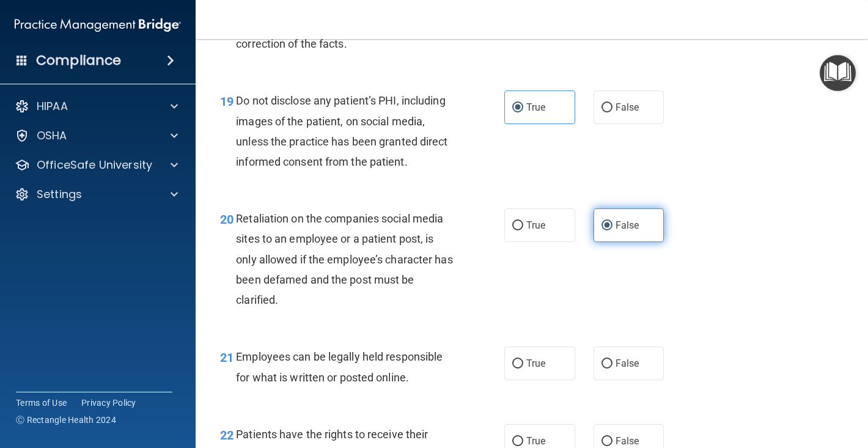
scroll to position [2394, 0]
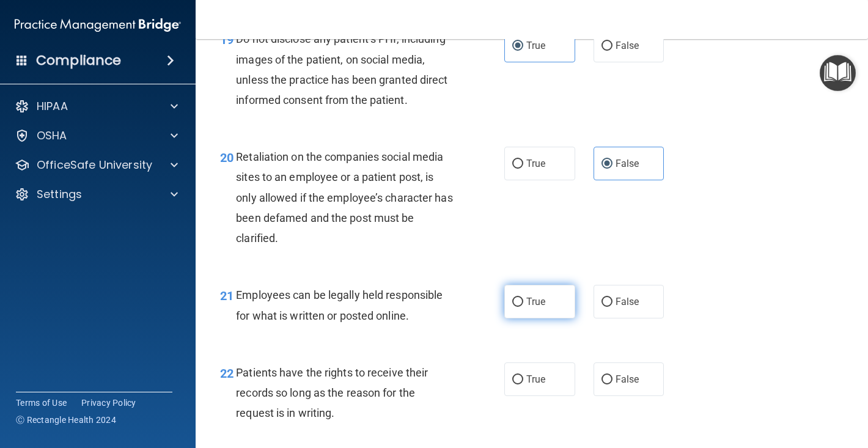
click at [522, 298] on input "True" at bounding box center [517, 302] width 11 height 9
radio input "true"
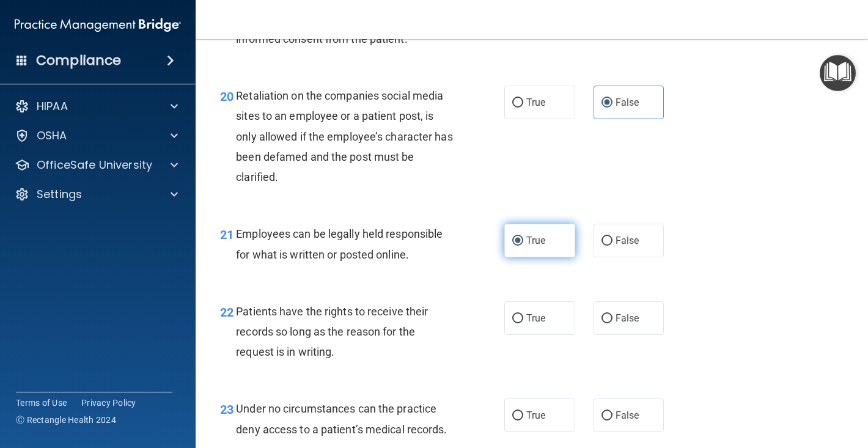
scroll to position [2460, 0]
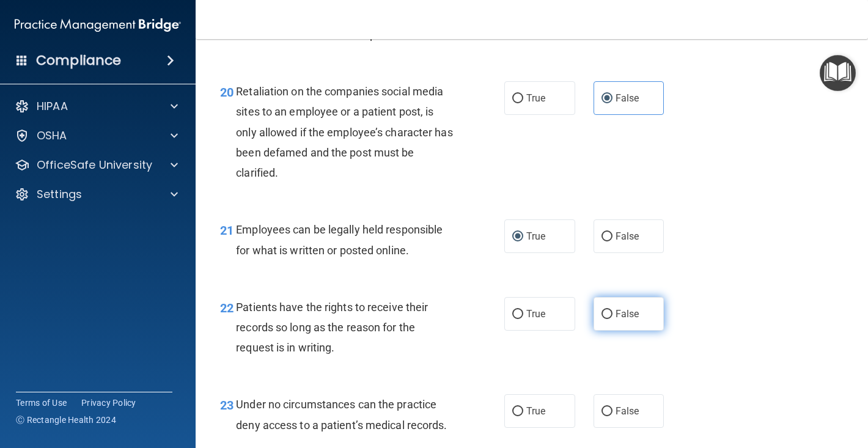
click at [608, 310] on input "False" at bounding box center [607, 314] width 11 height 9
radio input "true"
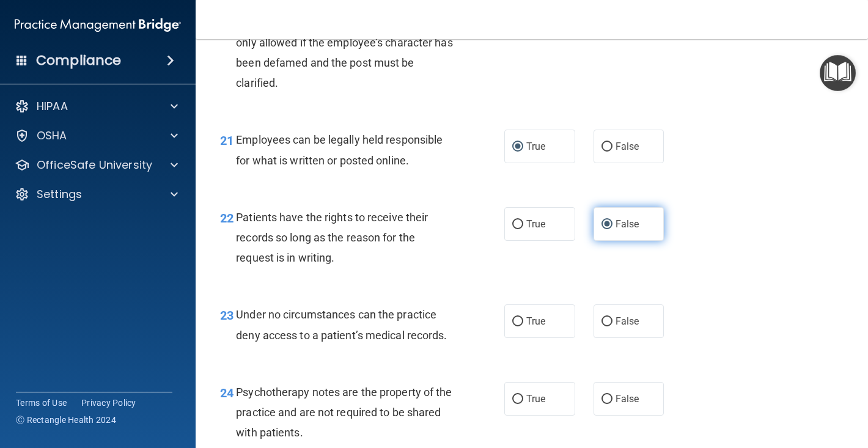
scroll to position [2551, 0]
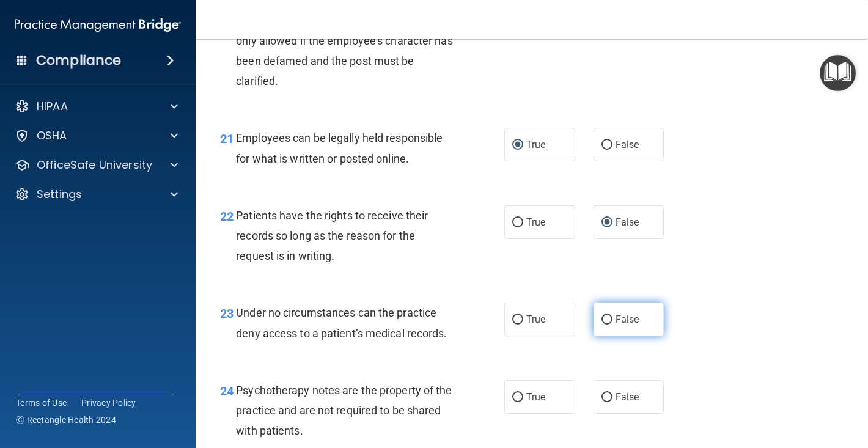
click at [610, 316] on input "False" at bounding box center [607, 320] width 11 height 9
radio input "true"
click at [520, 393] on input "True" at bounding box center [517, 397] width 11 height 9
radio input "true"
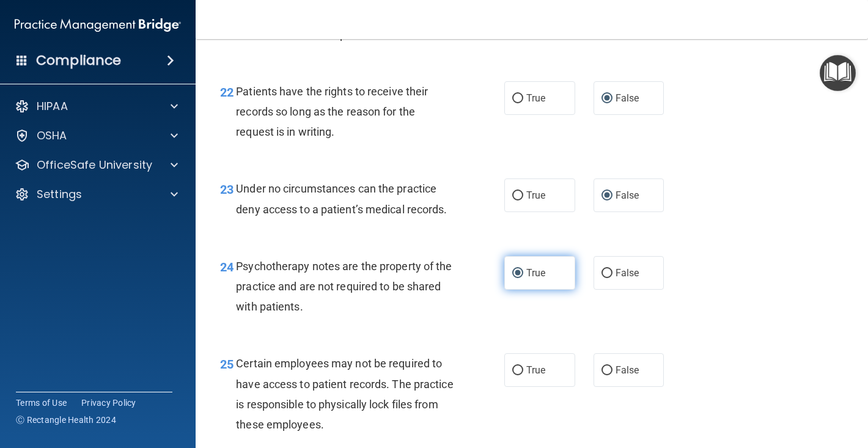
scroll to position [2683, 0]
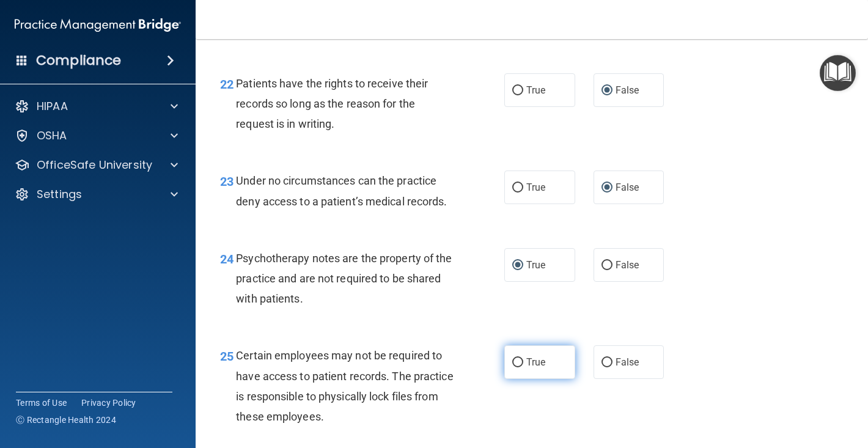
click at [522, 358] on input "True" at bounding box center [517, 362] width 11 height 9
radio input "true"
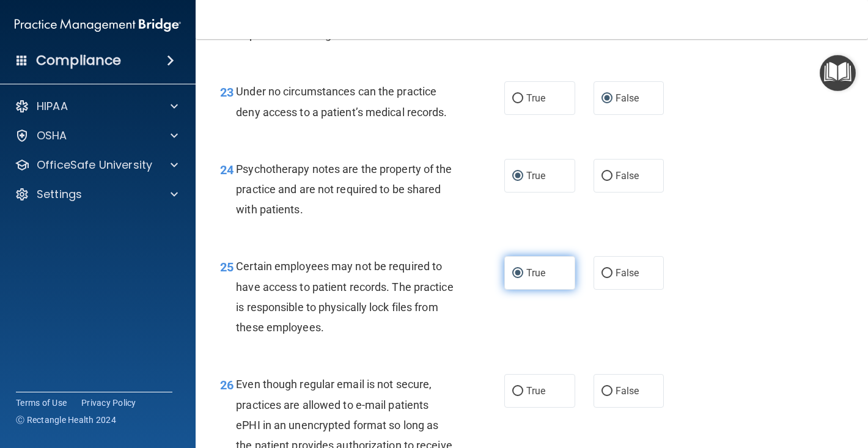
scroll to position [2792, 0]
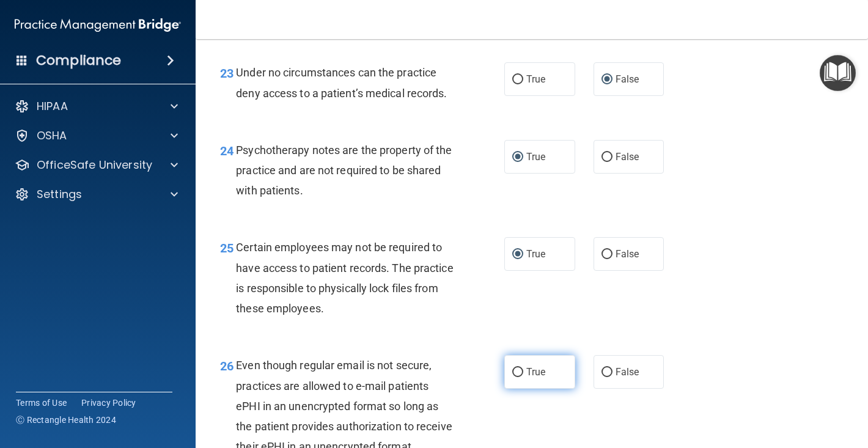
click at [512, 368] on input "True" at bounding box center [517, 372] width 11 height 9
radio input "true"
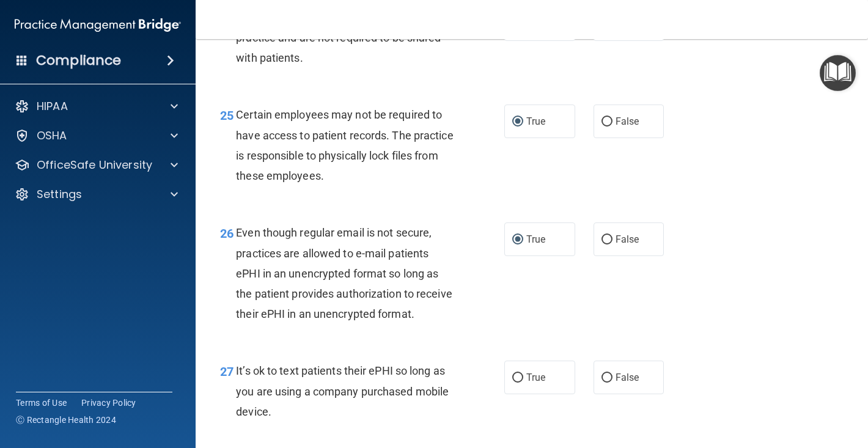
scroll to position [2941, 0]
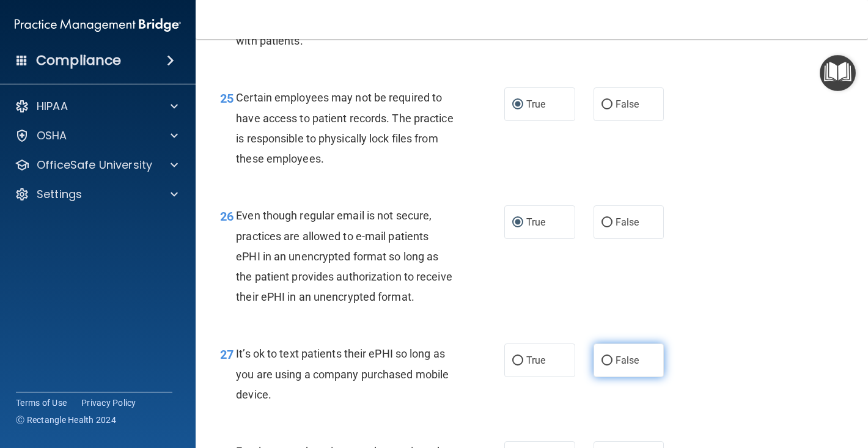
click at [607, 357] on input "False" at bounding box center [607, 361] width 11 height 9
radio input "true"
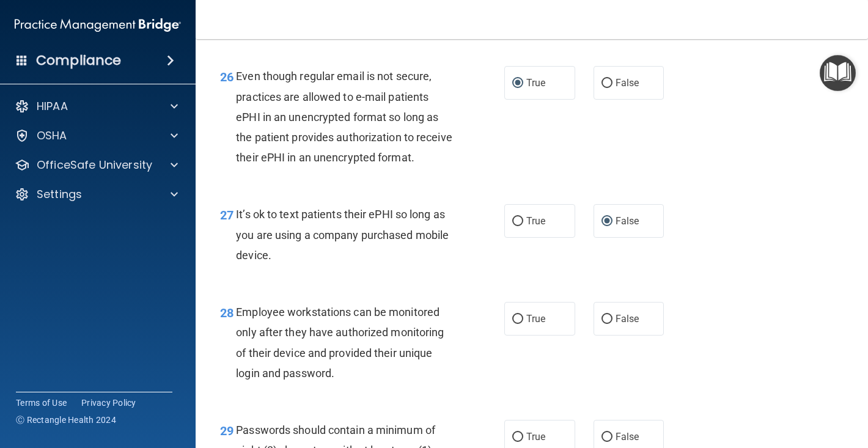
scroll to position [3127, 0]
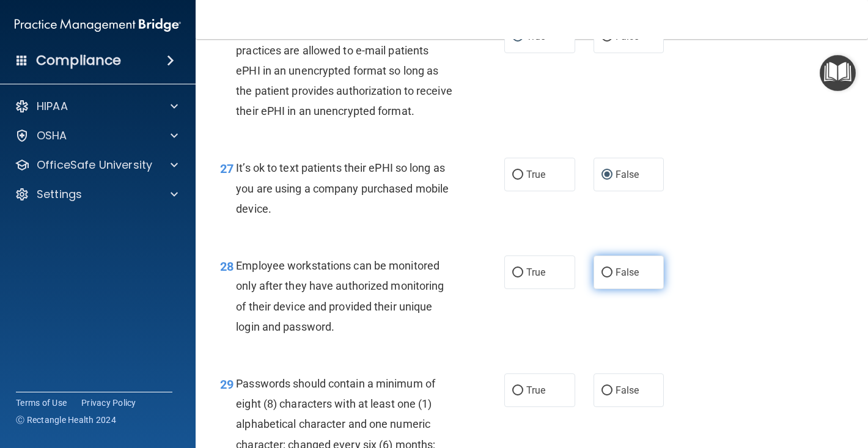
click at [607, 268] on input "False" at bounding box center [607, 272] width 11 height 9
radio input "true"
click at [516, 386] on input "True" at bounding box center [517, 390] width 11 height 9
radio input "true"
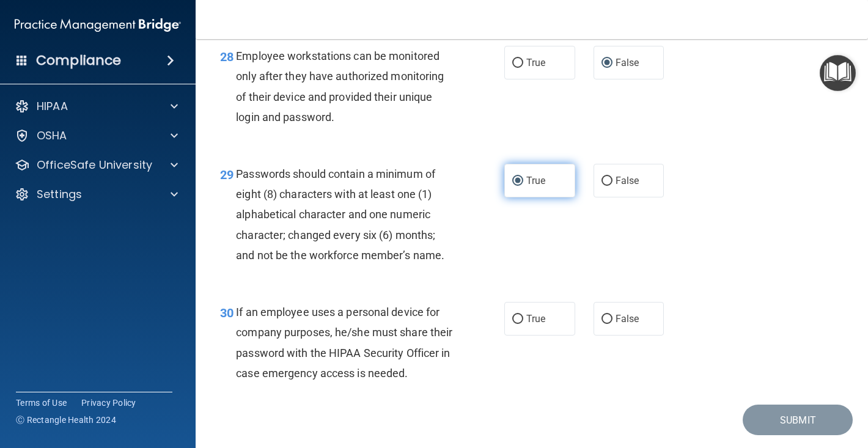
scroll to position [3338, 0]
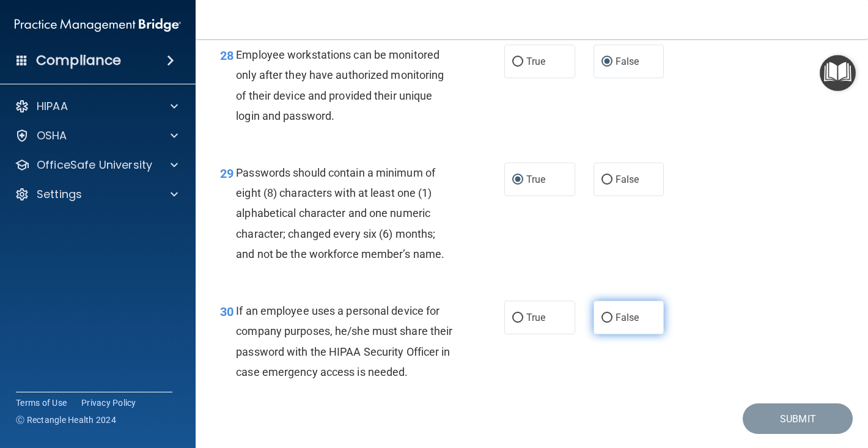
click at [605, 314] on input "False" at bounding box center [607, 318] width 11 height 9
radio input "true"
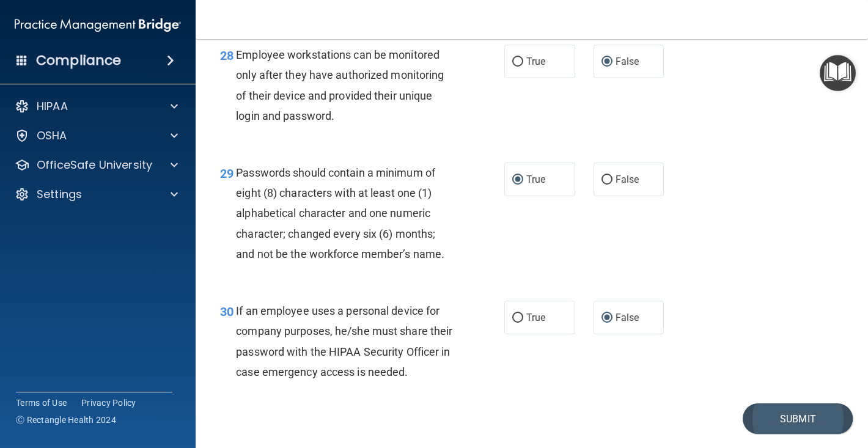
click at [772, 404] on button "Submit" at bounding box center [798, 419] width 110 height 31
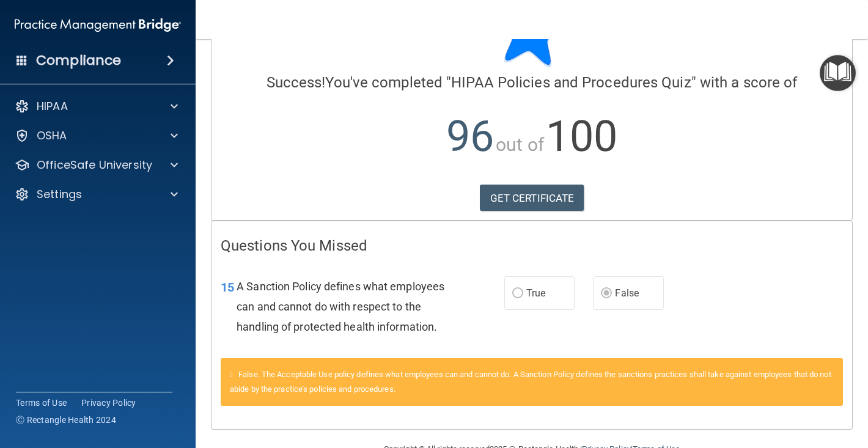
scroll to position [68, 0]
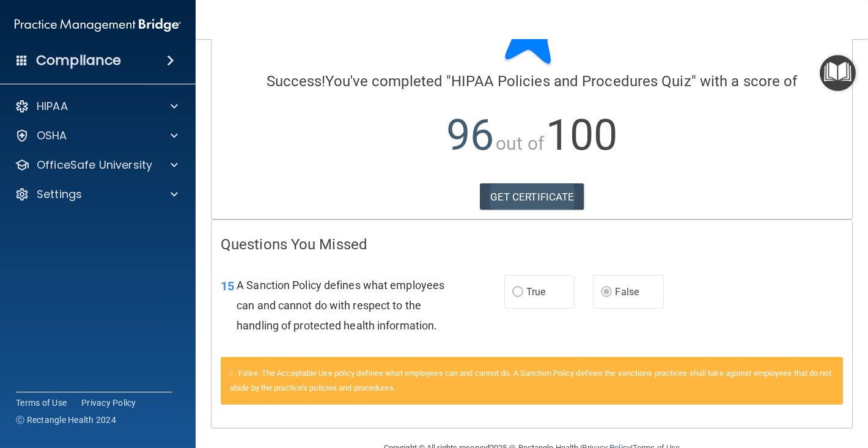
click at [528, 204] on link "GET CERTIFICATE" at bounding box center [532, 196] width 105 height 27
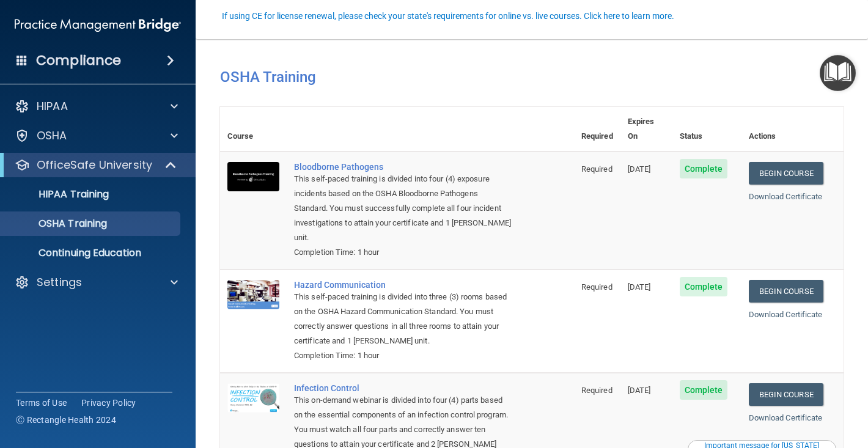
scroll to position [81, 0]
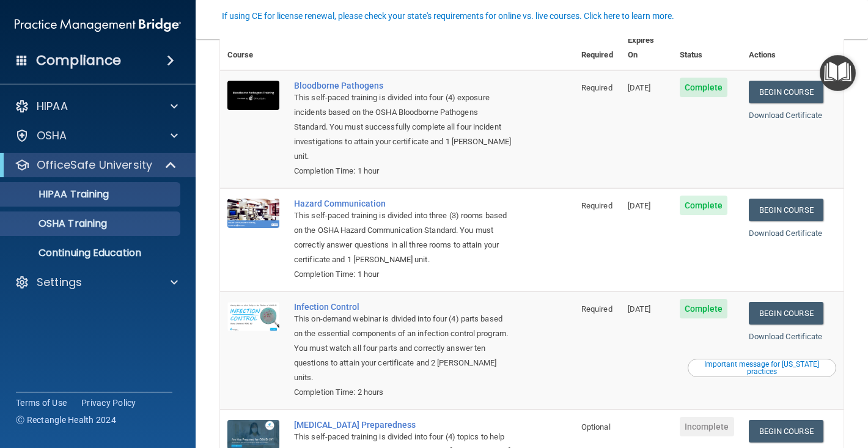
click at [91, 199] on p "HIPAA Training" at bounding box center [58, 194] width 101 height 12
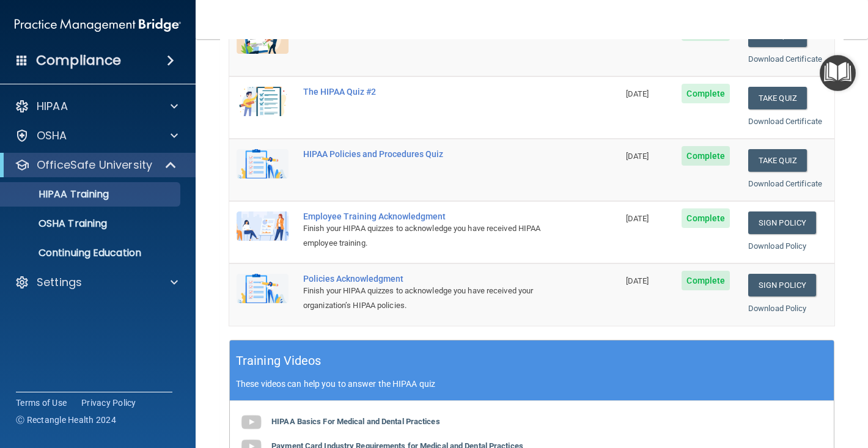
scroll to position [202, 0]
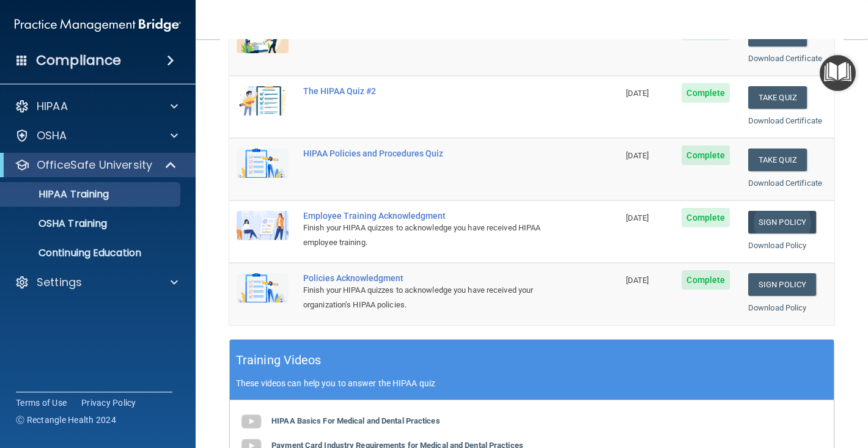
click at [775, 215] on link "Sign Policy" at bounding box center [783, 222] width 68 height 23
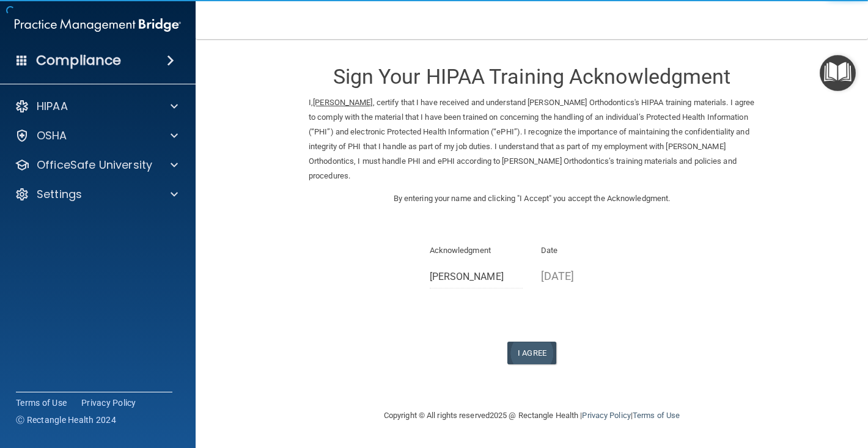
click at [537, 352] on button "I Agree" at bounding box center [532, 353] width 49 height 23
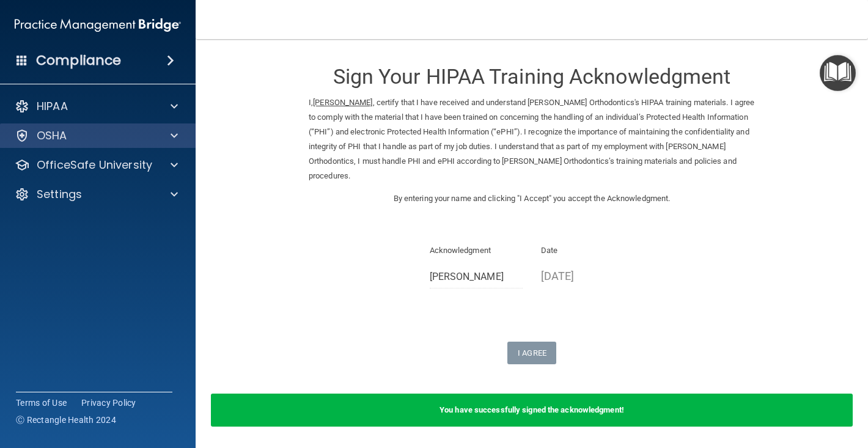
click at [78, 137] on div "OSHA" at bounding box center [82, 135] width 152 height 15
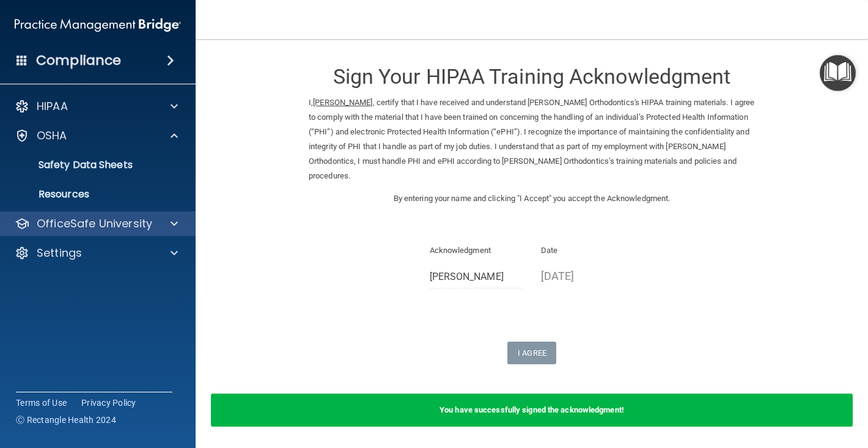
click at [65, 224] on p "OfficeSafe University" at bounding box center [95, 223] width 116 height 15
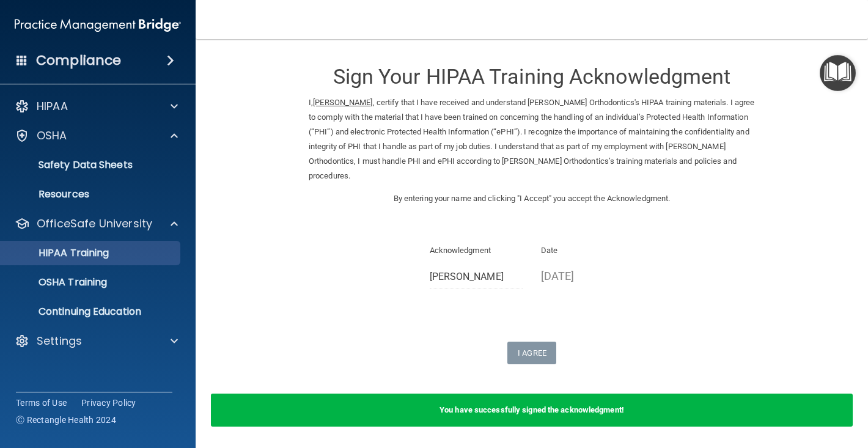
click at [70, 248] on p "HIPAA Training" at bounding box center [58, 253] width 101 height 12
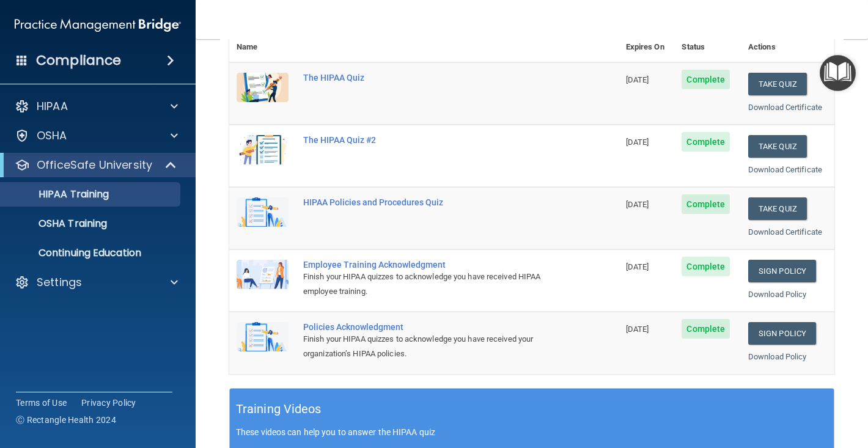
scroll to position [154, 0]
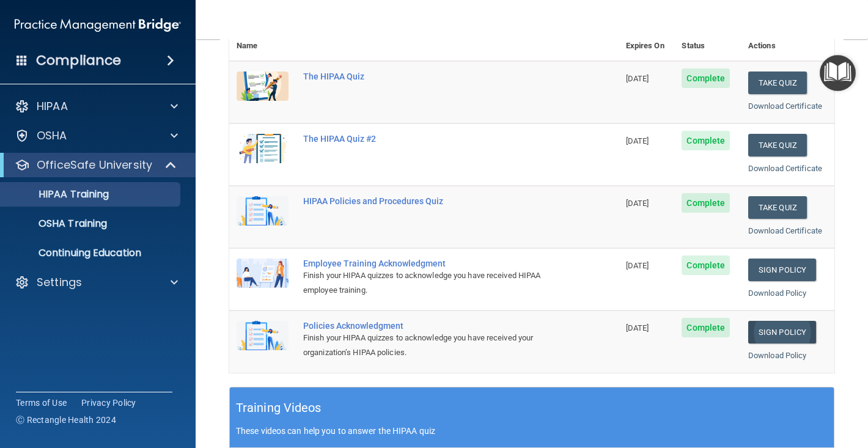
click at [783, 325] on link "Sign Policy" at bounding box center [783, 332] width 68 height 23
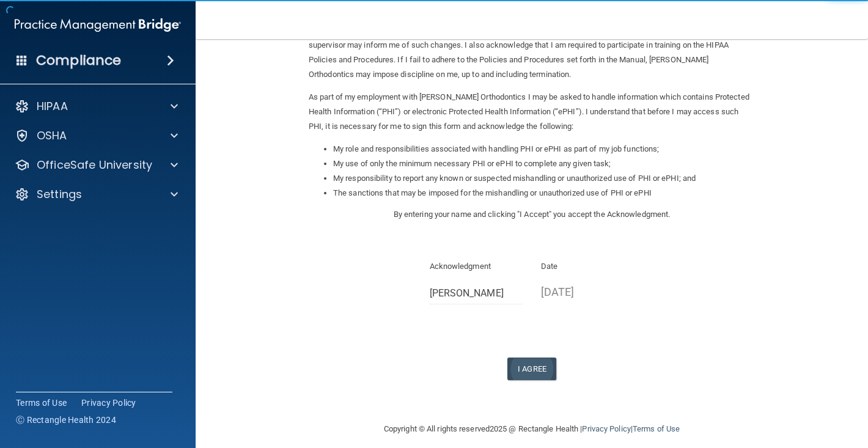
scroll to position [100, 0]
click at [522, 359] on button "I Agree" at bounding box center [532, 370] width 49 height 23
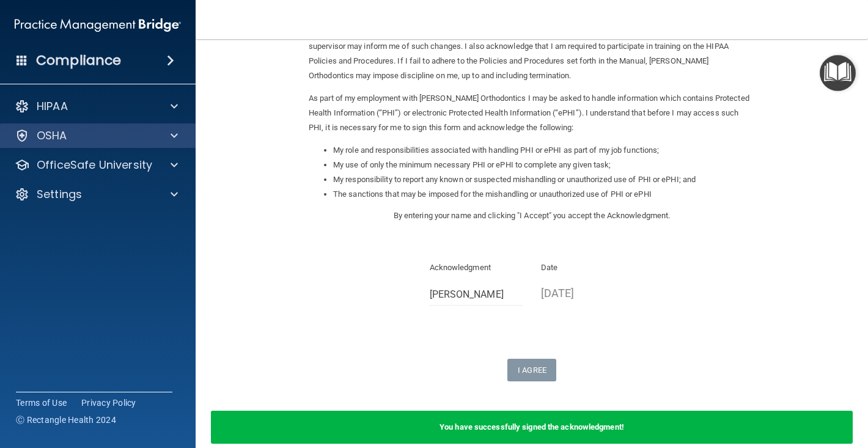
click at [54, 132] on p "OSHA" at bounding box center [52, 135] width 31 height 15
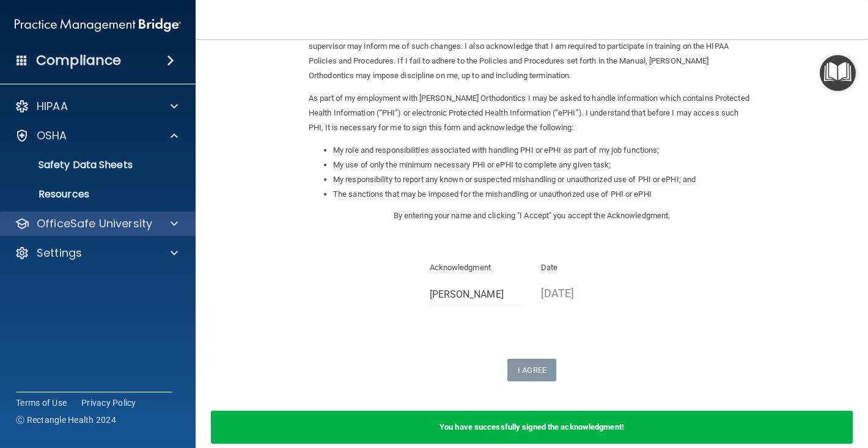
click at [64, 223] on p "OfficeSafe University" at bounding box center [95, 223] width 116 height 15
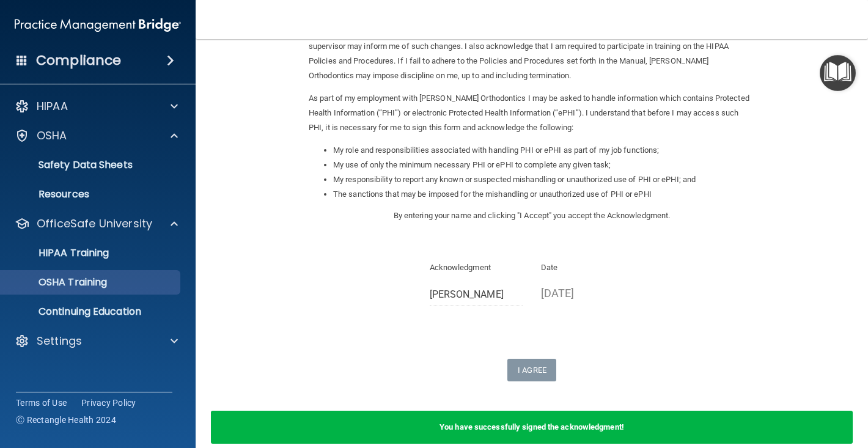
click at [62, 282] on p "OSHA Training" at bounding box center [57, 282] width 99 height 12
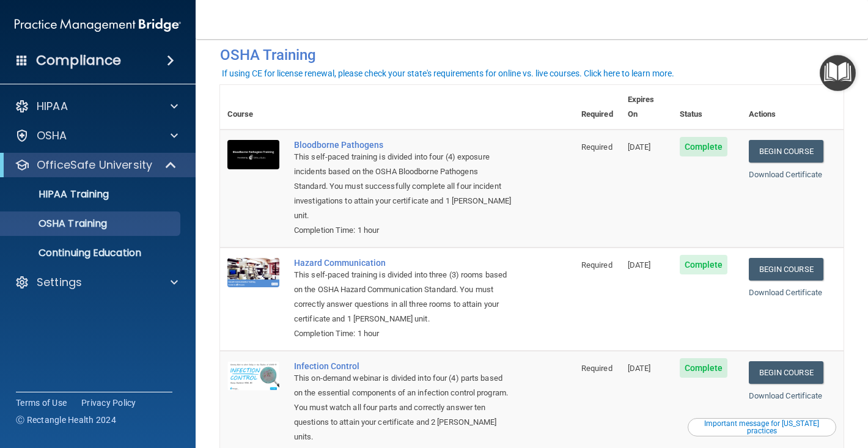
scroll to position [24, 0]
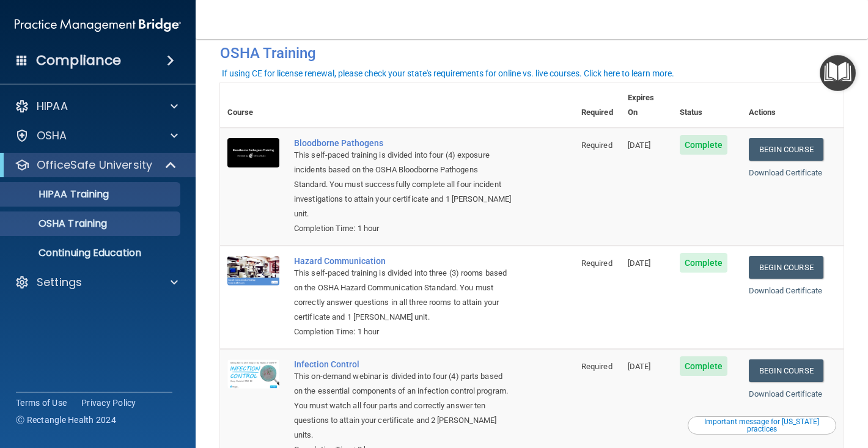
click at [113, 205] on link "HIPAA Training" at bounding box center [84, 194] width 193 height 24
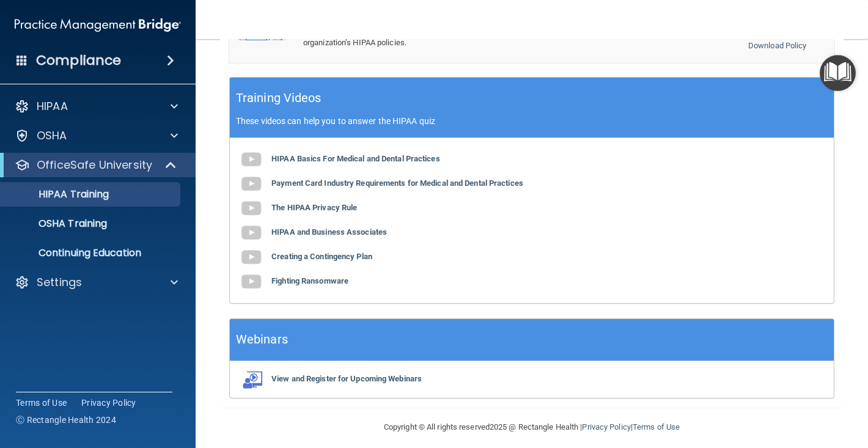
scroll to position [464, 0]
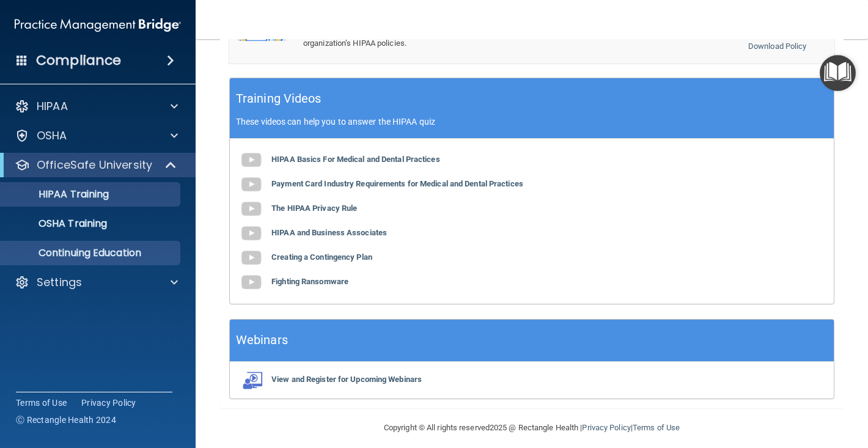
click at [79, 256] on p "Continuing Education" at bounding box center [91, 253] width 167 height 12
